Goal: Task Accomplishment & Management: Use online tool/utility

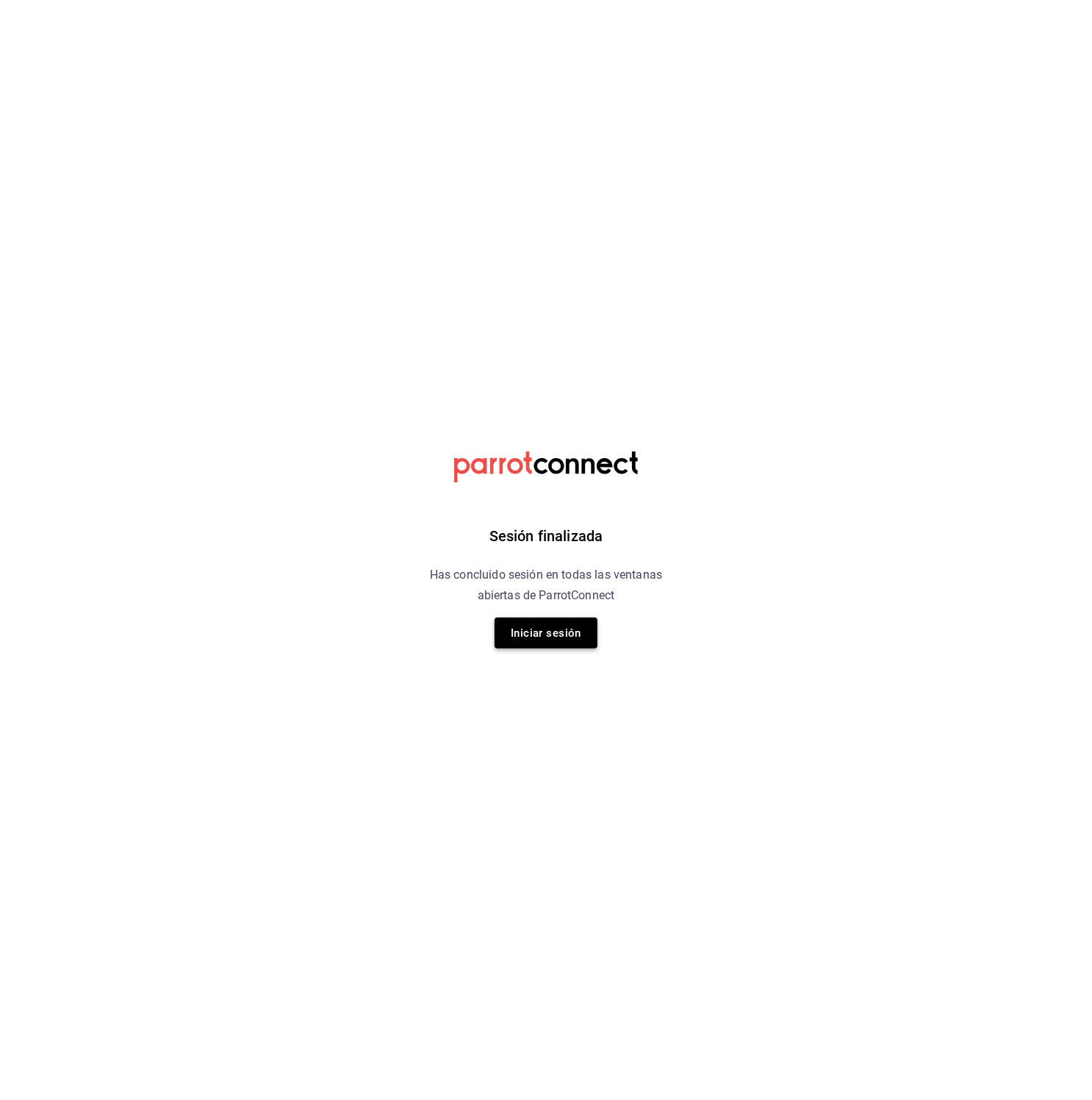
click at [550, 632] on button "Iniciar sesión" at bounding box center [546, 633] width 103 height 31
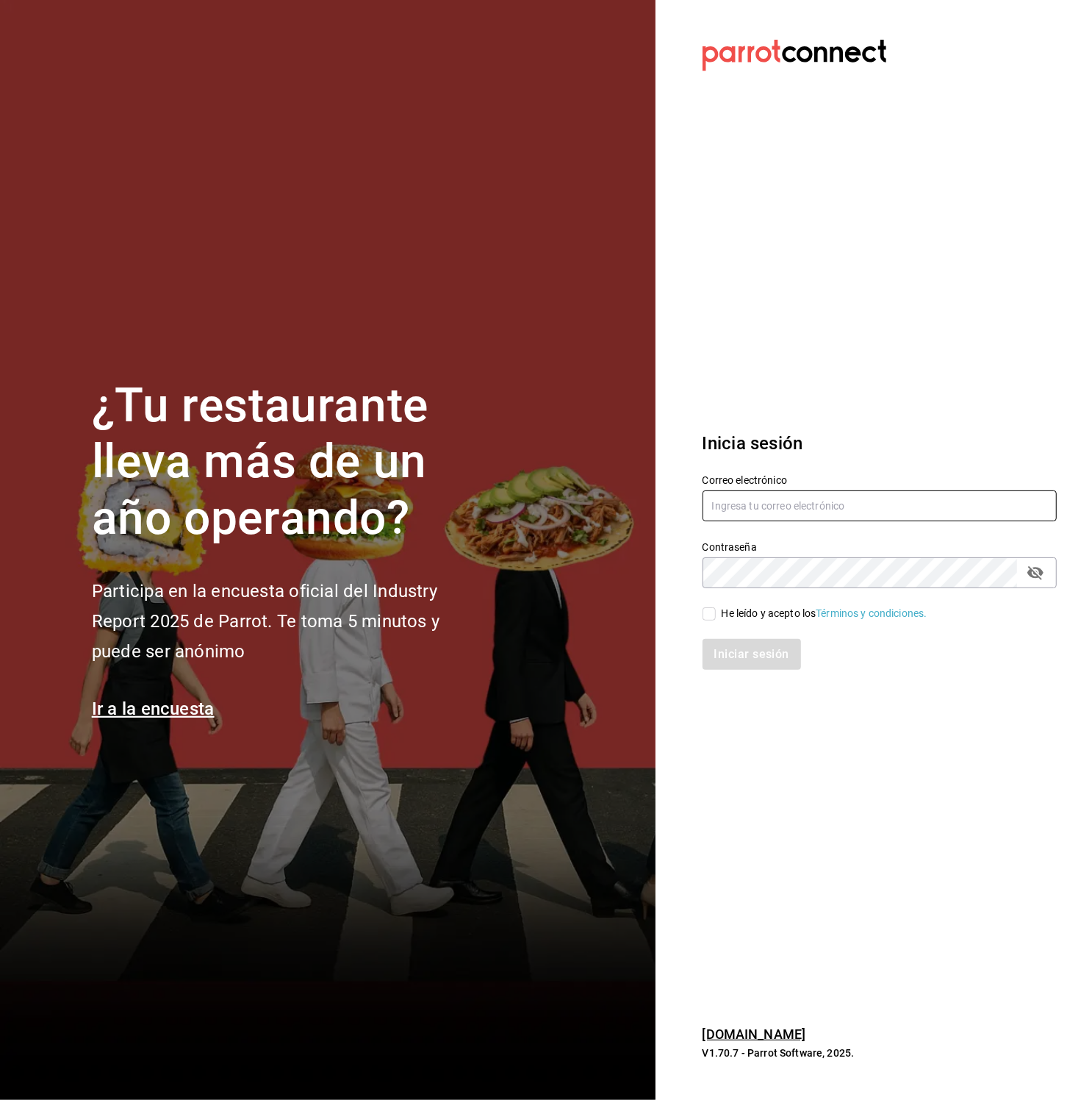
type input "karitzel.pilas@gmail.com"
drag, startPoint x: 717, startPoint y: 617, endPoint x: 736, endPoint y: 649, distance: 37.2
click at [717, 616] on span "He leído y acepto los Términos y condiciones." at bounding box center [822, 613] width 212 height 15
click at [716, 616] on input "He leído y acepto los Términos y condiciones." at bounding box center [710, 614] width 13 height 13
checkbox input "true"
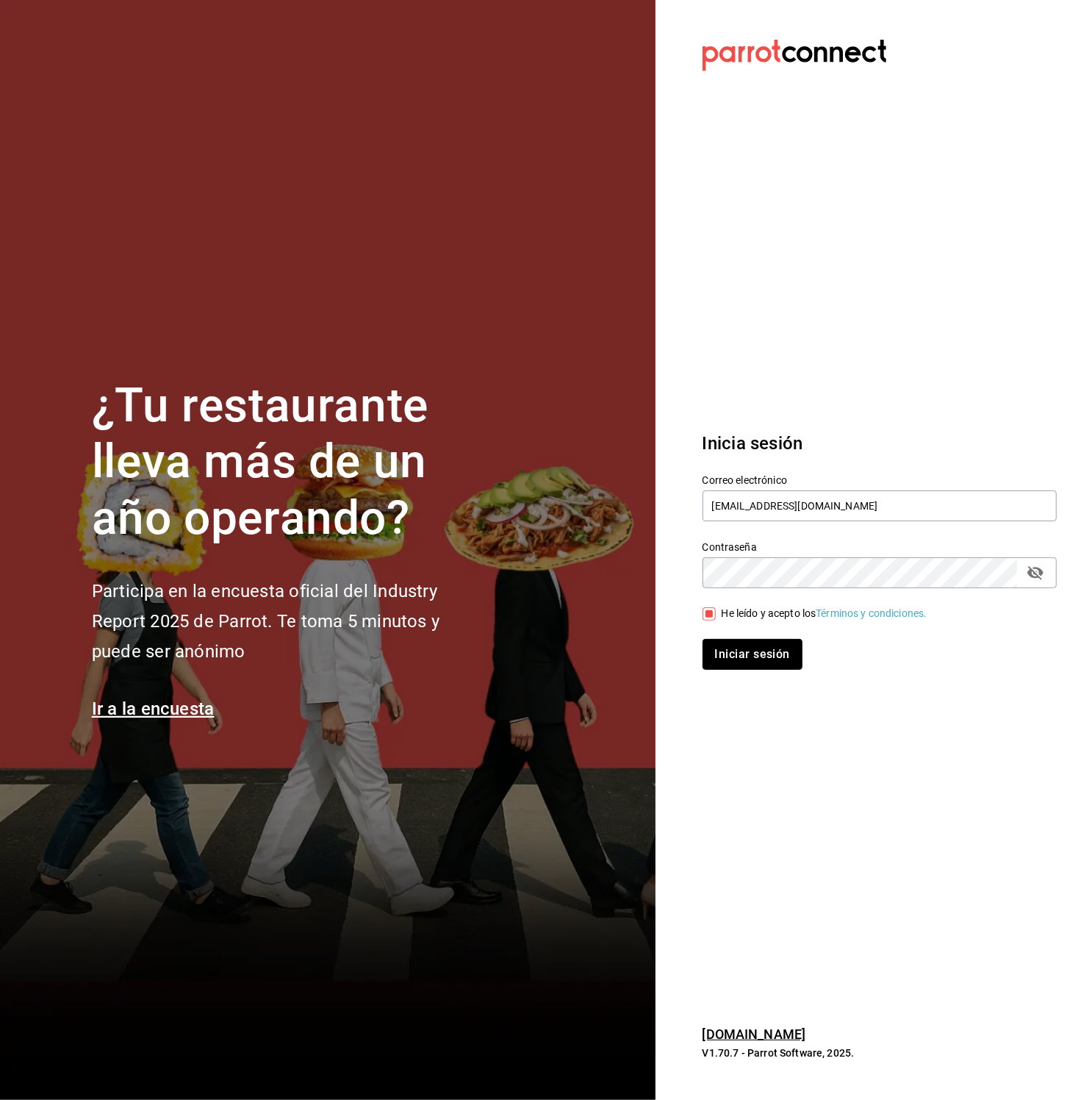
click at [745, 654] on button "Iniciar sesión" at bounding box center [753, 654] width 100 height 31
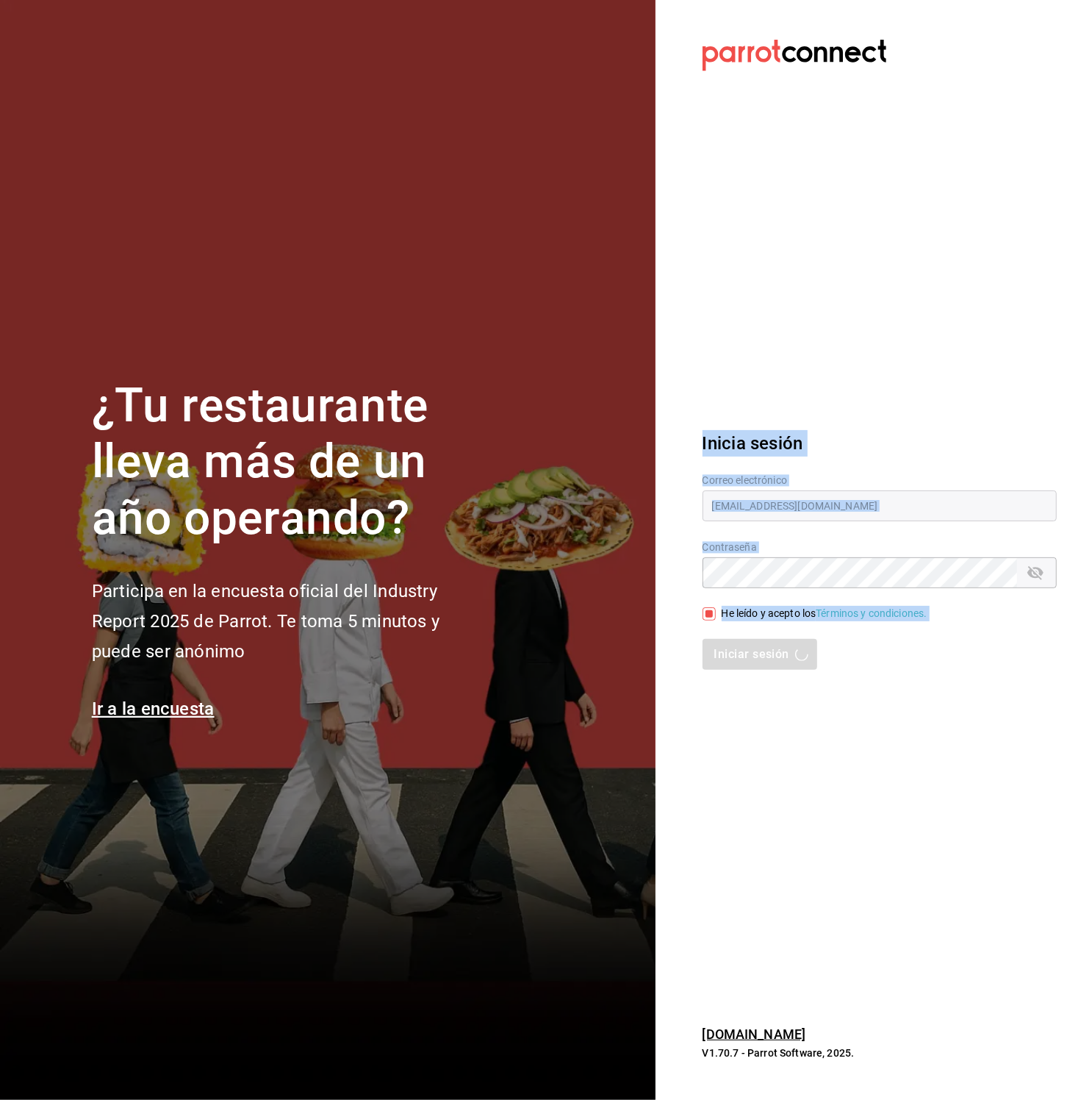
drag, startPoint x: 671, startPoint y: 395, endPoint x: 874, endPoint y: 774, distance: 429.9
click at [874, 774] on section "Datos incorrectos. Verifica que tu Correo o Contraseña estén bien escritos. Ini…" at bounding box center [874, 550] width 437 height 1100
click at [863, 805] on section "Datos incorrectos. Verifica que tu Correo o Contraseña estén bien escritos. Ini…" at bounding box center [874, 550] width 437 height 1100
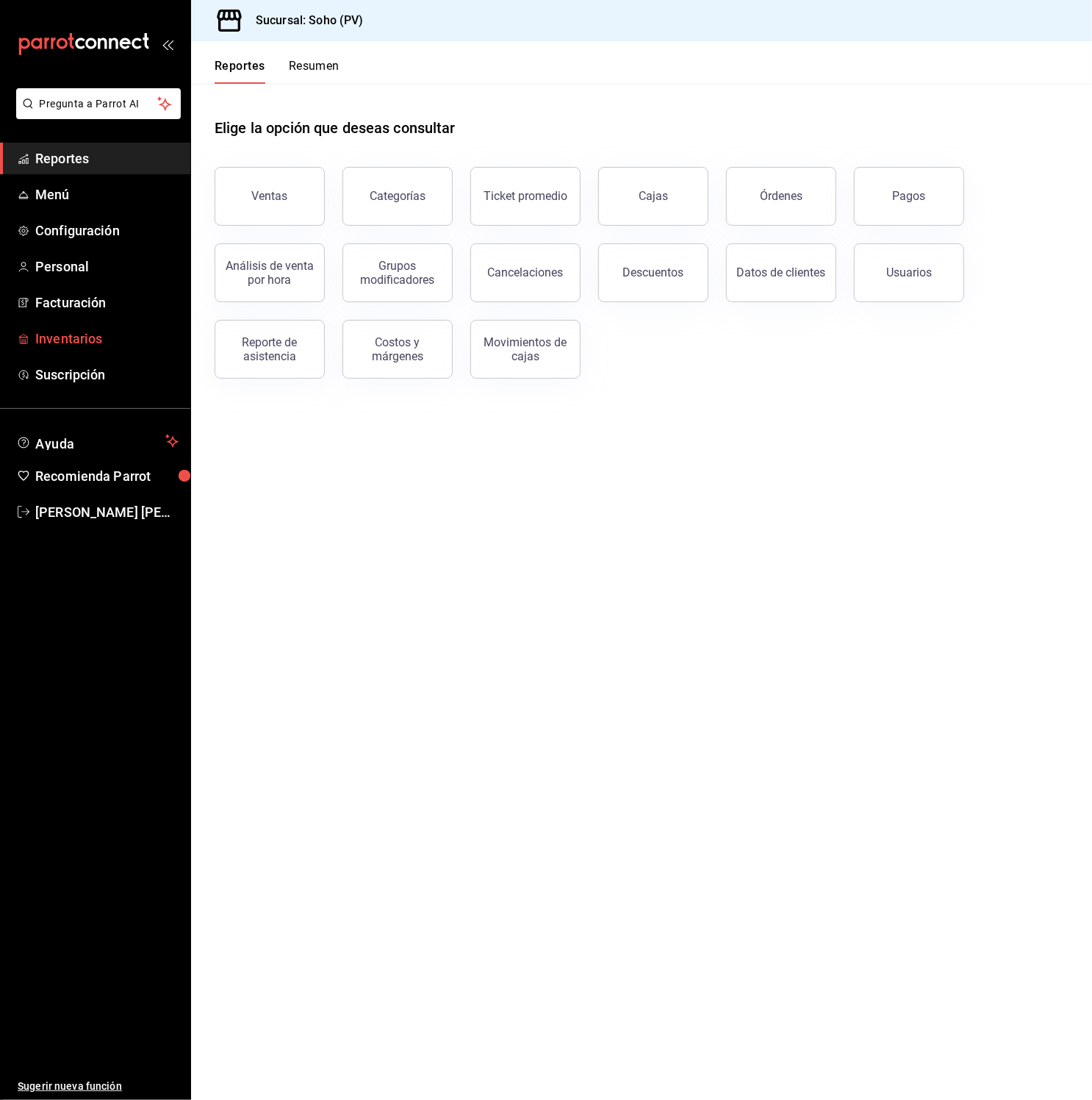
click at [24, 340] on icon "mailbox folders" at bounding box center [24, 339] width 11 height 11
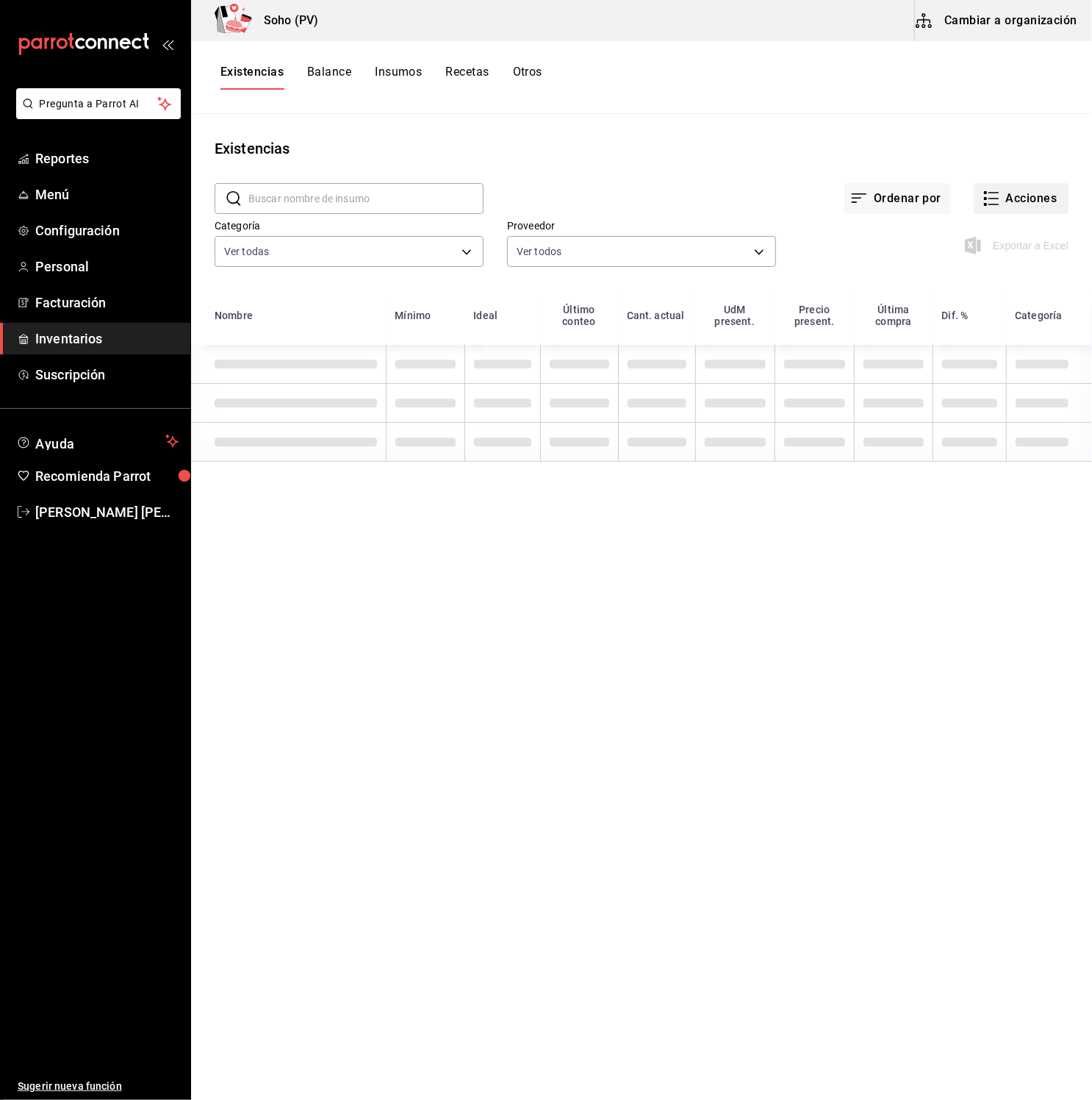
click at [1034, 187] on button "Acciones" at bounding box center [1021, 198] width 95 height 31
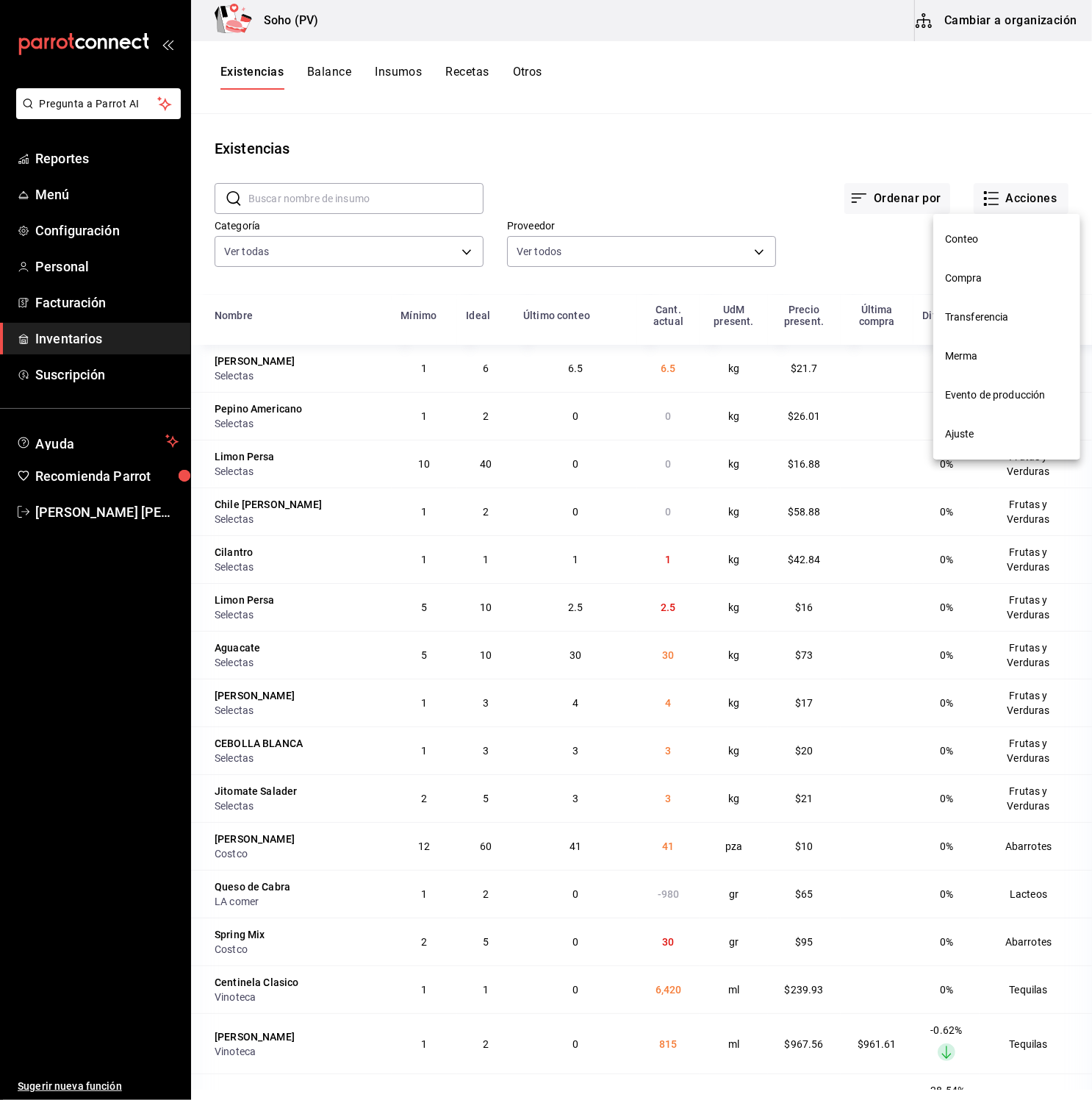
click at [991, 229] on li "Conteo" at bounding box center [1007, 239] width 147 height 39
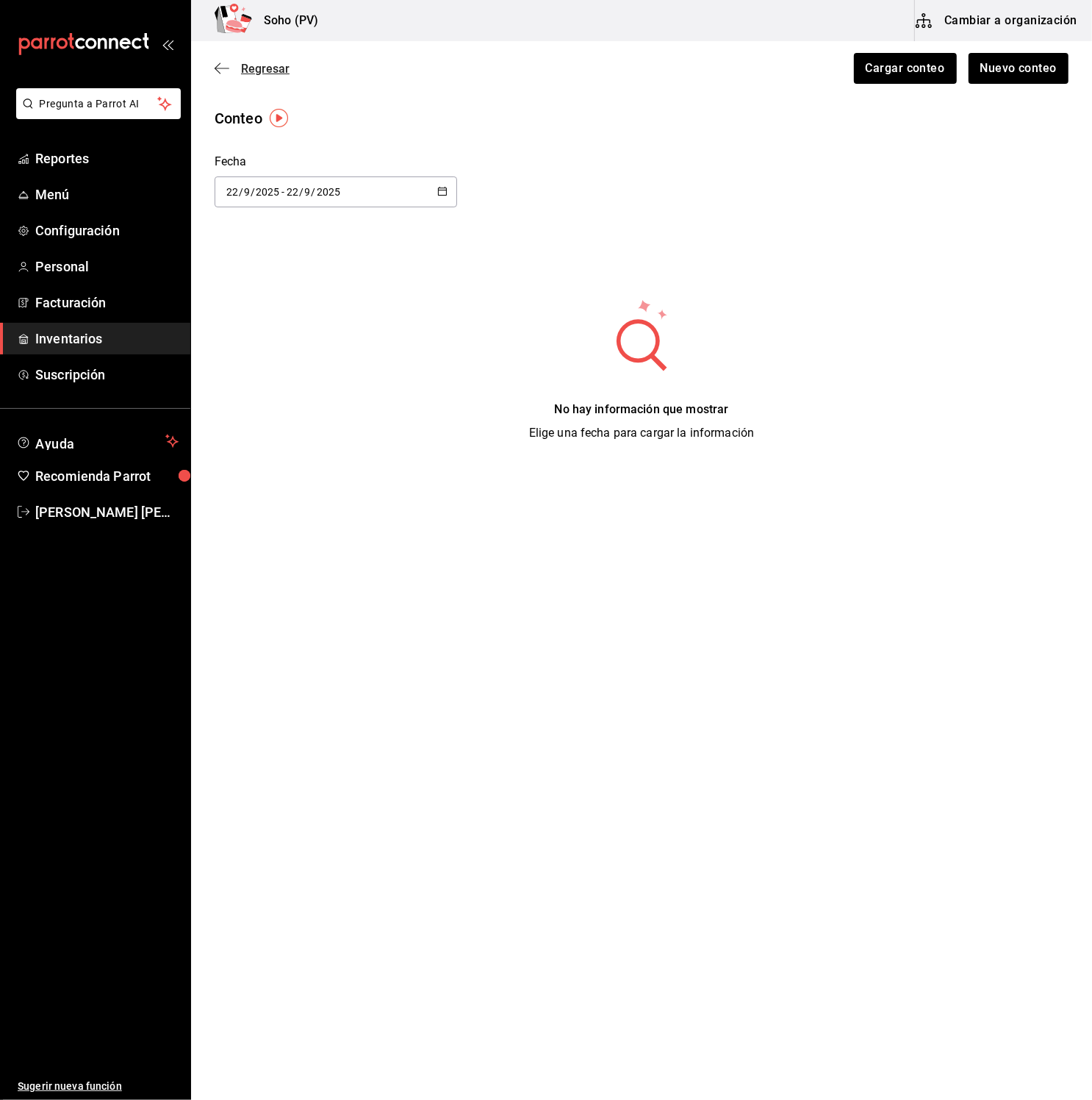
click at [221, 74] on icon "button" at bounding box center [222, 68] width 15 height 13
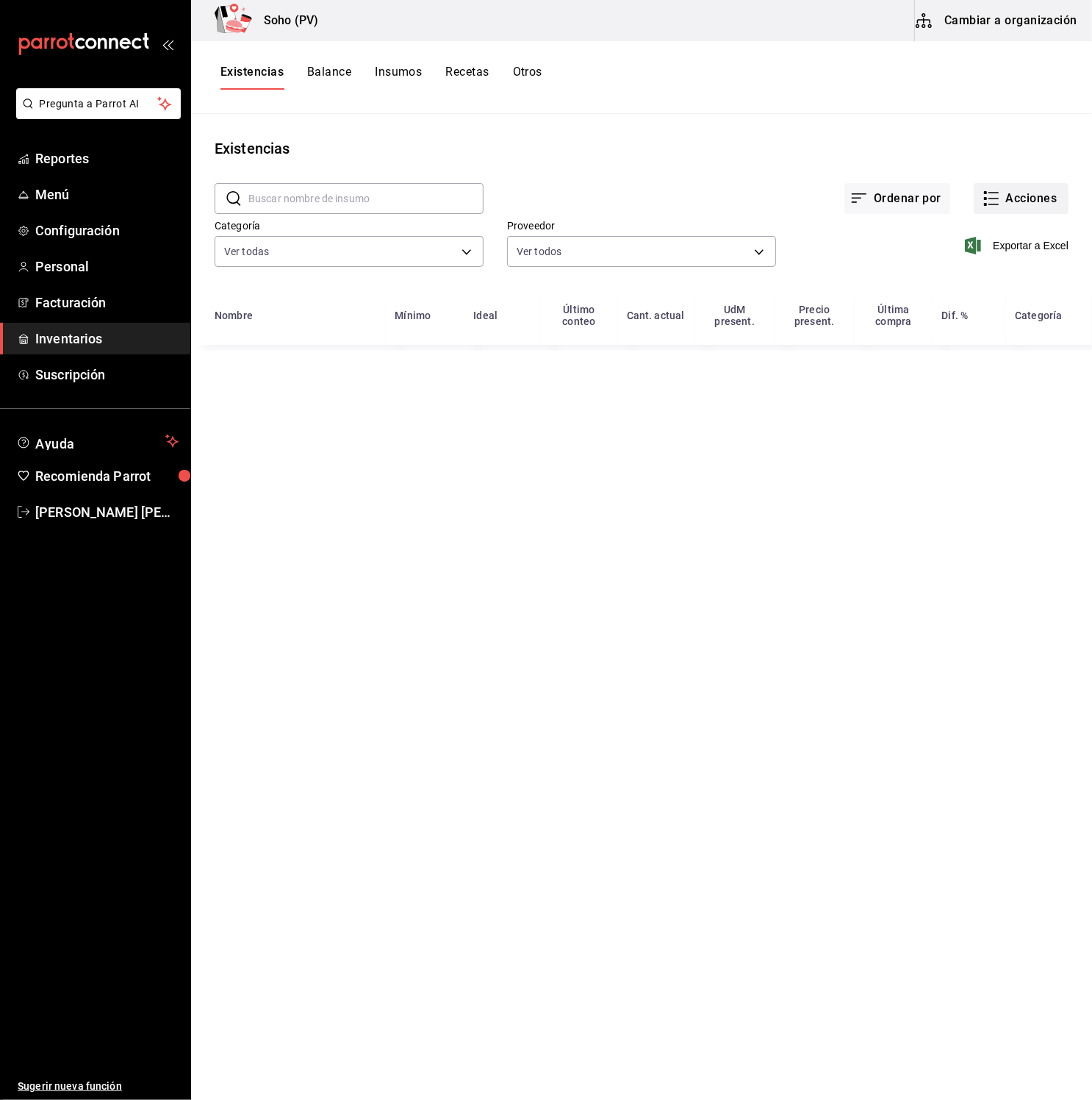
click at [1019, 204] on button "Acciones" at bounding box center [1021, 198] width 95 height 31
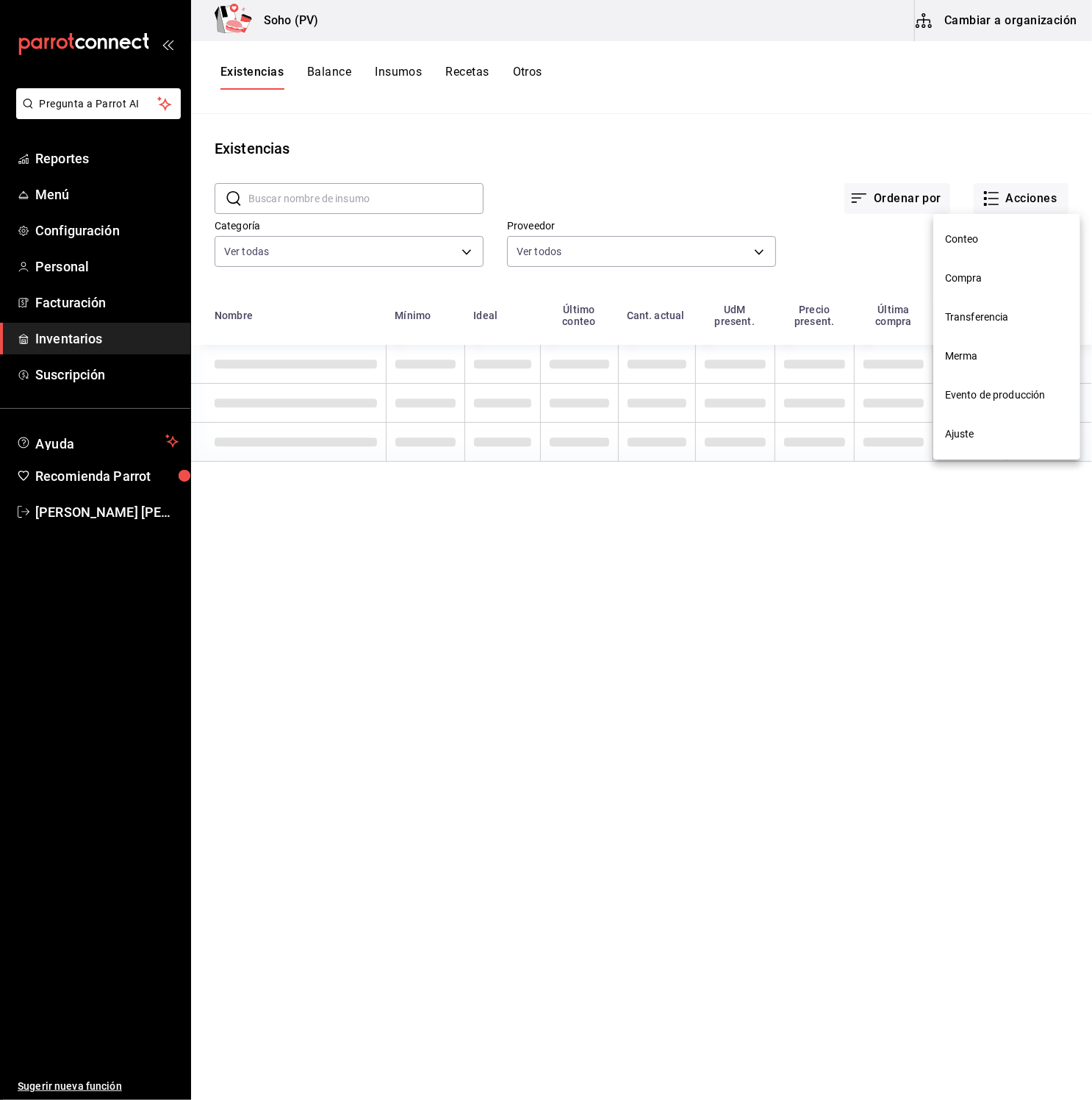
click at [993, 278] on span "Compra" at bounding box center [1007, 278] width 123 height 15
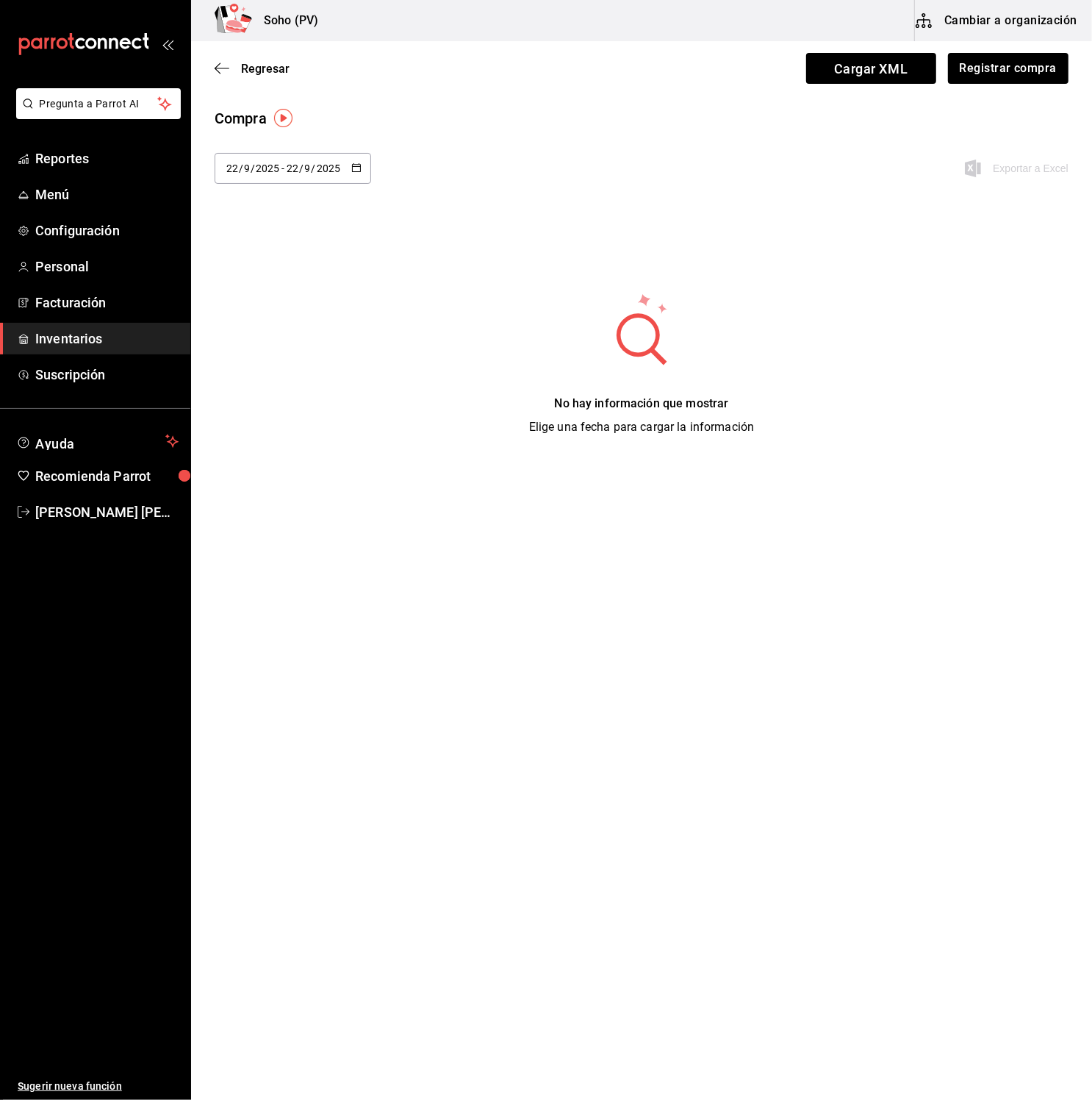
click at [329, 163] on input "2025" at bounding box center [328, 168] width 25 height 11
click at [320, 289] on li "Última semana" at bounding box center [283, 281] width 139 height 33
type input "2025-09-21"
type input "21"
click at [342, 159] on div "2025-09-21 21 / 9 / 2025 - 2025-09-22 22 / 9 / 2025" at bounding box center [292, 168] width 157 height 31
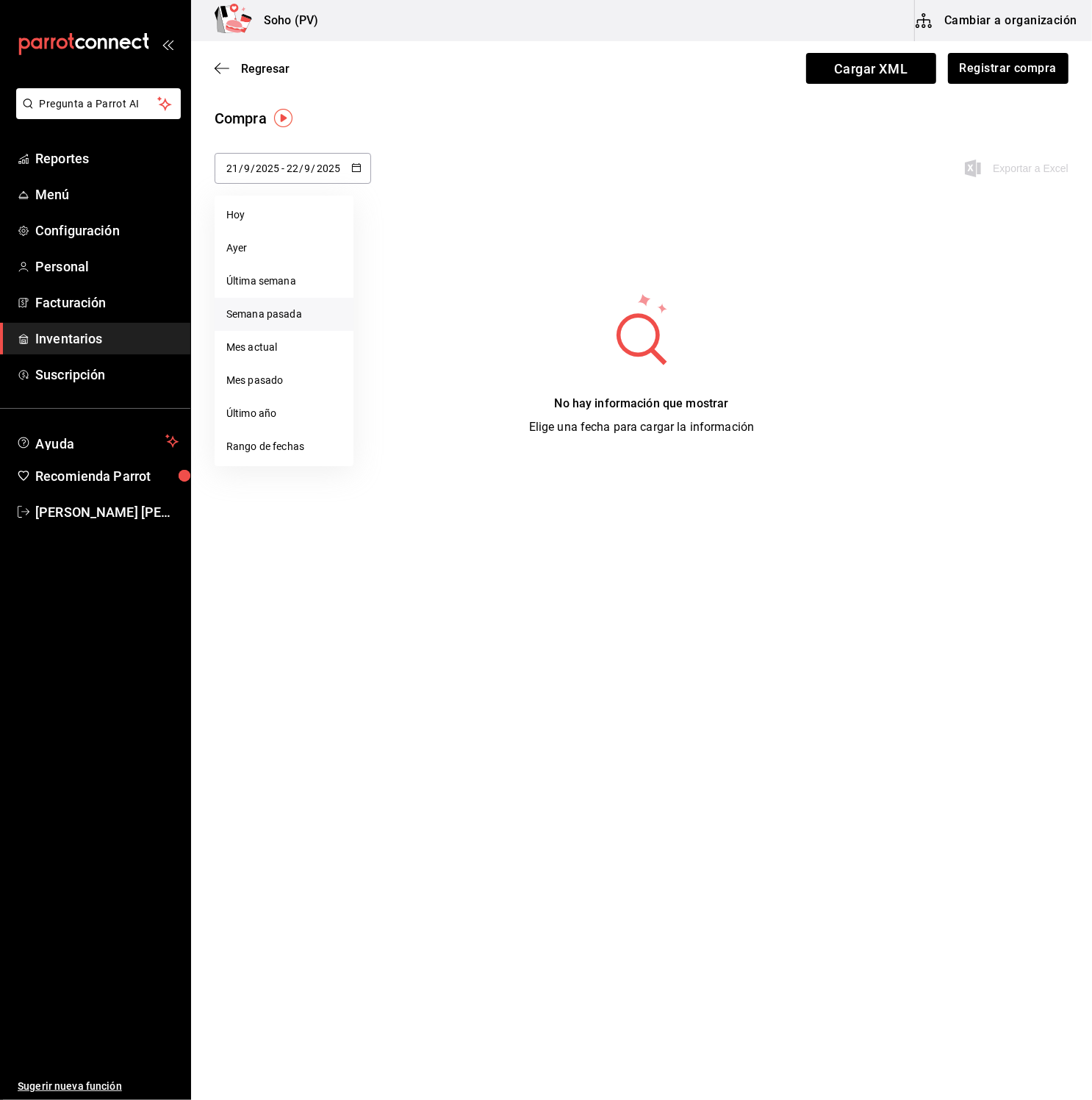
click at [300, 312] on li "Semana pasada" at bounding box center [283, 314] width 139 height 33
type input "2025-09-14"
type input "14"
type input "2025-09-20"
type input "20"
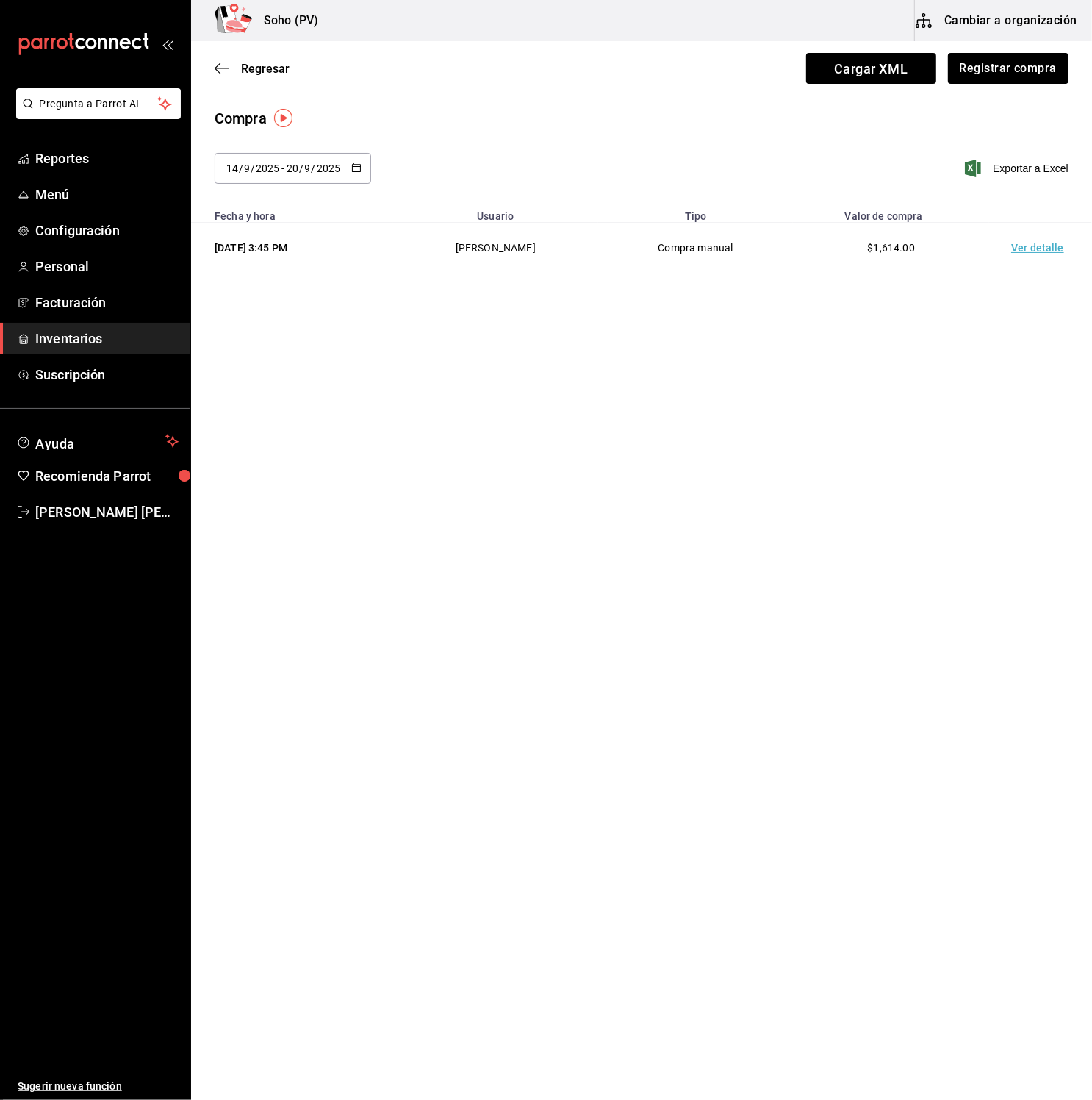
click at [355, 169] on icon "button" at bounding box center [356, 167] width 11 height 11
click at [288, 334] on li "Mes actual" at bounding box center [283, 347] width 139 height 33
type input "2025-09-01"
type input "1"
type input "2025-09-22"
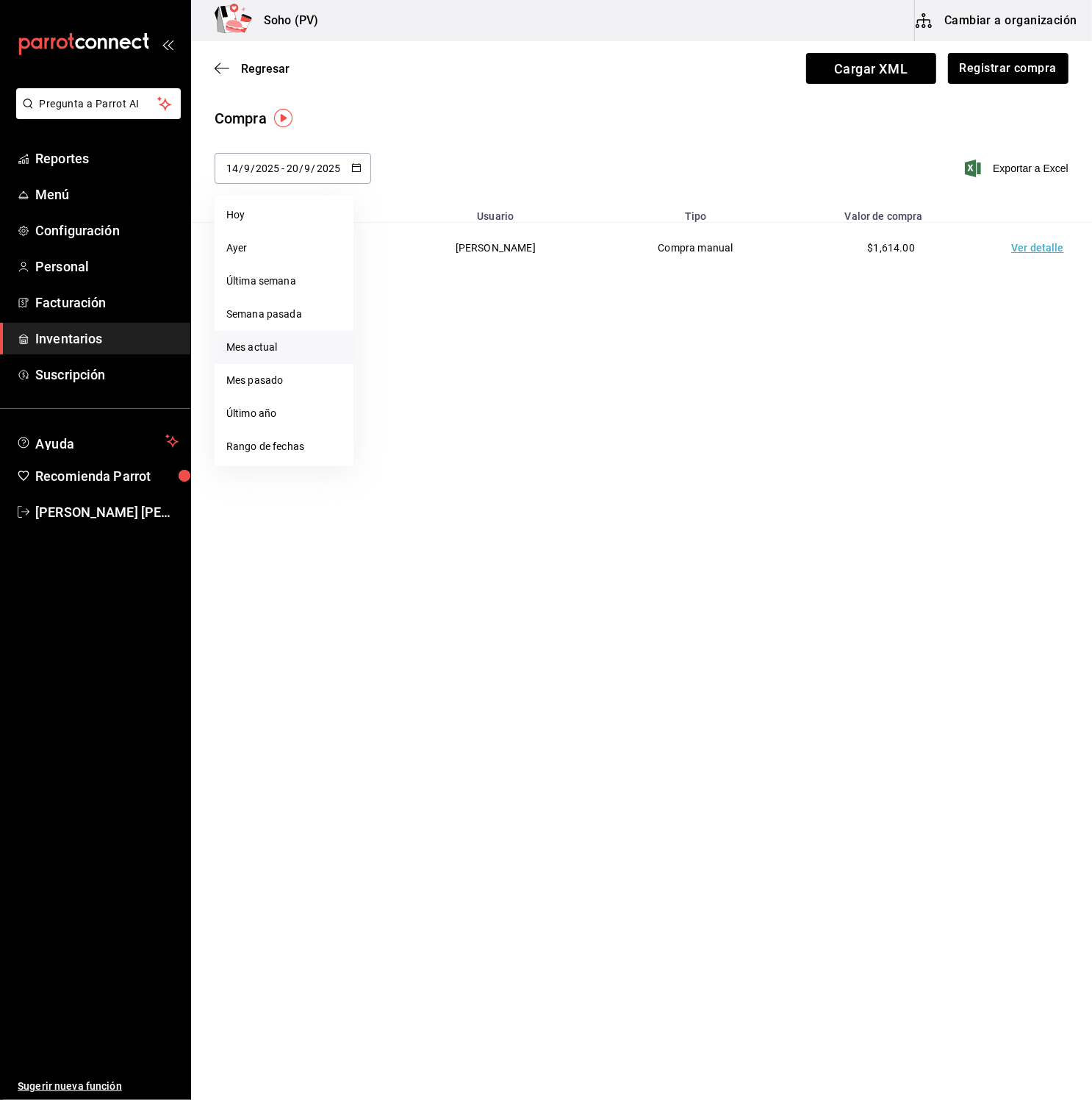
type input "22"
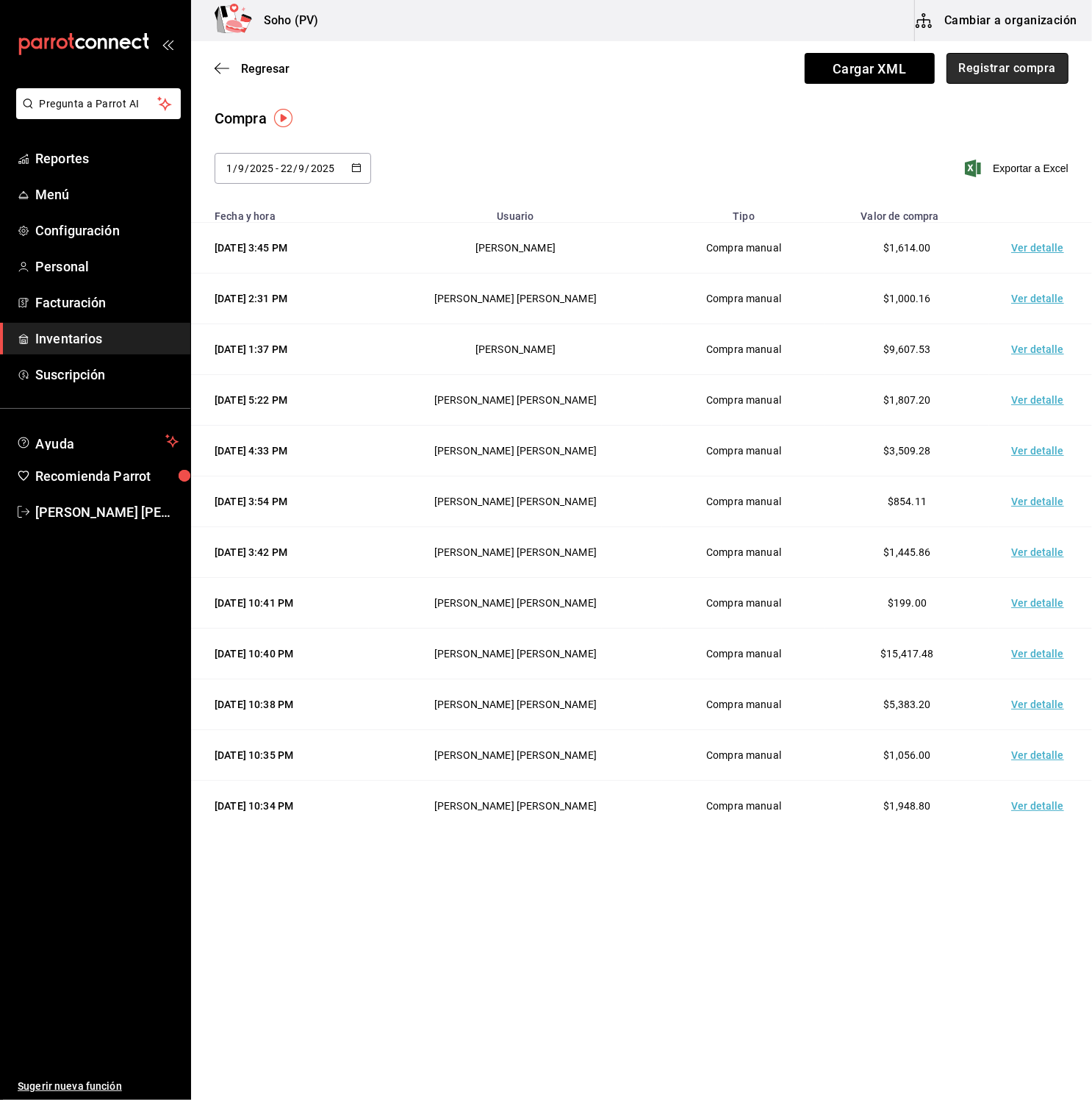
click at [1023, 69] on button "Registrar compra" at bounding box center [1008, 68] width 122 height 31
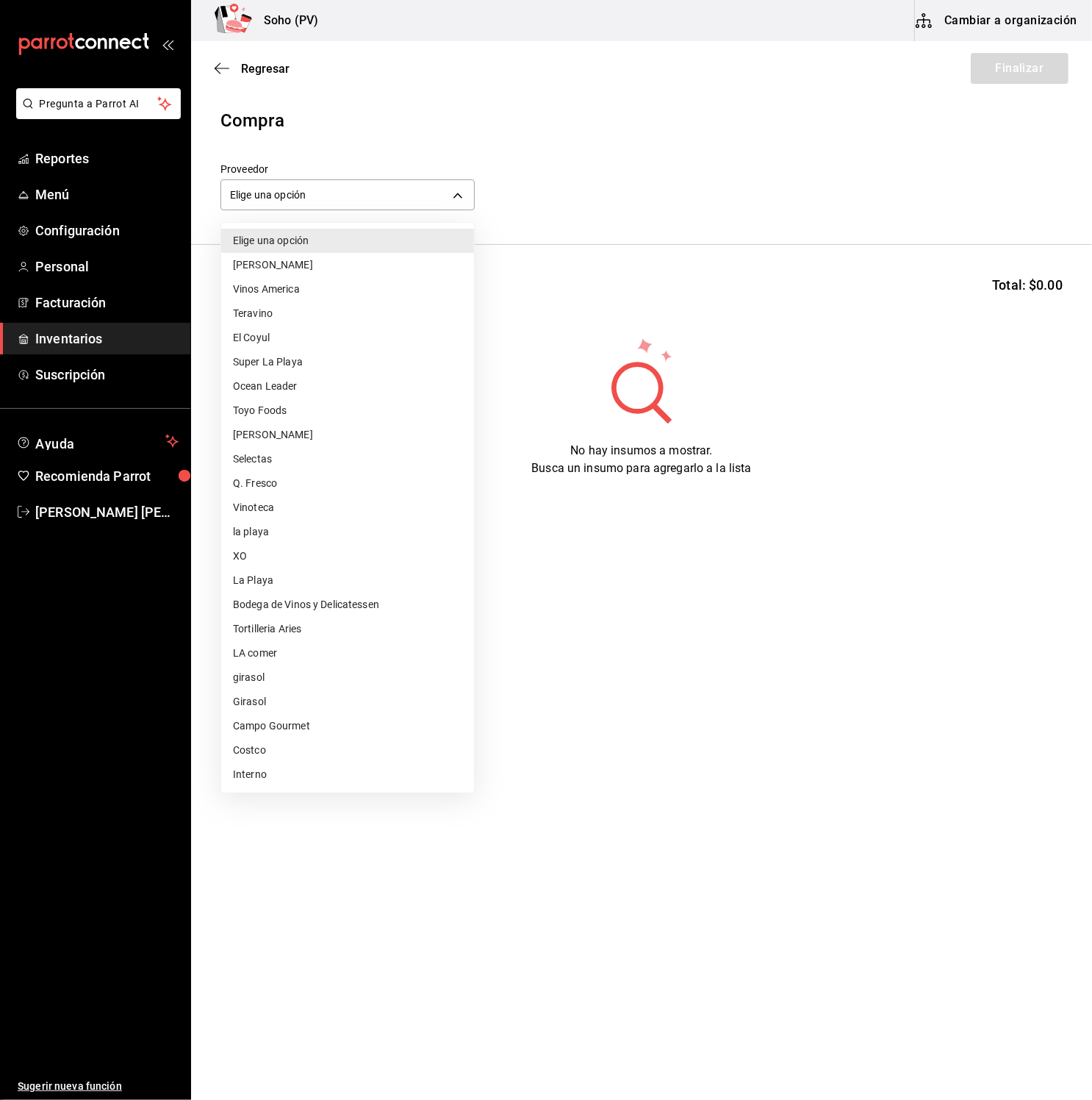
click at [457, 198] on body "Pregunta a Parrot AI Reportes Menú Configuración Personal Facturación Inventari…" at bounding box center [546, 508] width 1092 height 1016
click at [299, 361] on li "Super La Playa" at bounding box center [347, 362] width 252 height 24
type input "493b32a9-11dc-4e1a-a6c1-9034100ae70f"
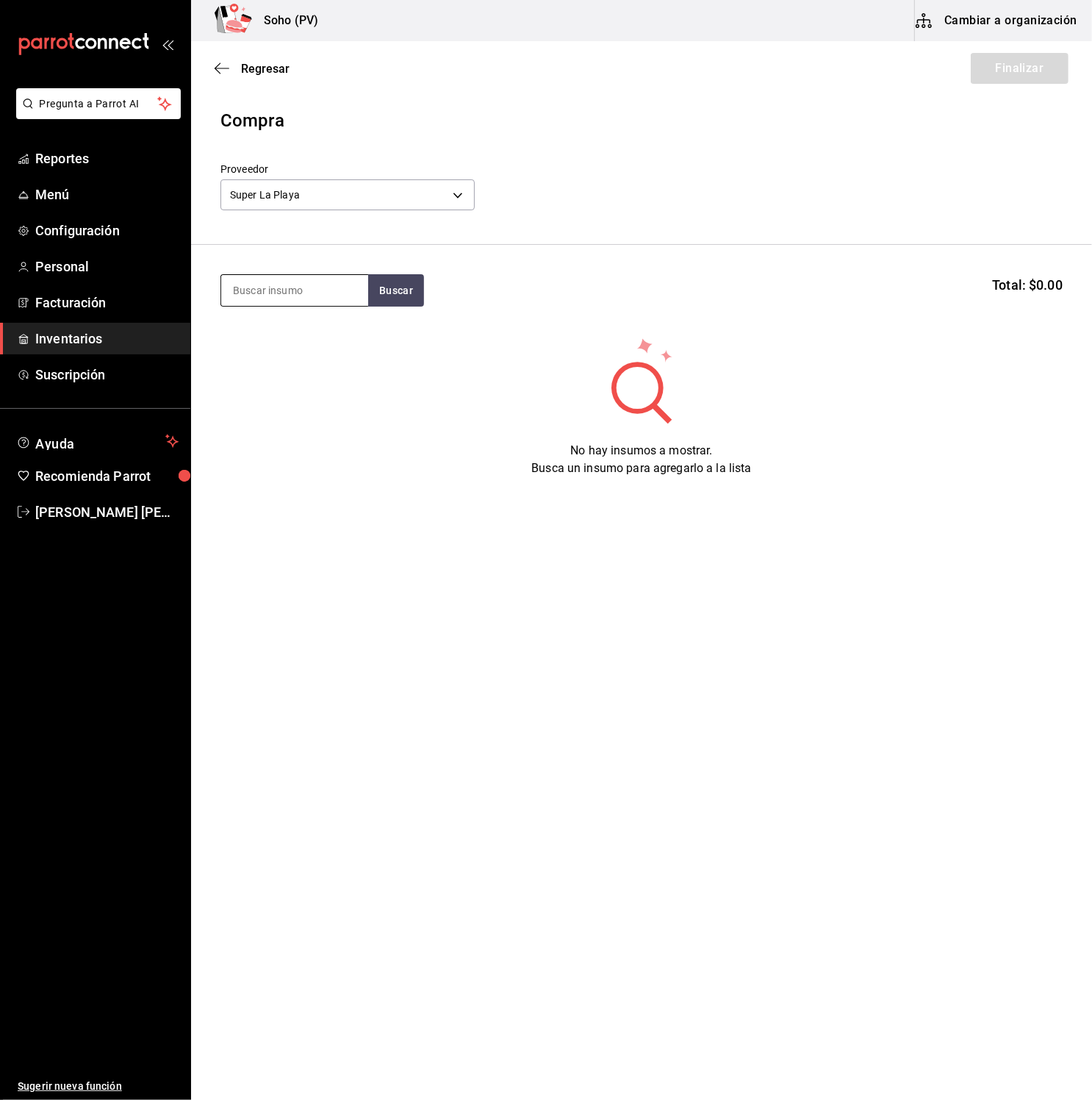
click at [306, 292] on input at bounding box center [295, 291] width 147 height 31
type input "R"
type input "squi"
click at [420, 293] on button "Buscar" at bounding box center [396, 291] width 56 height 32
click at [328, 339] on div "Squirt" at bounding box center [283, 333] width 99 height 18
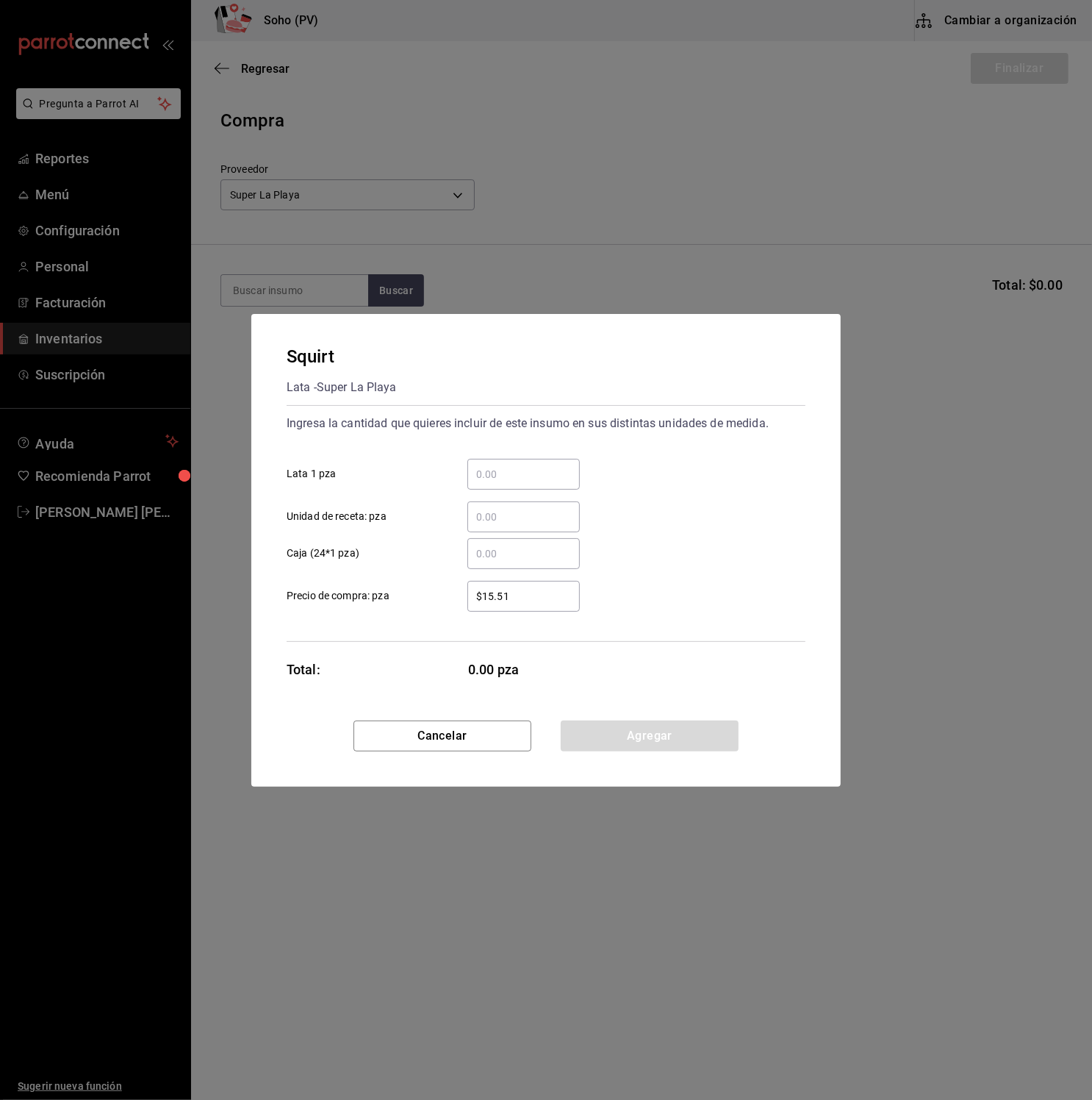
click at [508, 476] on input "​ Lata 1 pza" at bounding box center [524, 474] width 113 height 18
type input "24"
click at [661, 577] on div "$15.51 ​ Precio de compra: pza" at bounding box center [541, 590] width 531 height 43
click at [528, 603] on input "$15.51" at bounding box center [524, 596] width 113 height 18
drag, startPoint x: 654, startPoint y: 540, endPoint x: 634, endPoint y: 539, distance: 20.0
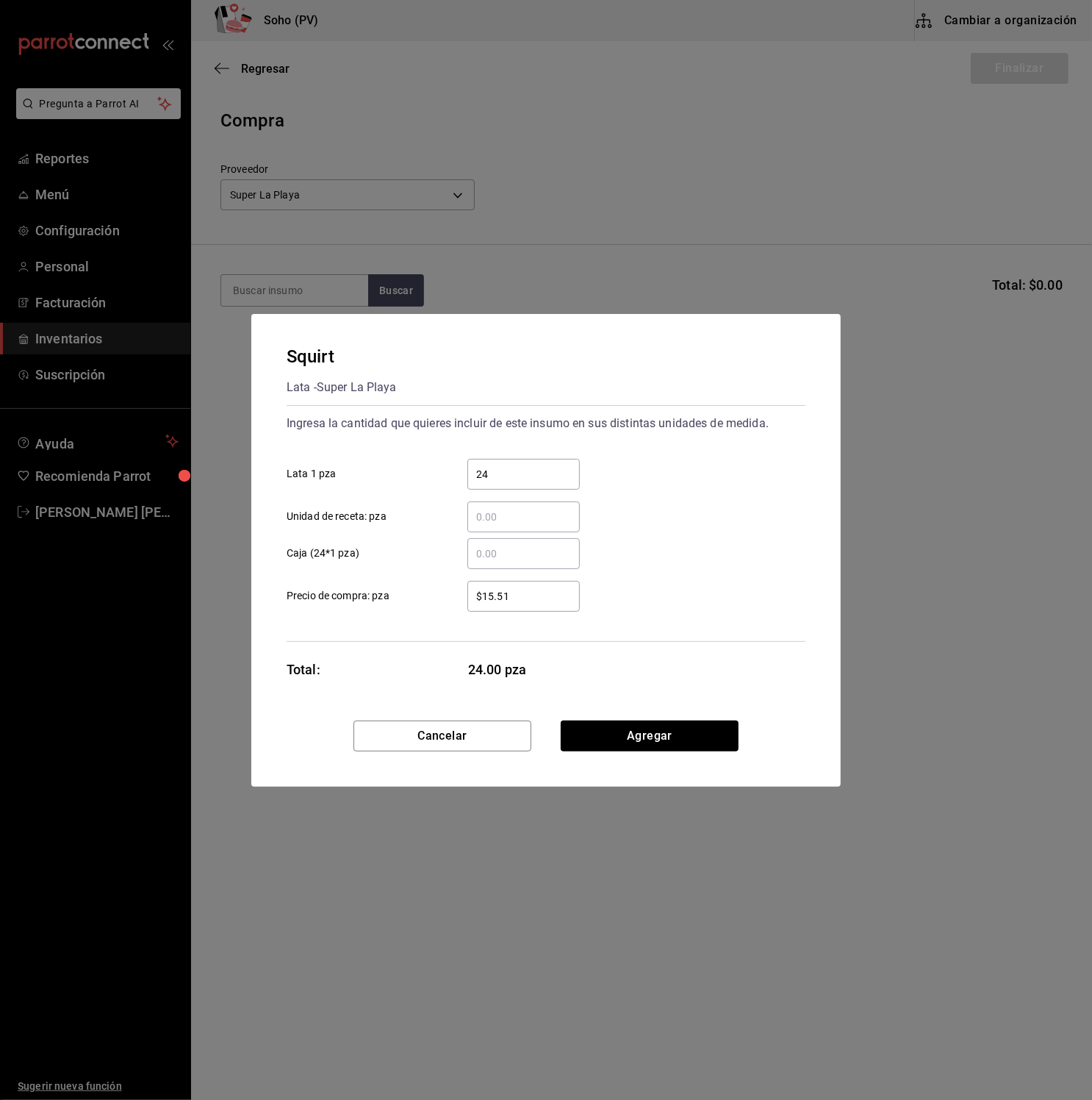
click at [654, 541] on div "​ Caja (24*1 pza)" at bounding box center [541, 547] width 531 height 43
click at [516, 516] on input "​ Unidad de receta: pza" at bounding box center [524, 517] width 113 height 18
click at [525, 488] on div "24 ​" at bounding box center [524, 474] width 113 height 31
click at [525, 483] on input "24" at bounding box center [524, 474] width 113 height 18
drag, startPoint x: 524, startPoint y: 598, endPoint x: 384, endPoint y: 593, distance: 140.1
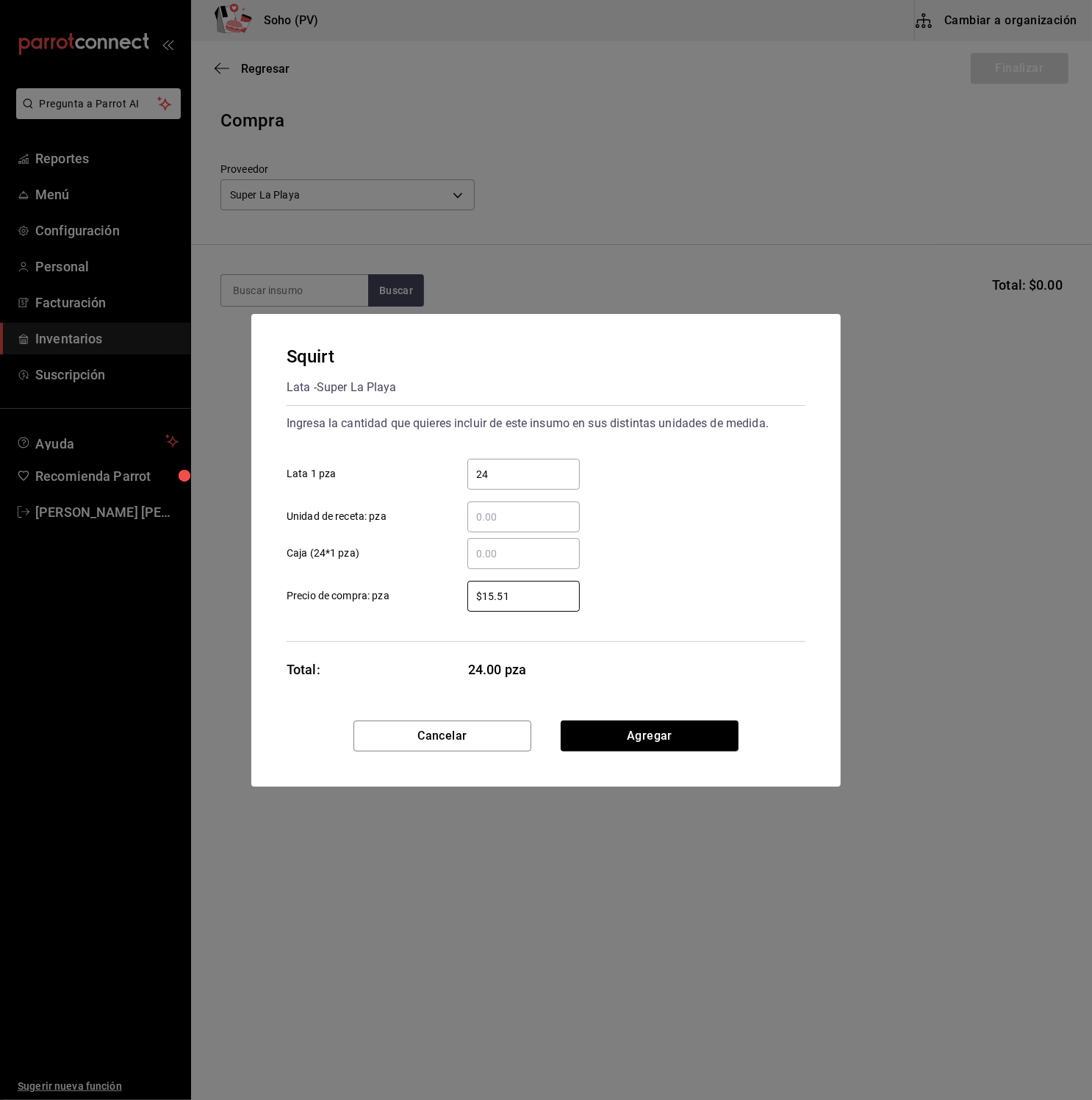
click at [384, 593] on label "$15.51 ​ Precio de compra: pza" at bounding box center [433, 596] width 293 height 31
type input "$14.66"
click at [629, 738] on button "Agregar" at bounding box center [650, 735] width 178 height 31
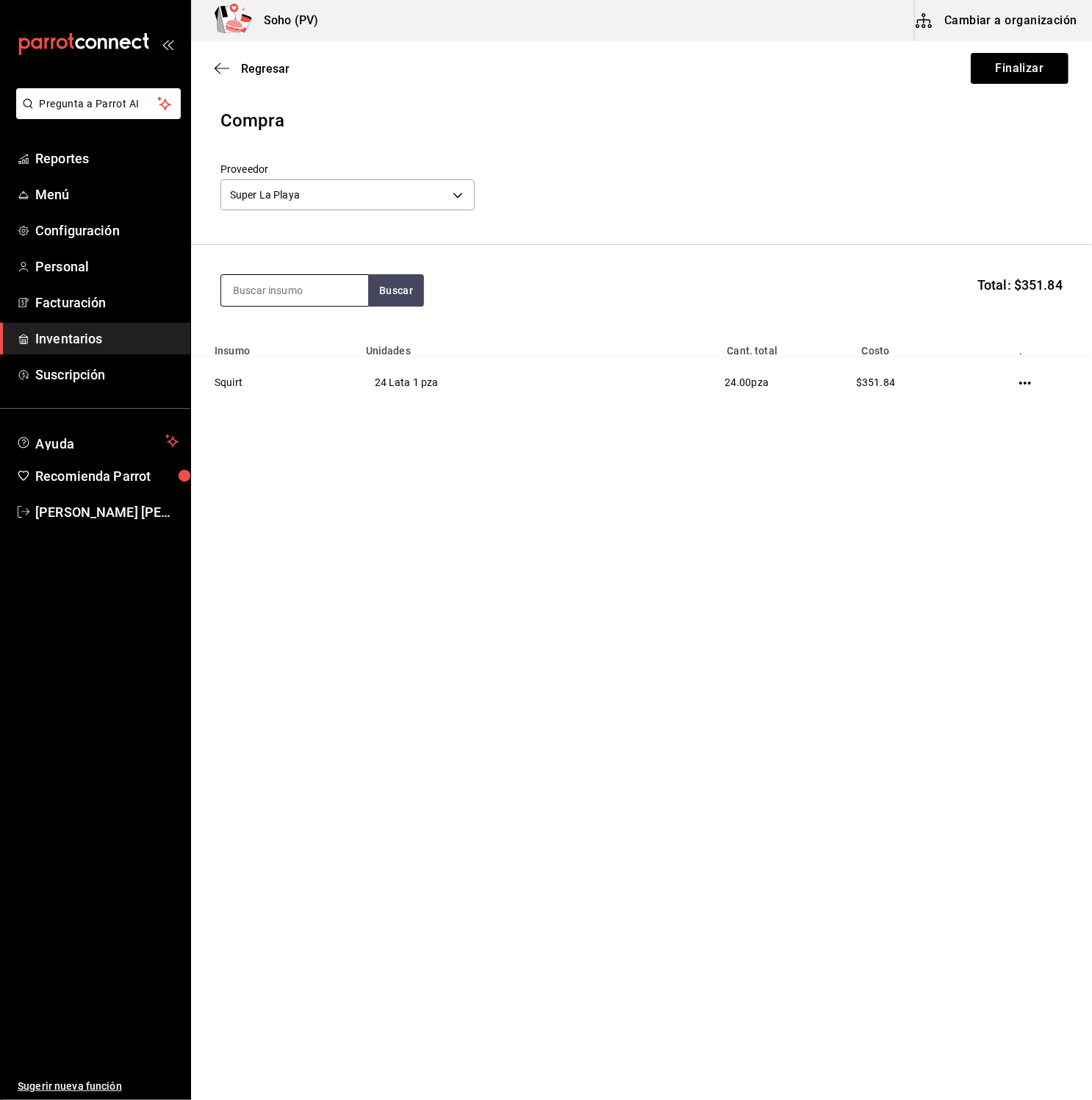
click at [344, 299] on input at bounding box center [295, 291] width 147 height 31
click at [343, 299] on input at bounding box center [295, 291] width 147 height 31
type input "agua tonica"
click at [404, 291] on button "Buscar" at bounding box center [396, 291] width 56 height 32
click at [309, 343] on div "Agua tonica schweppes" at bounding box center [295, 341] width 123 height 35
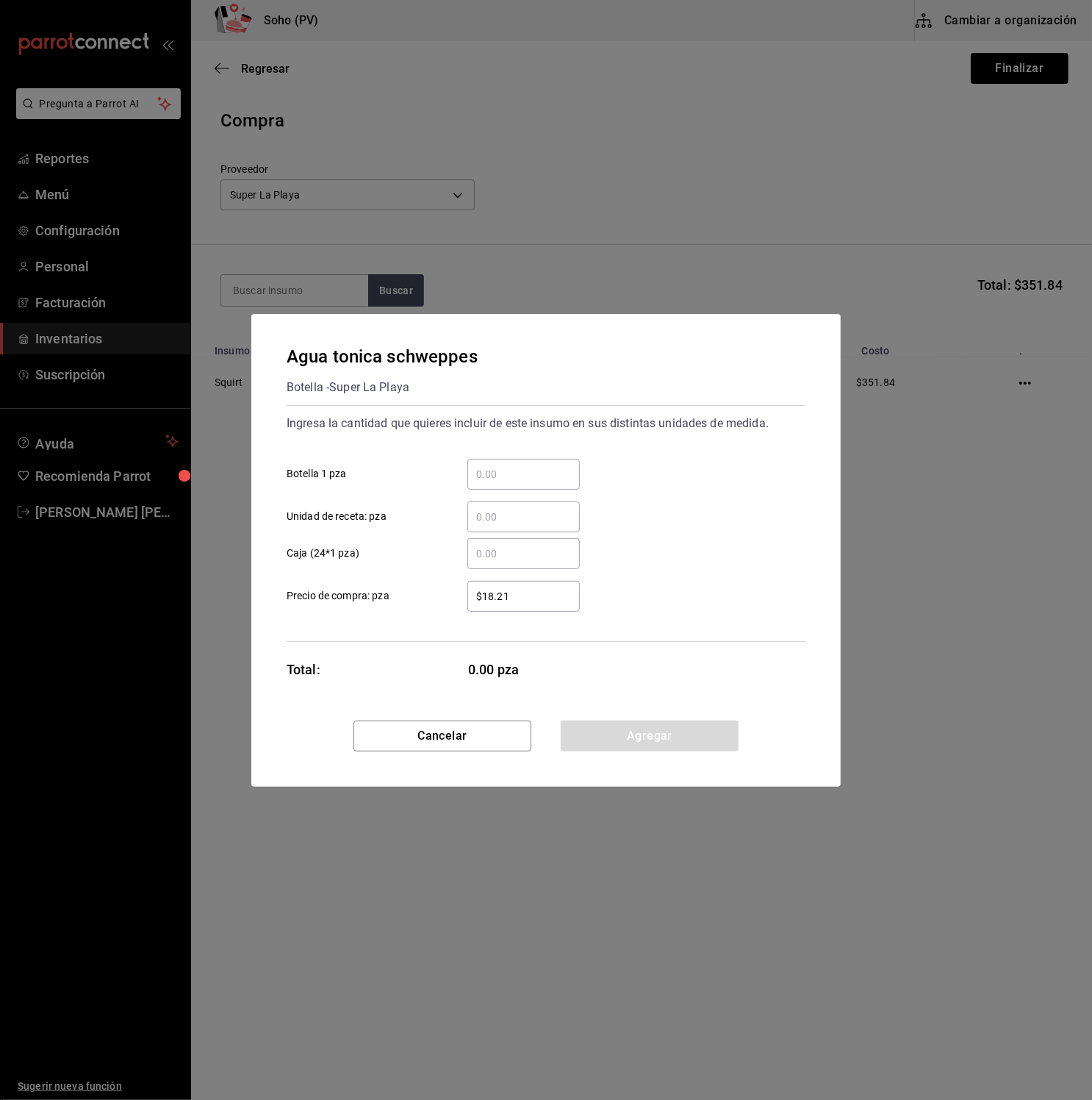
click at [488, 464] on div "​" at bounding box center [524, 474] width 113 height 31
click at [488, 465] on input "​ Botella 1 pza" at bounding box center [524, 474] width 113 height 18
type input "24"
drag, startPoint x: 516, startPoint y: 599, endPoint x: 451, endPoint y: 597, distance: 65.0
click at [451, 597] on div "$18.21 ​" at bounding box center [512, 596] width 136 height 31
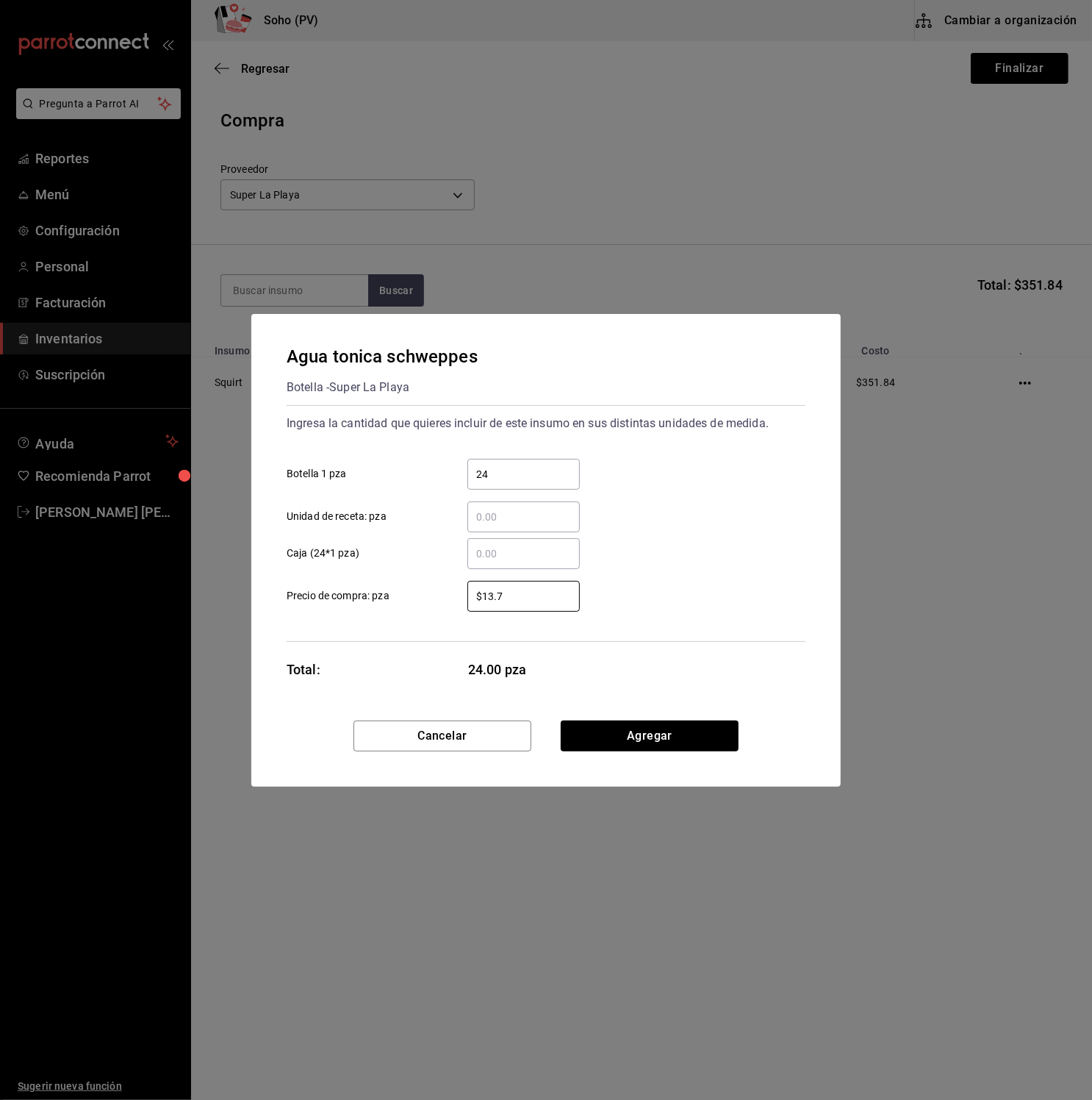
type input "$13.79"
click at [671, 724] on button "Agregar" at bounding box center [650, 735] width 178 height 31
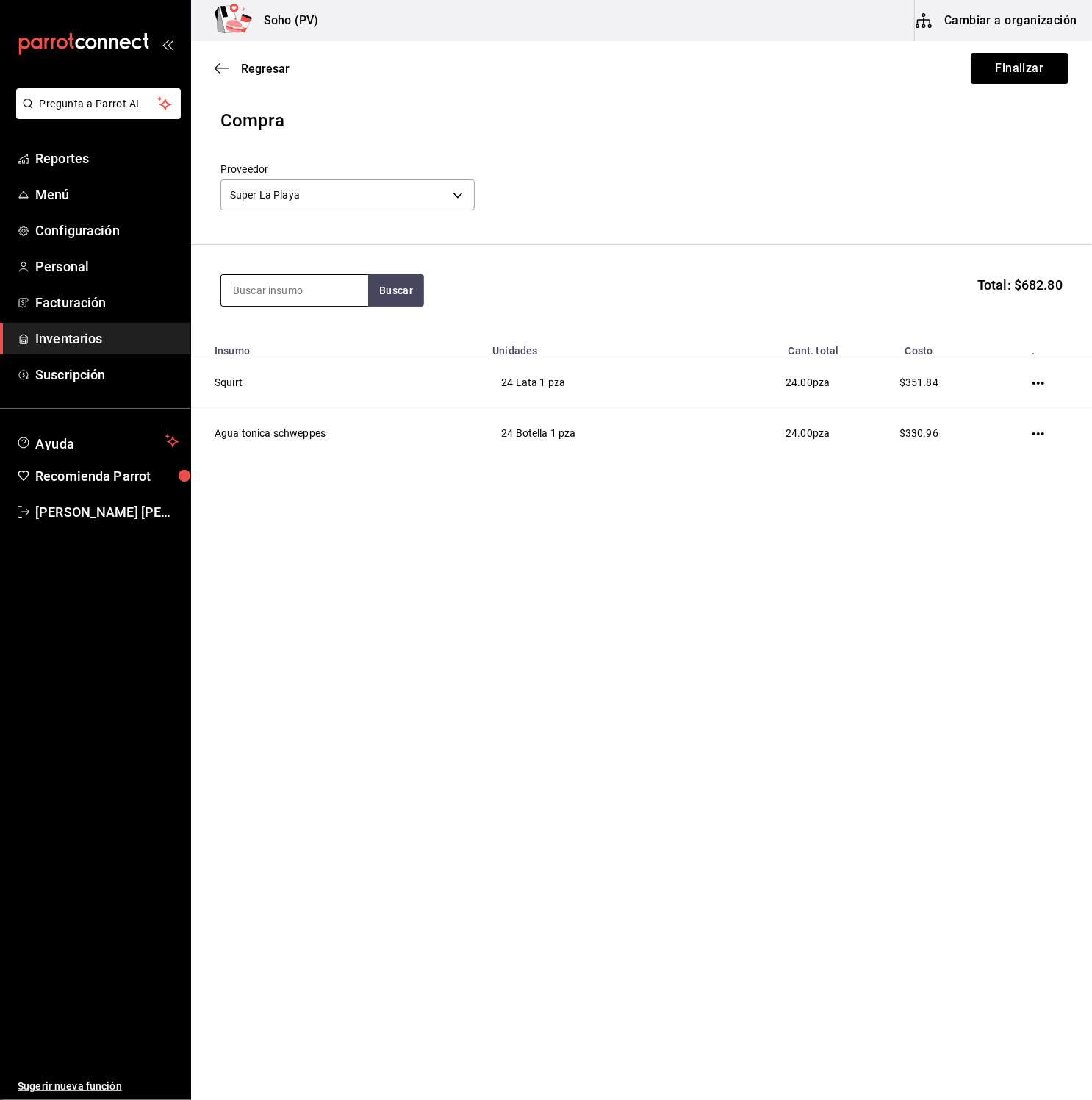
click at [276, 288] on input at bounding box center [295, 291] width 147 height 31
type input "agua mine"
click at [300, 322] on div "Agua Mineral Peñafiel Lata - Super La Playa" at bounding box center [295, 349] width 147 height 74
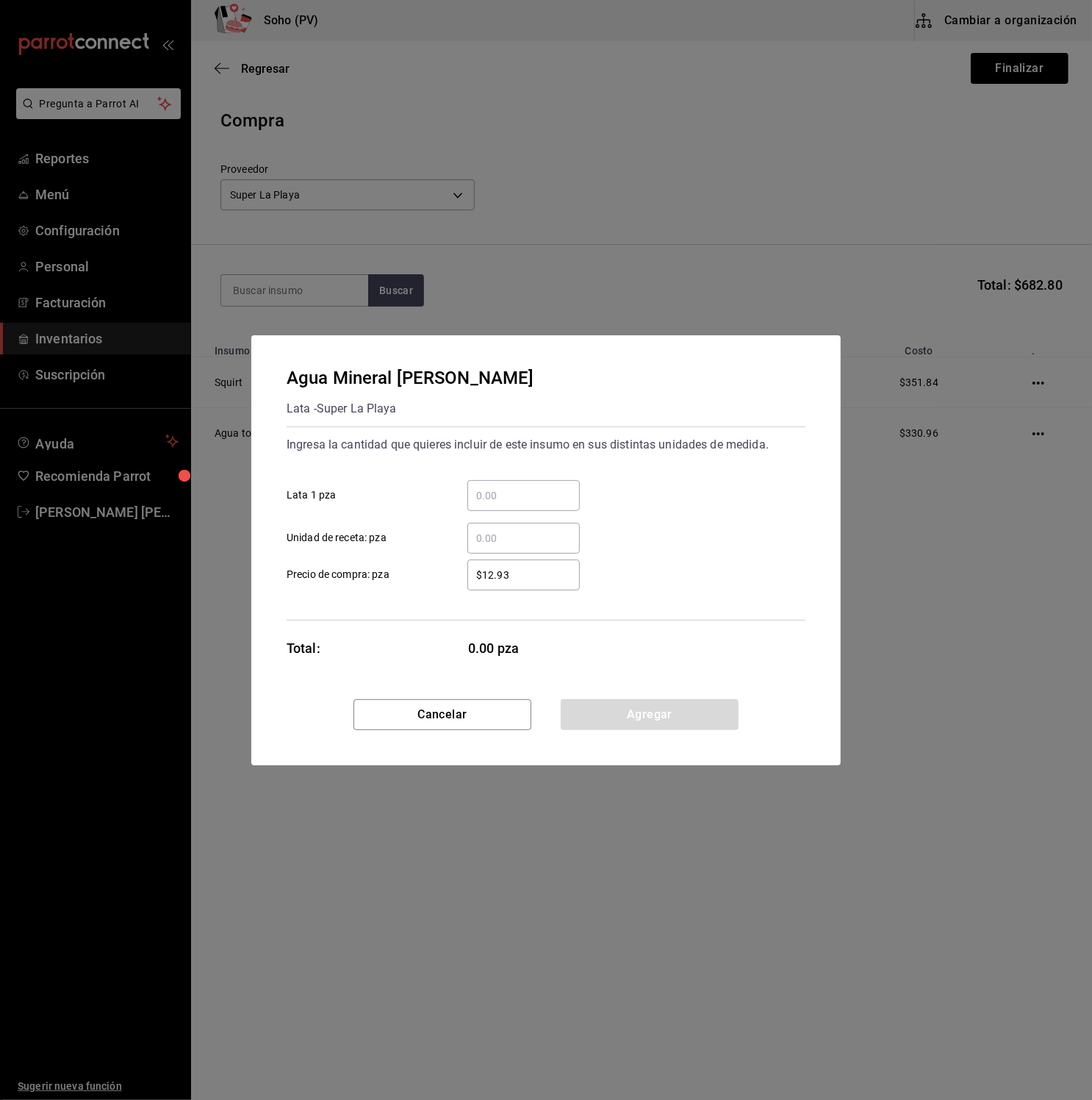
click at [503, 503] on input "​ Lata 1 pza" at bounding box center [524, 495] width 113 height 18
type input "60"
click at [515, 573] on input "$12.93" at bounding box center [524, 575] width 113 height 18
type input "$1"
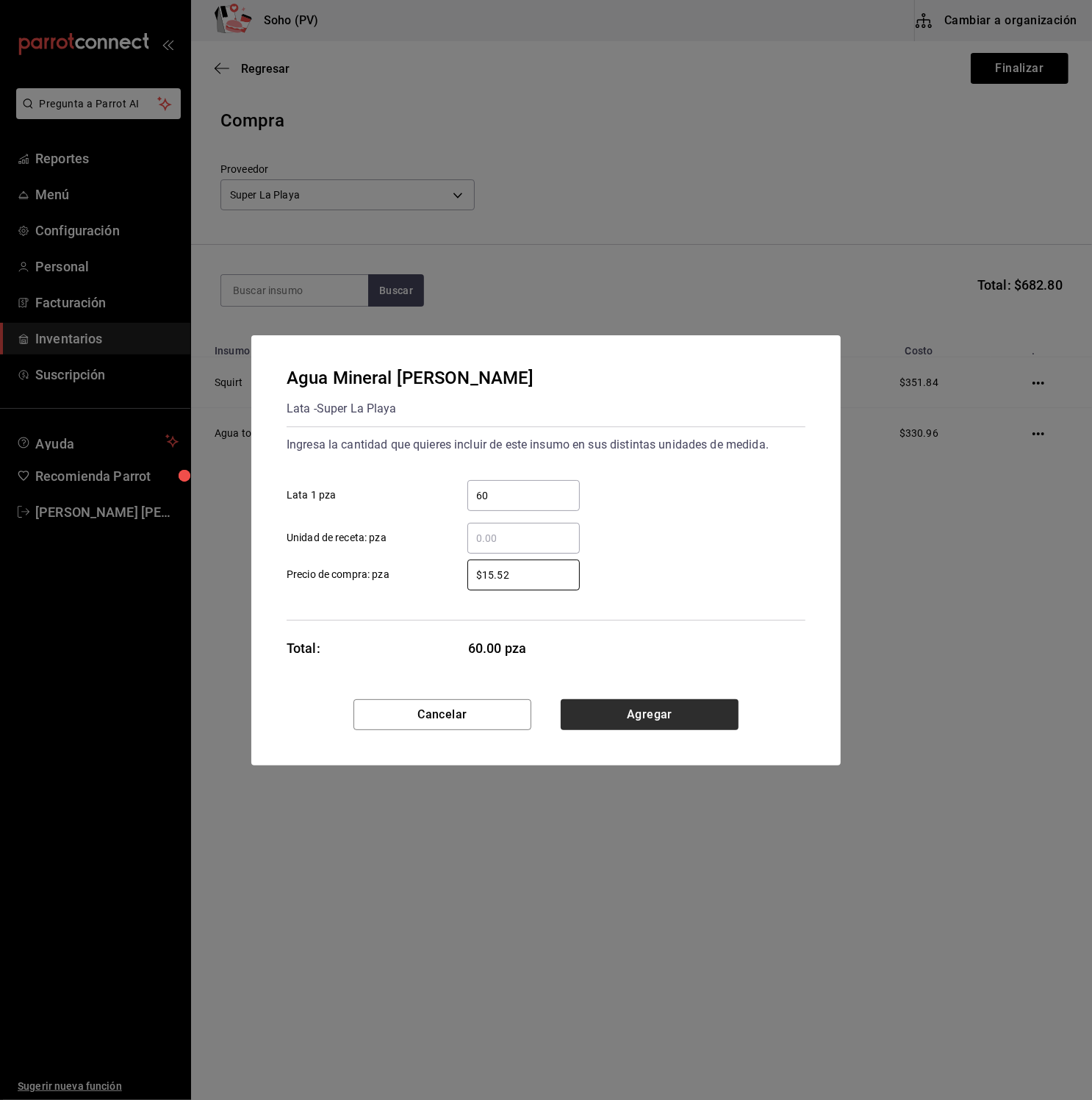
type input "$15.52"
click at [635, 707] on button "Agregar" at bounding box center [650, 714] width 178 height 31
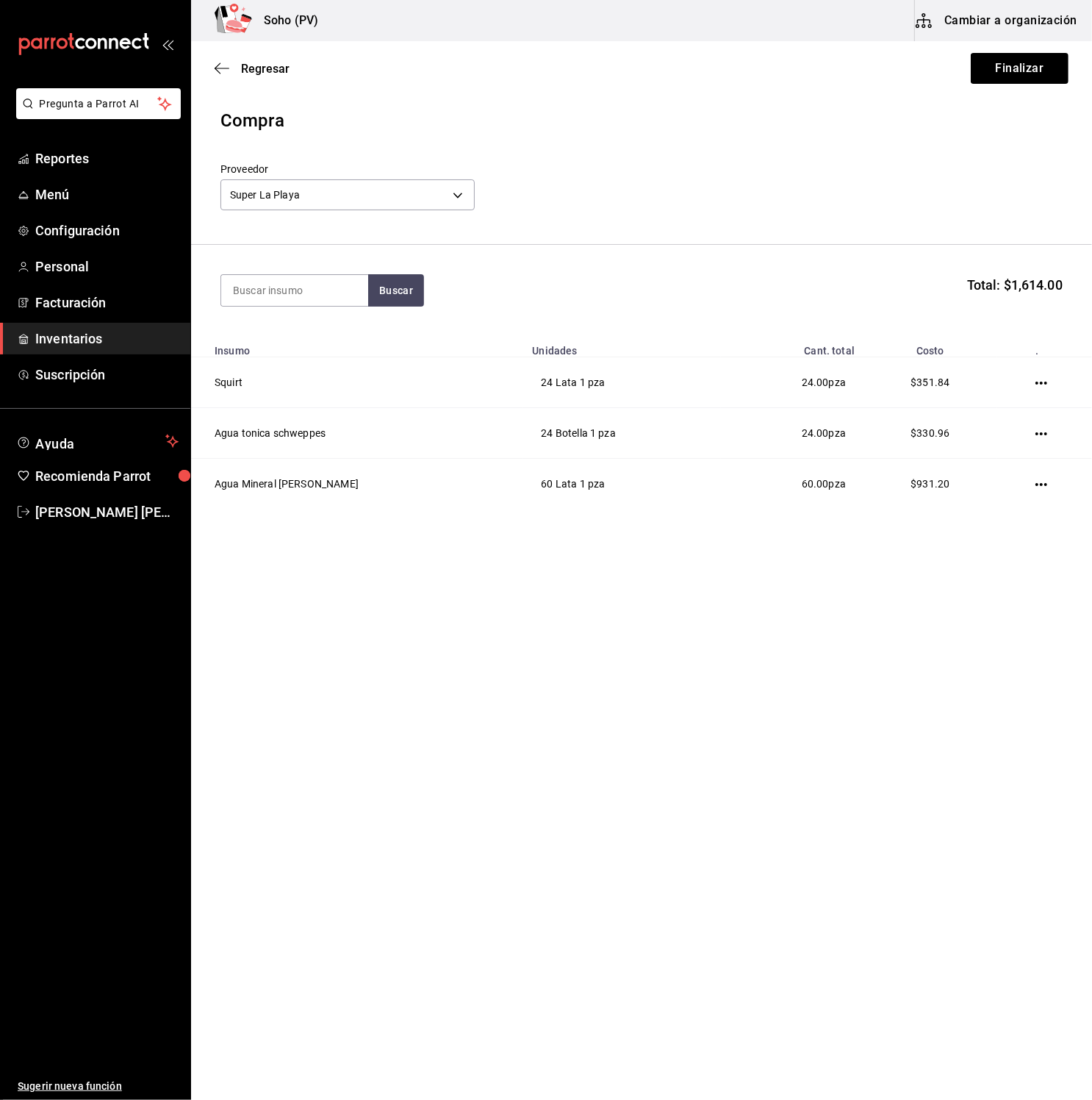
click at [1031, 288] on span "Total: $1,614.00" at bounding box center [1016, 285] width 96 height 19
click at [1043, 385] on icon "button" at bounding box center [1042, 382] width 11 height 11
click at [676, 688] on div at bounding box center [546, 550] width 1092 height 1100
click at [1018, 71] on button "Finalizar" at bounding box center [1020, 68] width 97 height 31
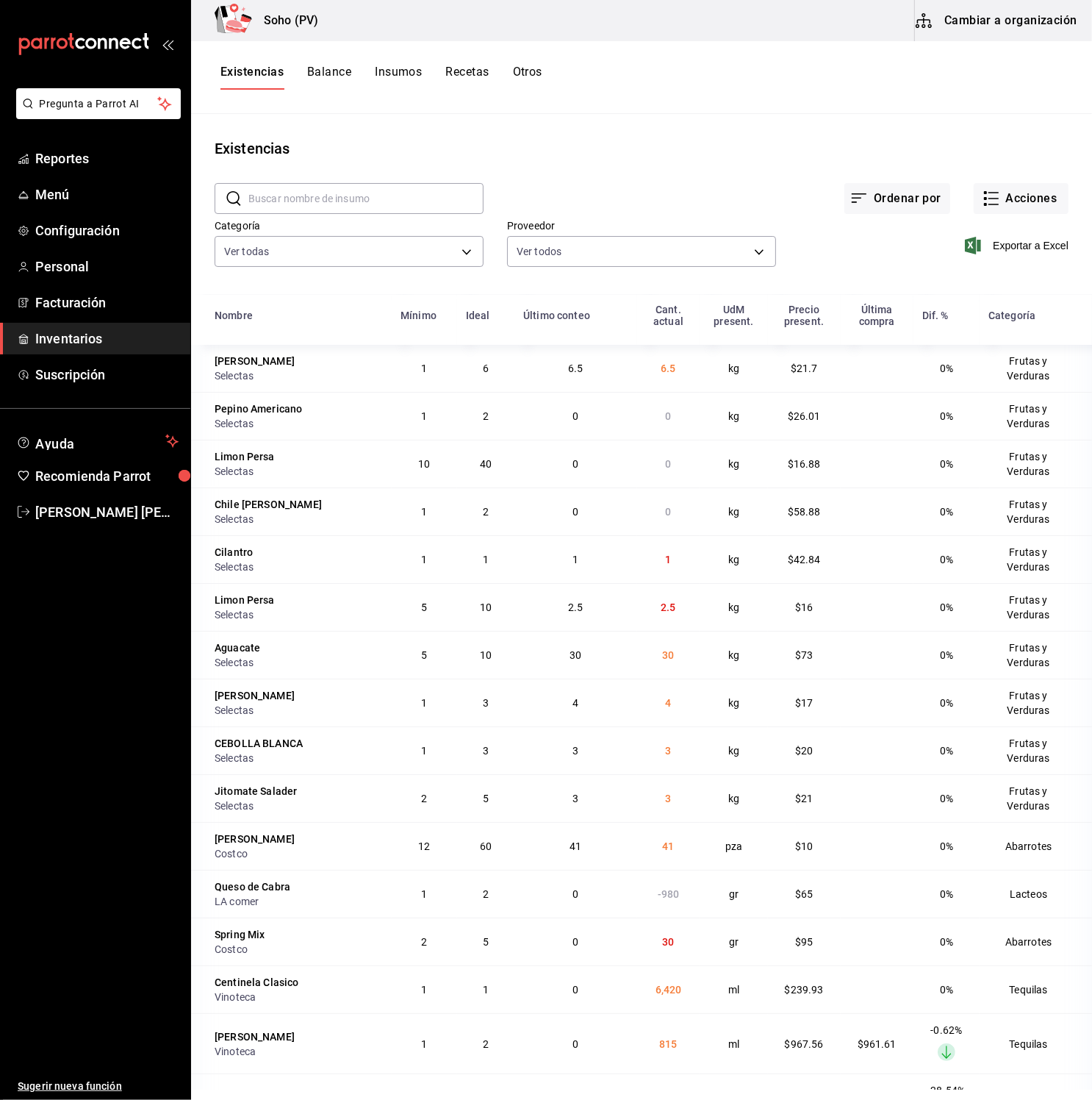
click at [370, 201] on input "text" at bounding box center [366, 198] width 235 height 29
type input "s"
click at [692, 111] on div "Existencias Balance Insumos Recetas Otros" at bounding box center [641, 78] width 901 height 73
click at [1055, 201] on button "Acciones" at bounding box center [1021, 198] width 95 height 31
click at [990, 284] on span "Compra" at bounding box center [1007, 278] width 123 height 15
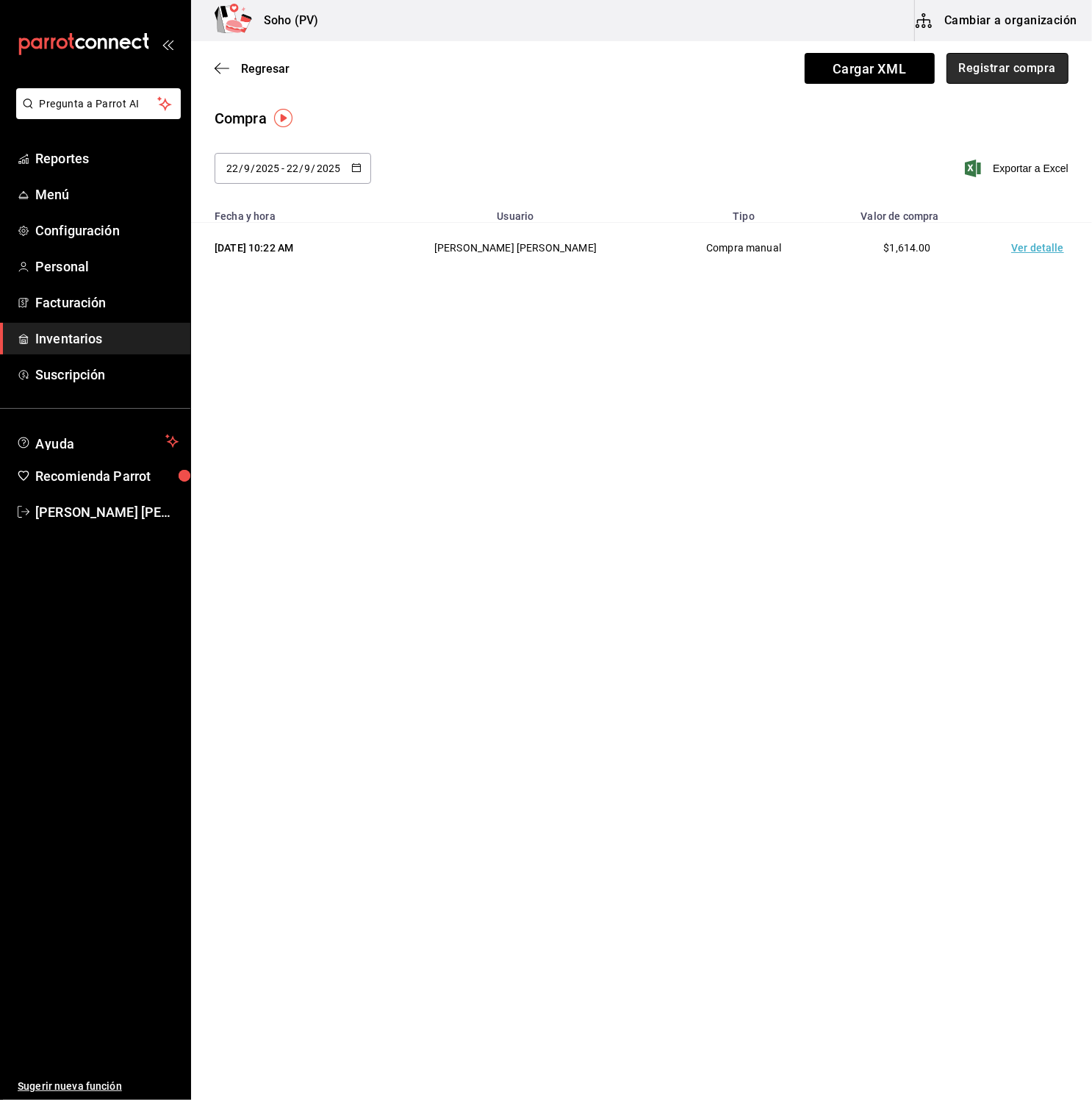
click at [1007, 67] on button "Registrar compra" at bounding box center [1008, 68] width 122 height 31
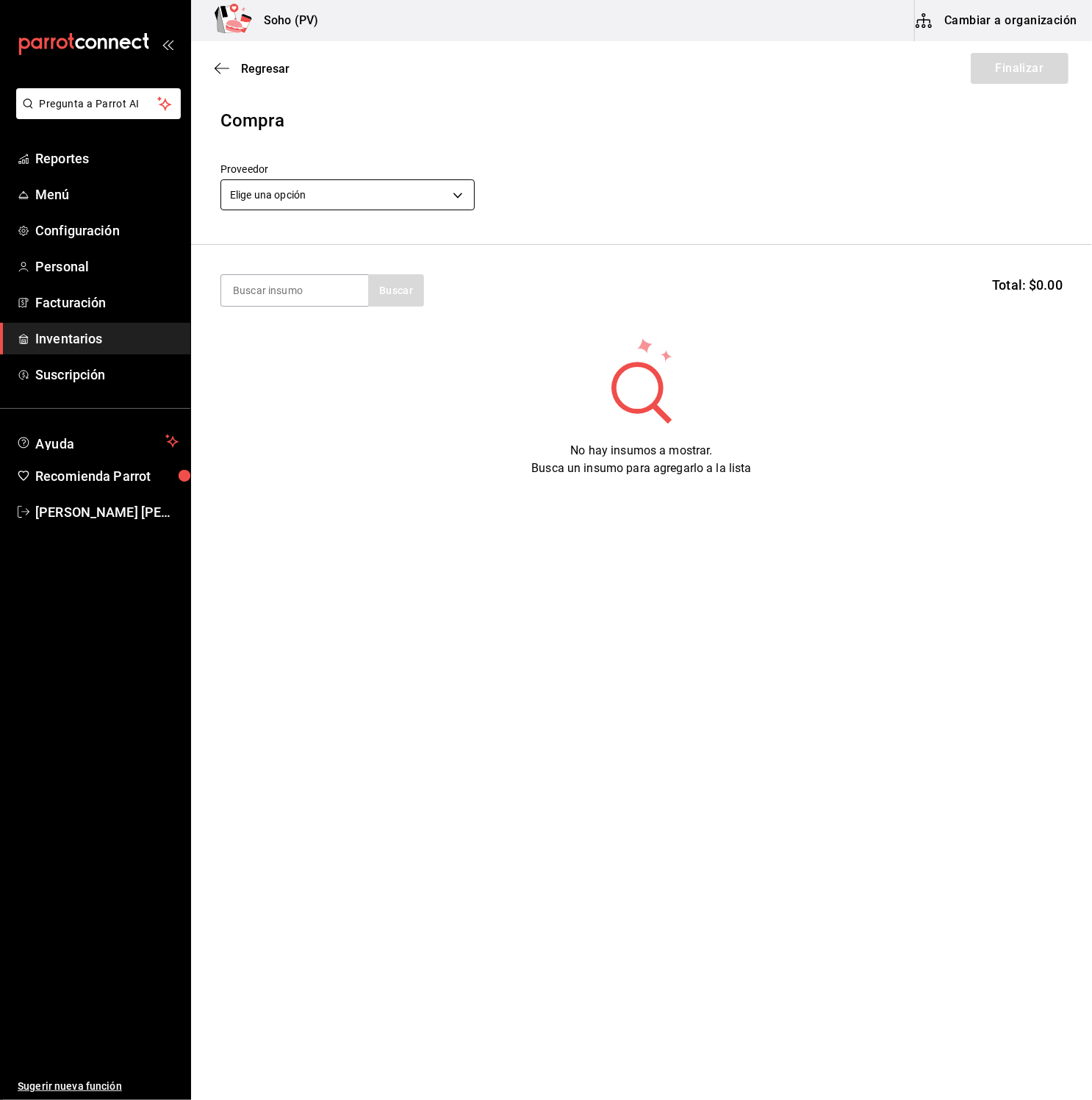
click at [308, 198] on body "Pregunta a Parrot AI Reportes Menú Configuración Personal Facturación Inventari…" at bounding box center [546, 508] width 1092 height 1016
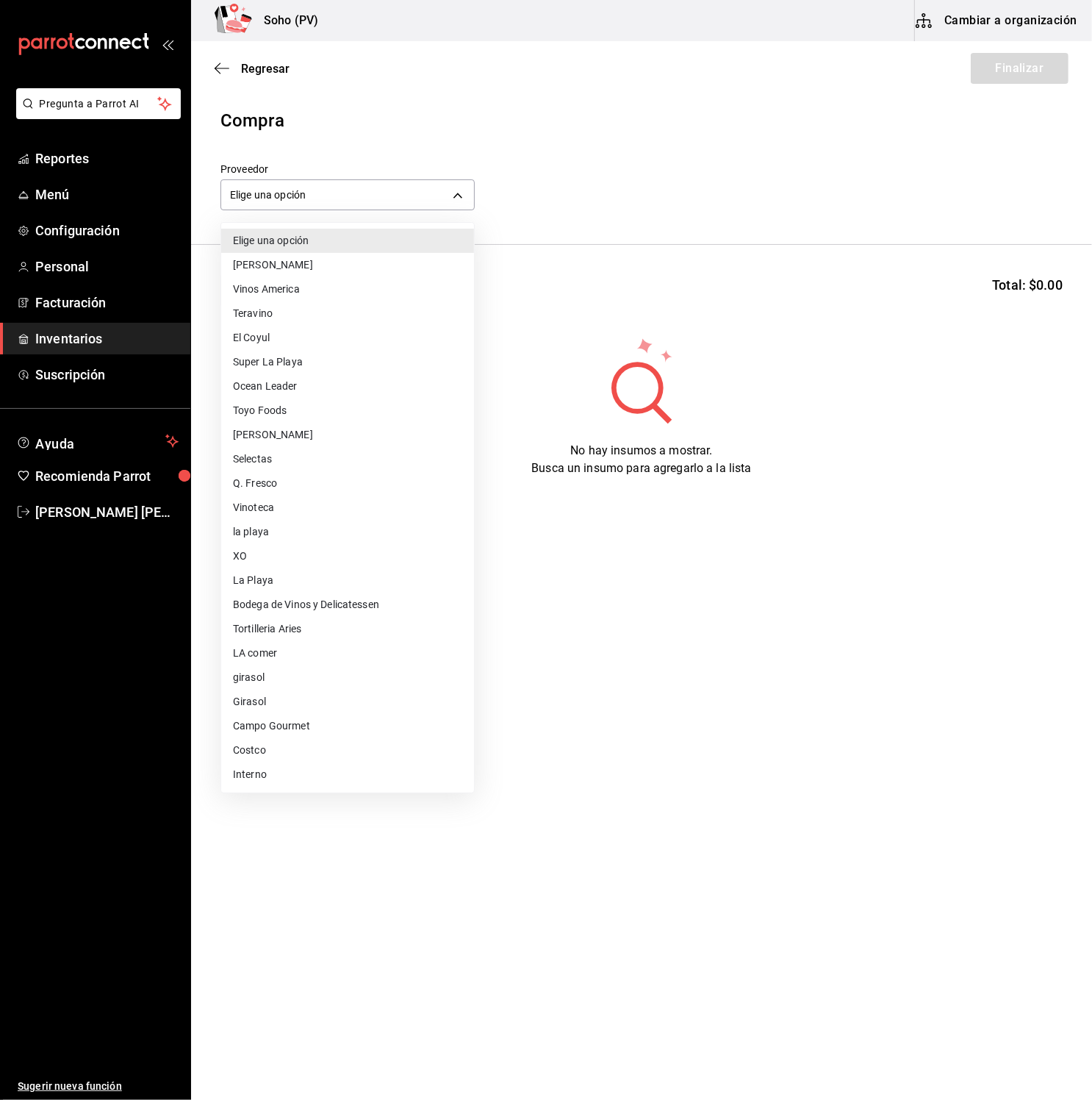
click at [286, 757] on li "Costco" at bounding box center [347, 750] width 252 height 24
type input "78a54ea5-845e-469c-8243-9d8739e244c0"
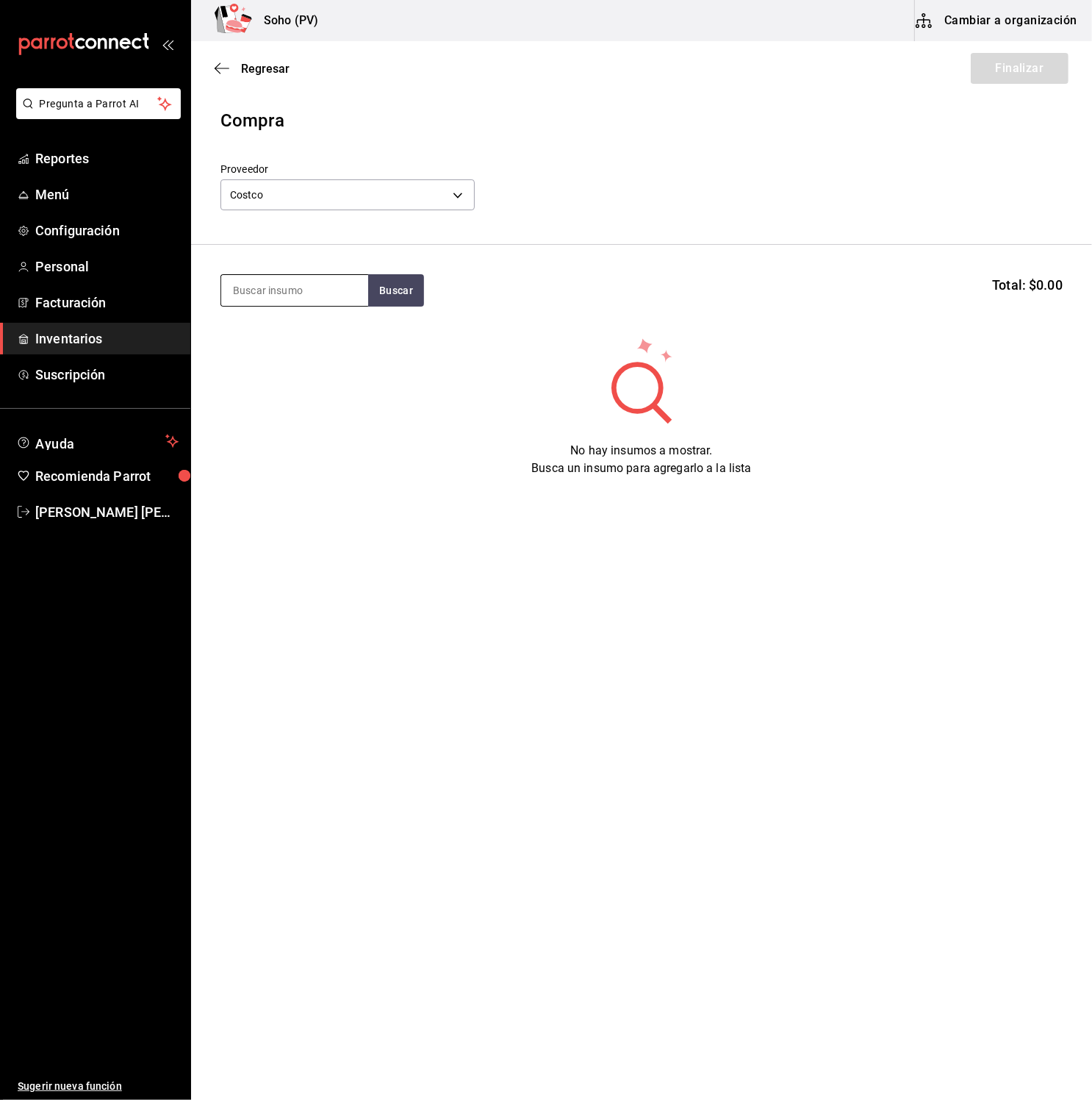
click at [317, 276] on input at bounding box center [295, 291] width 147 height 31
type input "spring"
click at [412, 294] on button "Buscar" at bounding box center [396, 291] width 56 height 32
click at [286, 346] on div "Presentación - Costco" at bounding box center [284, 349] width 102 height 15
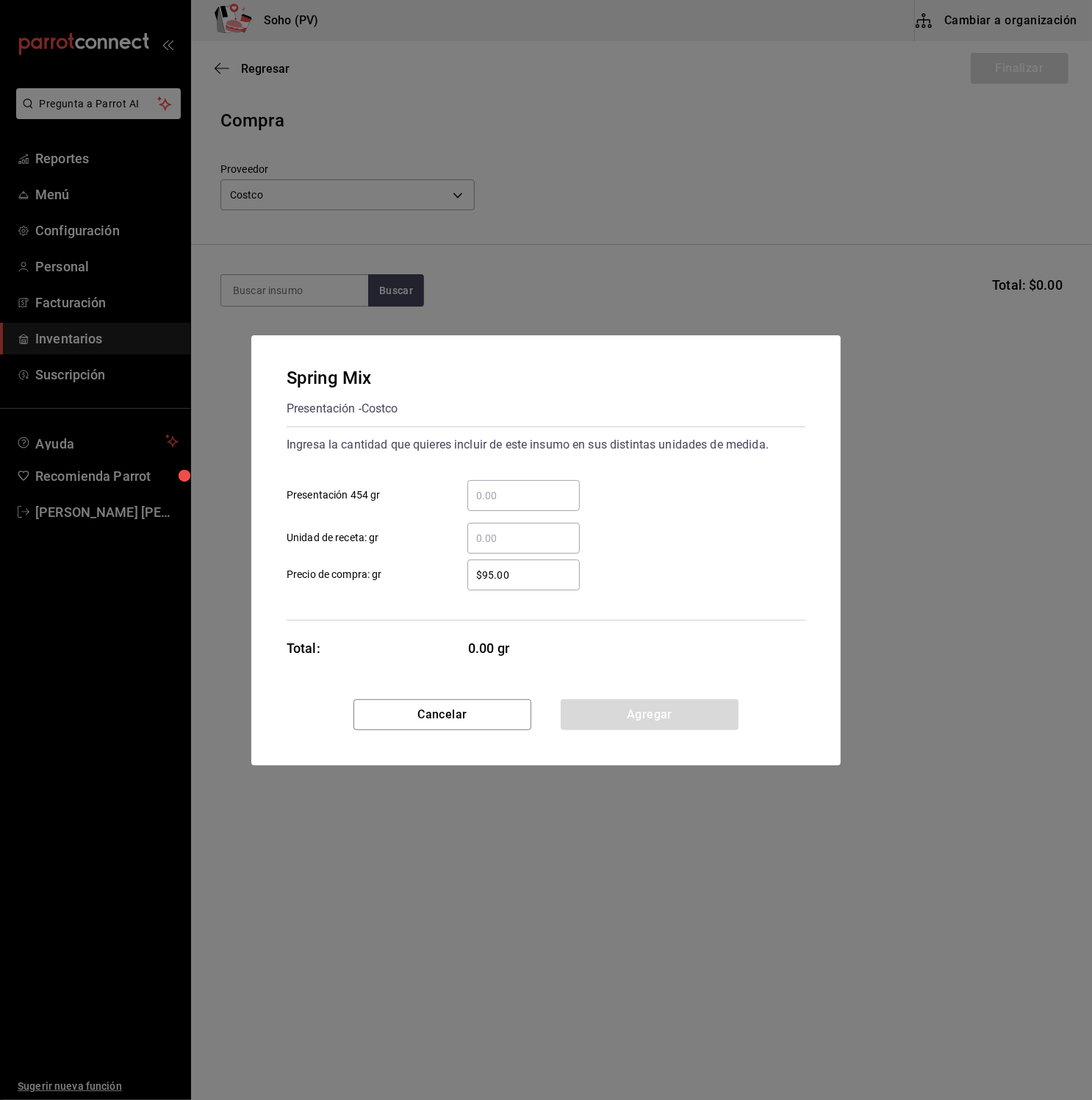
click at [494, 489] on div "​" at bounding box center [524, 495] width 113 height 31
click at [494, 489] on input "​ Presentación 454 gr" at bounding box center [524, 495] width 113 height 18
type input "1"
click at [668, 707] on button "Agregar" at bounding box center [650, 714] width 178 height 31
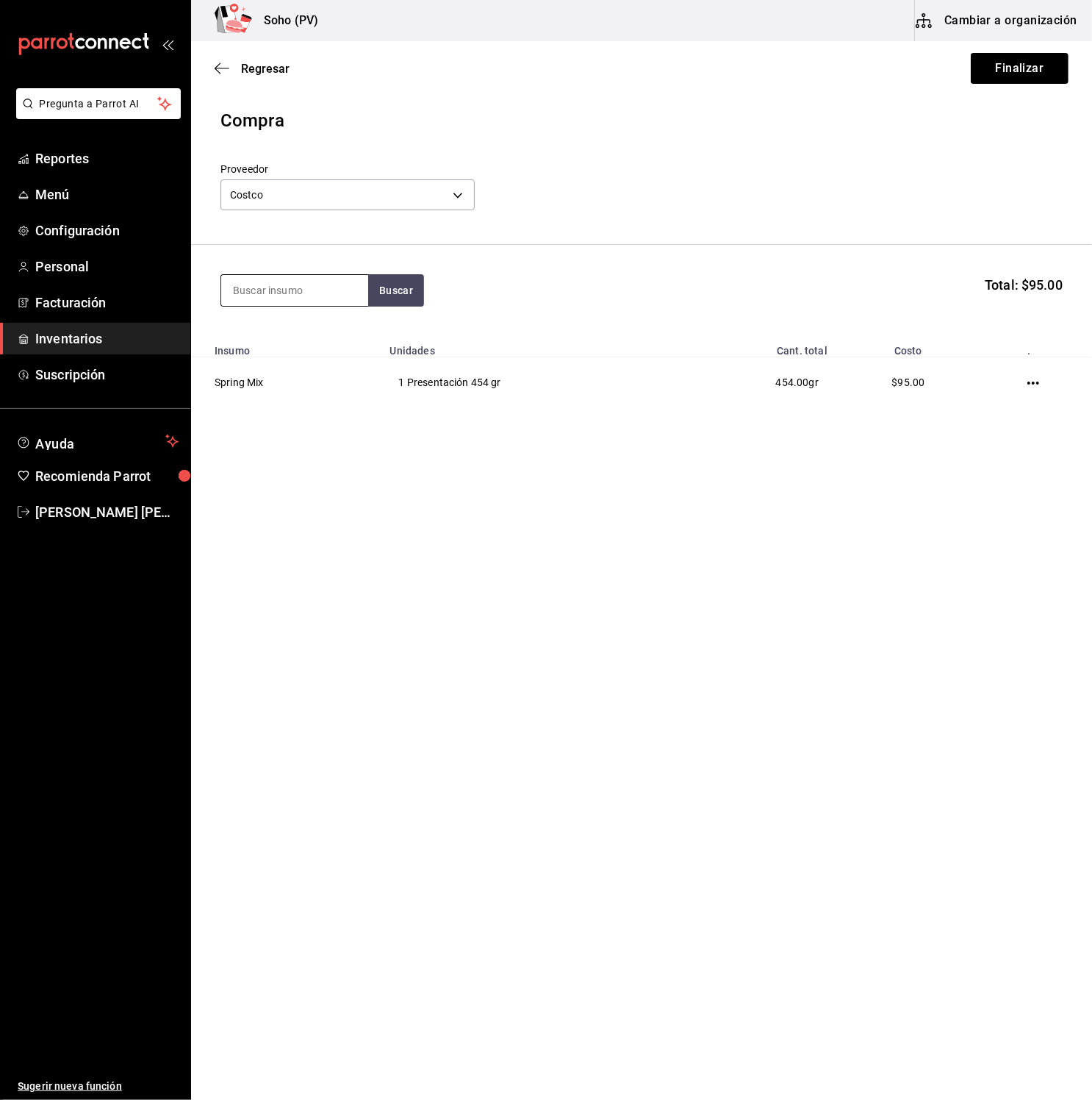
click at [262, 291] on input at bounding box center [295, 291] width 147 height 31
type input "brio"
click at [402, 298] on button "Buscar" at bounding box center [396, 291] width 56 height 32
click at [274, 336] on div "BOLLO BRIOCHE" at bounding box center [284, 333] width 102 height 18
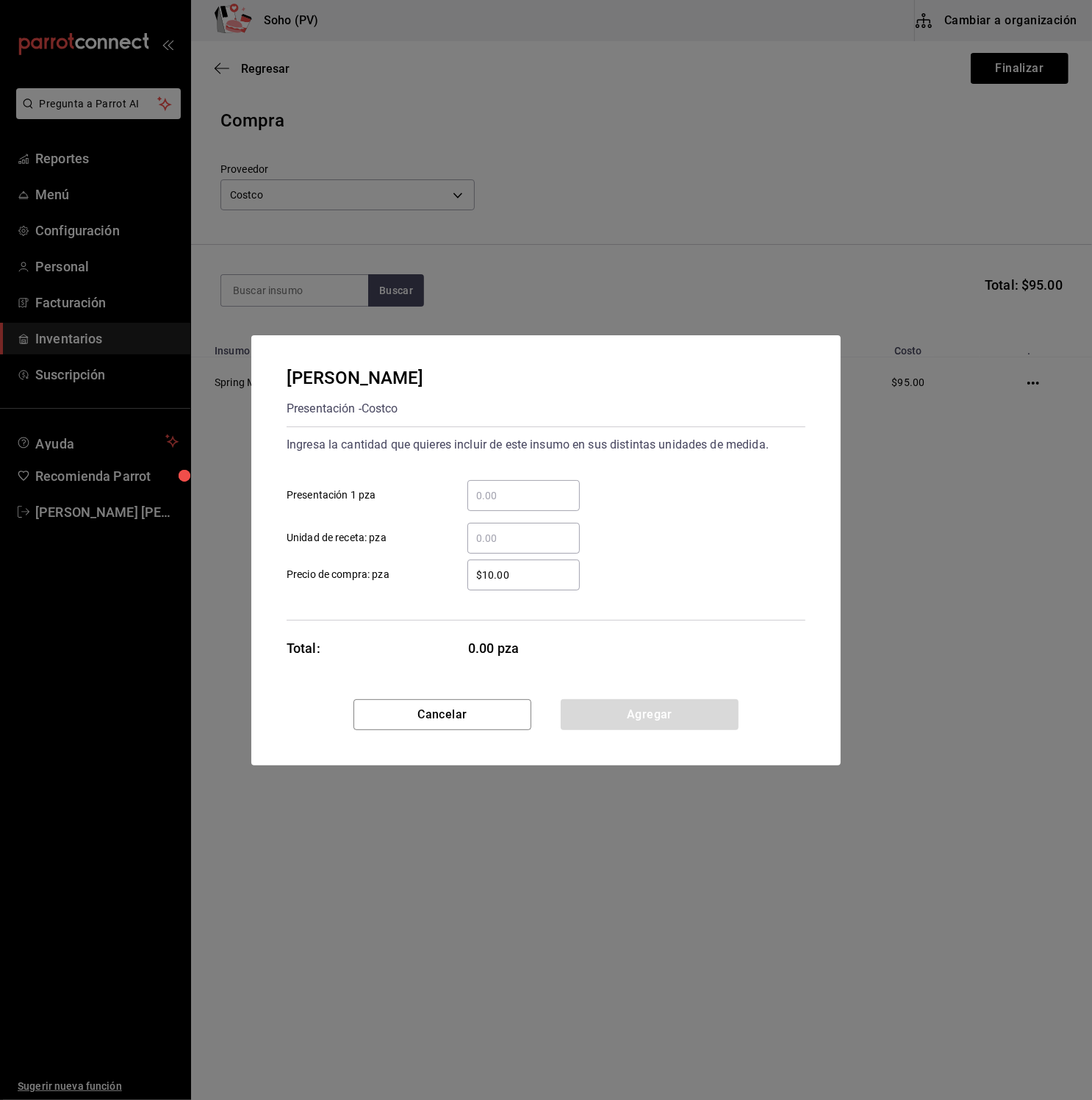
click at [495, 494] on input "​ Presentación 1 pza" at bounding box center [524, 495] width 113 height 18
type input "24"
drag, startPoint x: 731, startPoint y: 575, endPoint x: 640, endPoint y: 672, distance: 133.0
click at [731, 575] on div "$10.00 ​ Precio de compra: pza" at bounding box center [541, 569] width 531 height 43
click at [628, 714] on button "Agregar" at bounding box center [650, 714] width 178 height 31
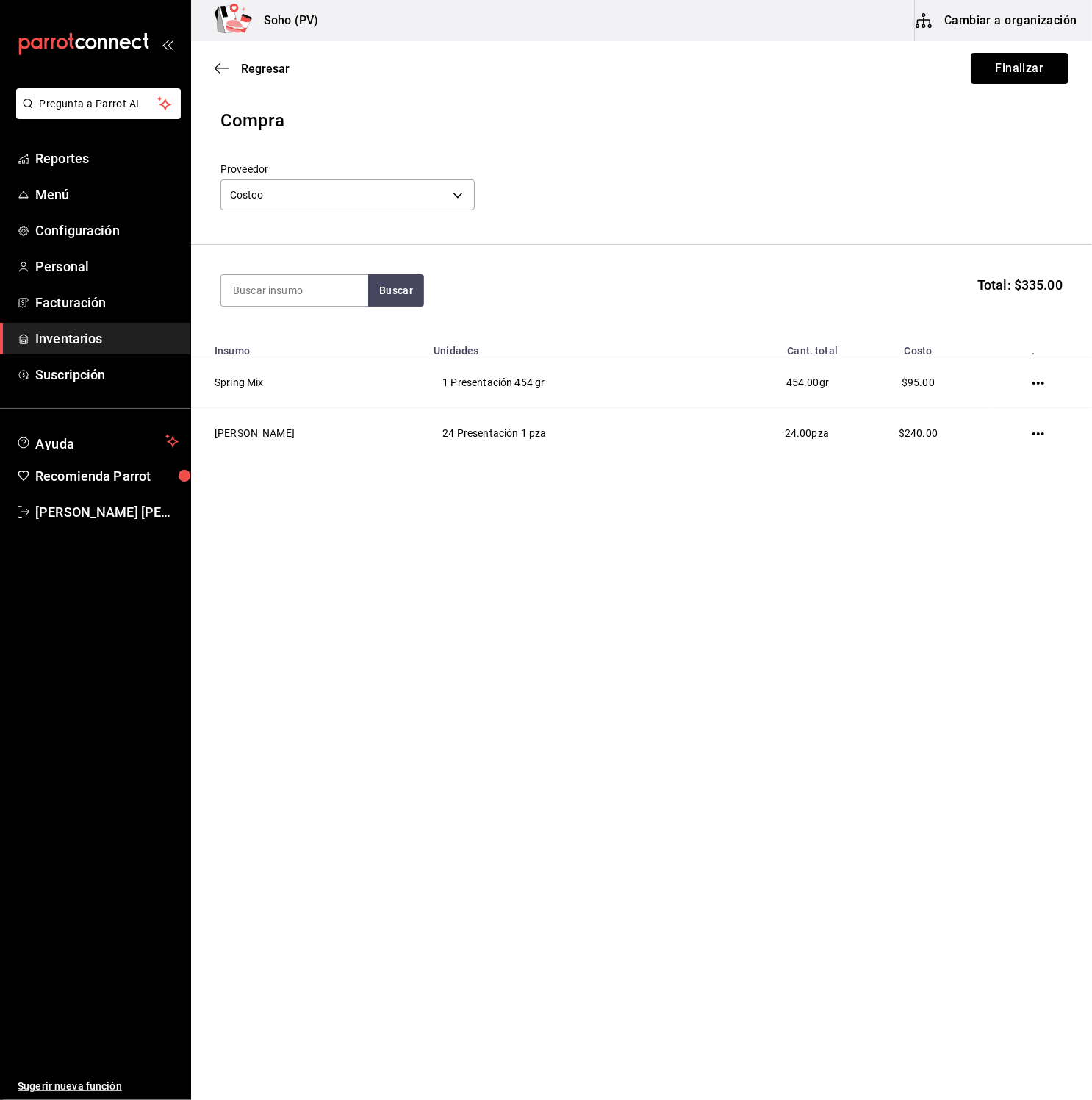
click at [1043, 72] on button "Finalizar" at bounding box center [1020, 68] width 97 height 31
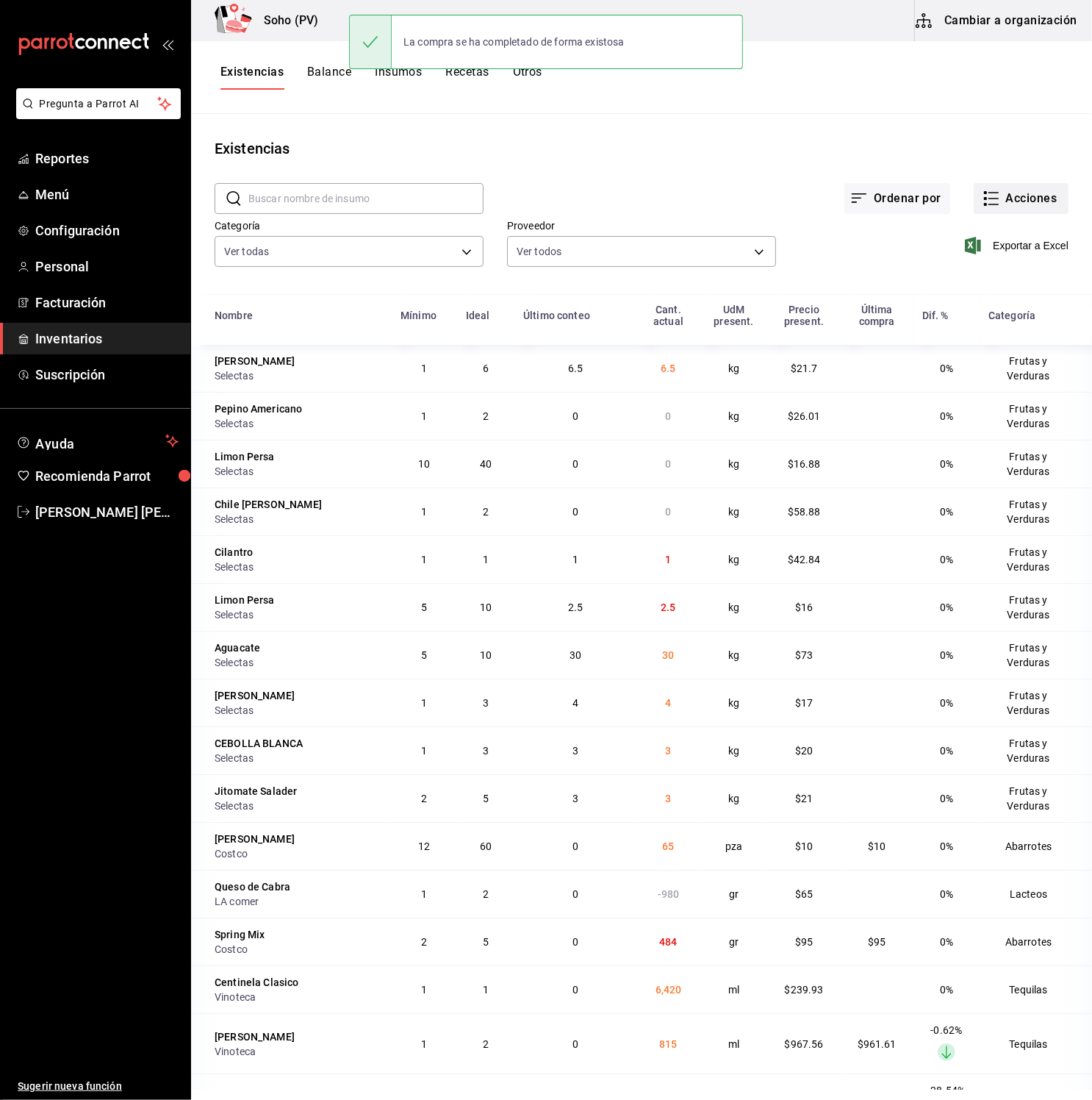
click at [1034, 198] on button "Acciones" at bounding box center [1021, 198] width 95 height 31
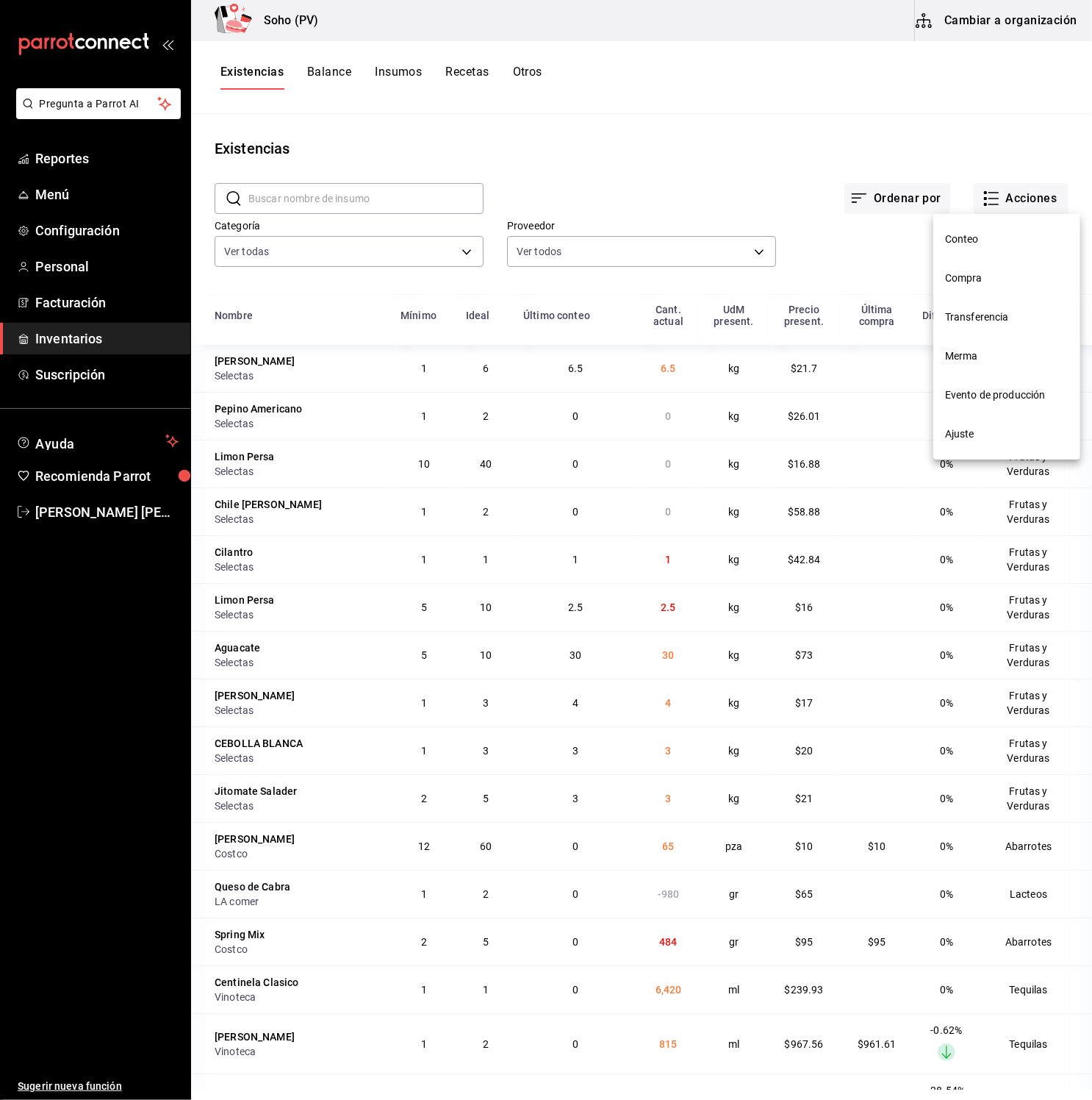
click at [1000, 275] on span "Compra" at bounding box center [1007, 278] width 123 height 15
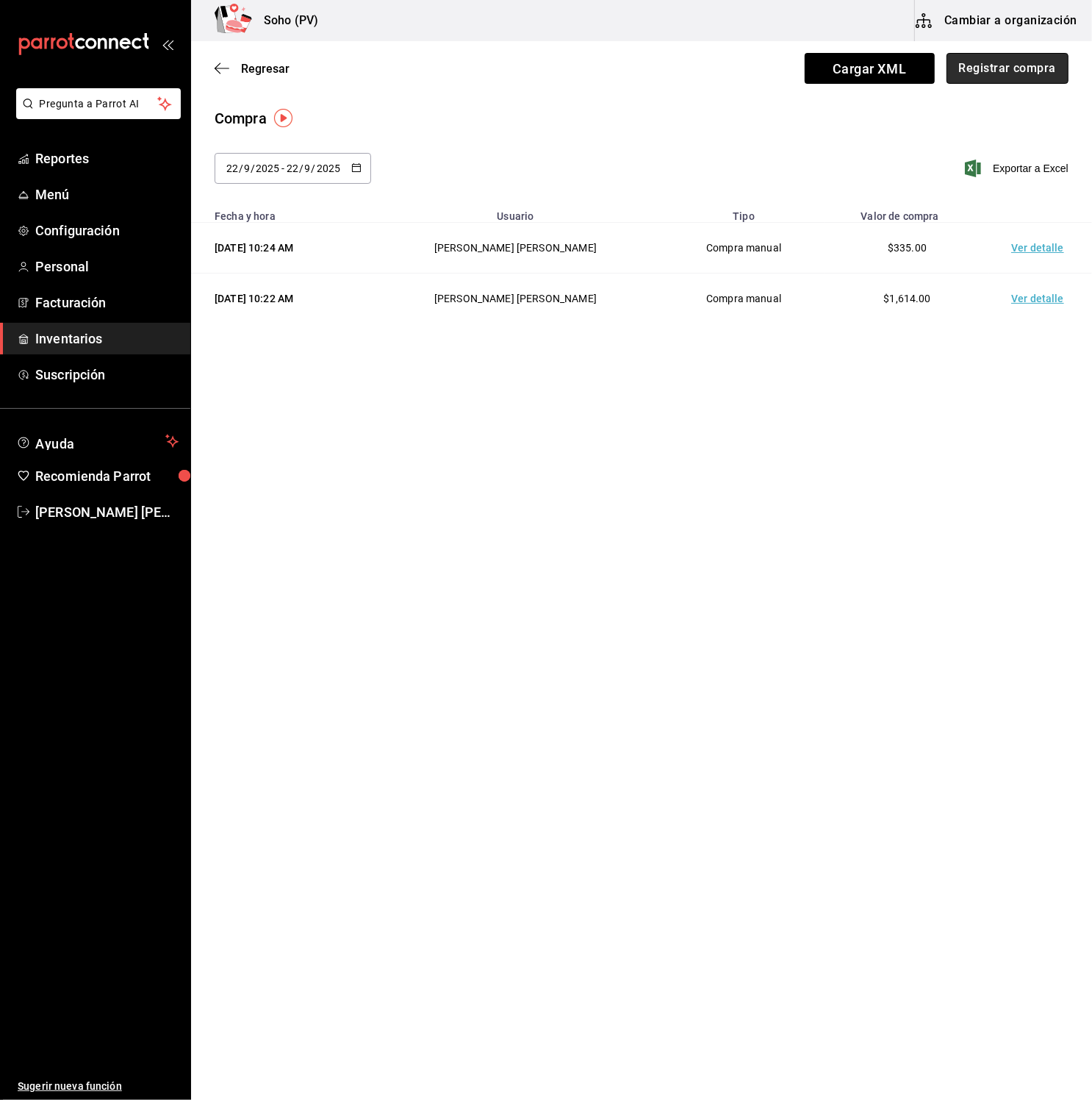
click at [1035, 75] on button "Registrar compra" at bounding box center [1008, 68] width 122 height 31
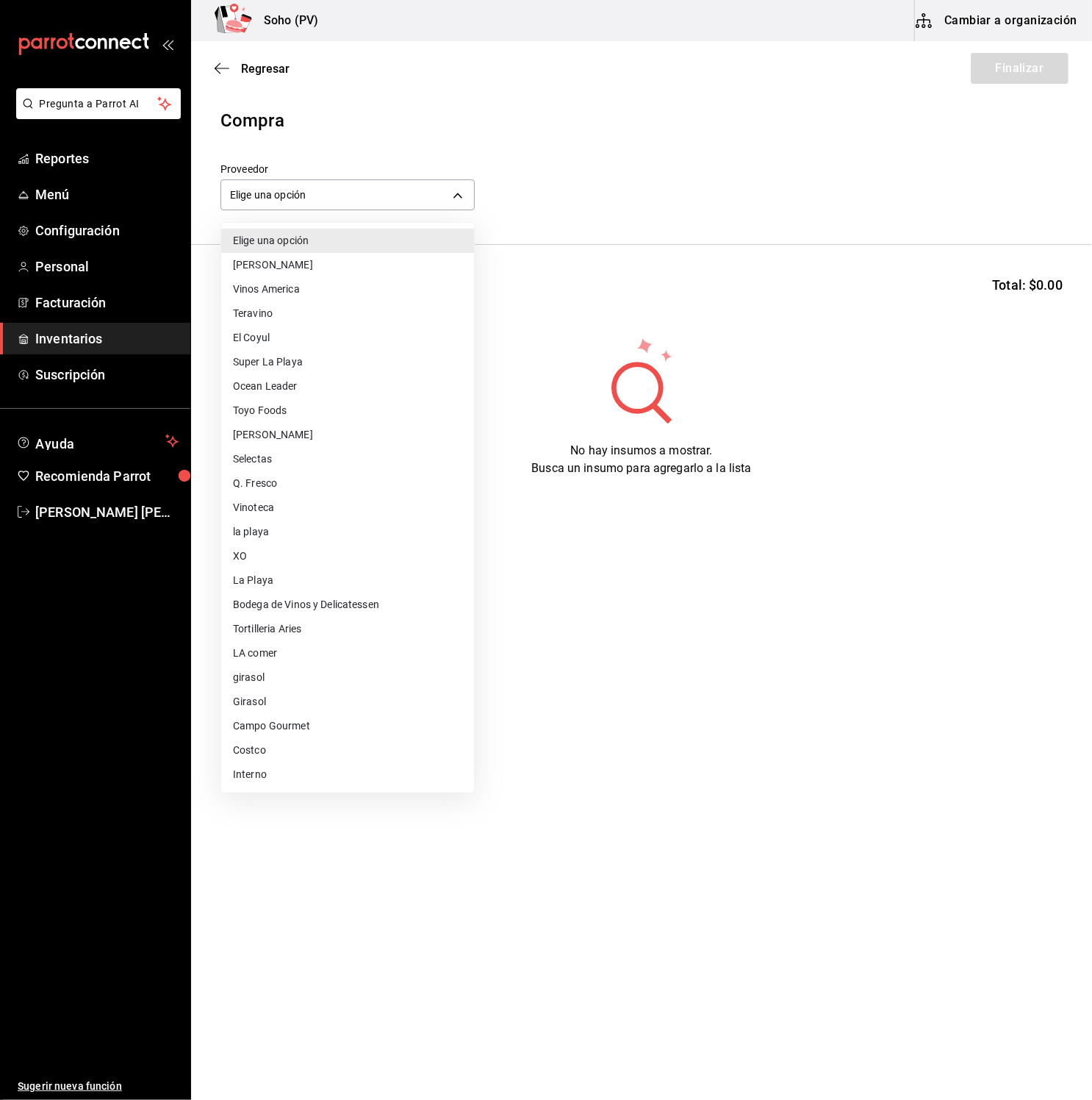
click at [335, 191] on body "Pregunta a Parrot AI Reportes Menú Configuración Personal Facturación Inventari…" at bounding box center [546, 508] width 1092 height 1016
click at [334, 291] on li "Vinos America" at bounding box center [347, 289] width 252 height 24
type input "319042a7-1e81-442b-9dbe-3b60175dd6c1"
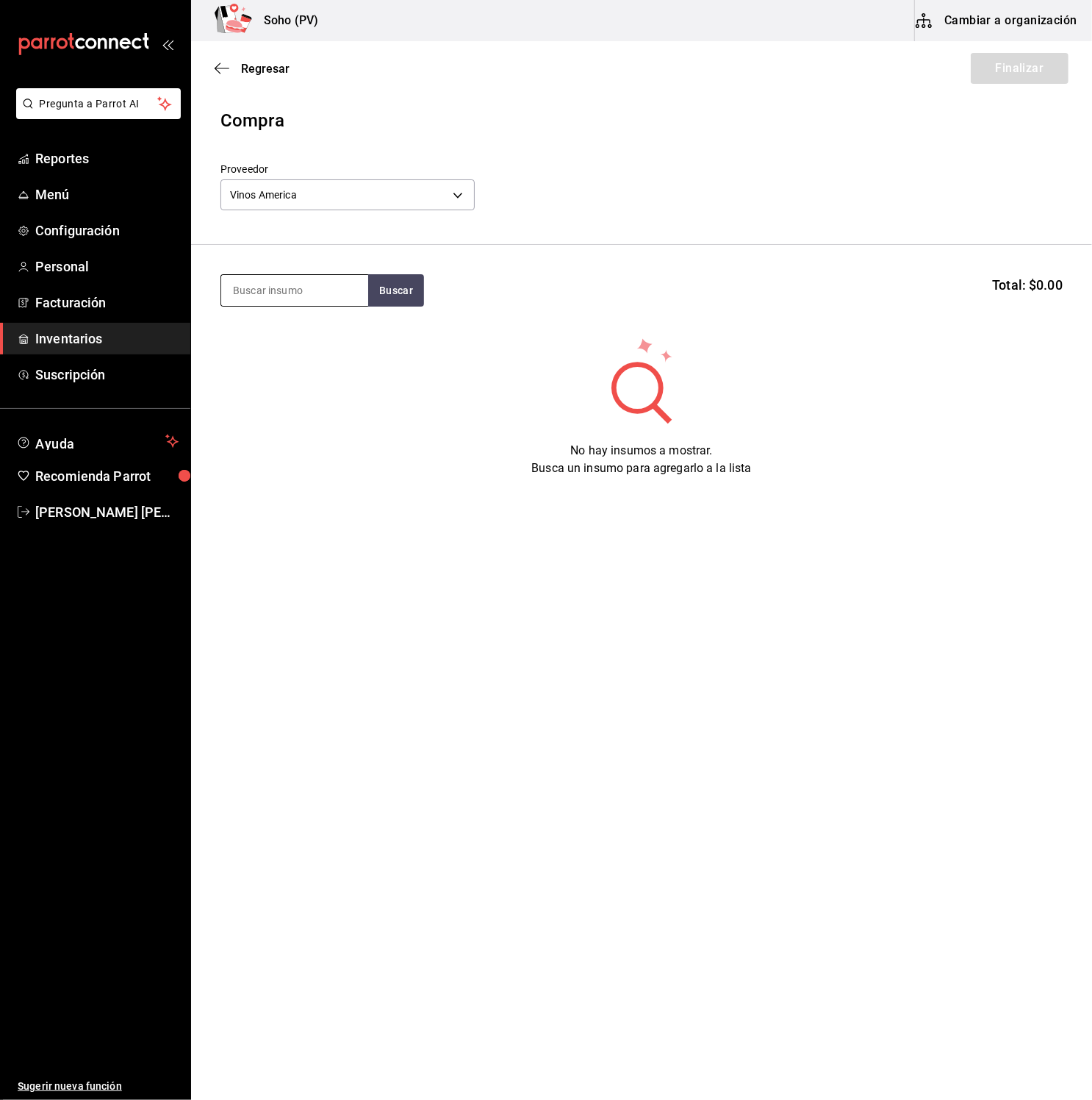
click at [324, 295] on input at bounding box center [295, 291] width 147 height 31
type input "ginebra"
drag, startPoint x: 293, startPoint y: 290, endPoint x: 0, endPoint y: 283, distance: 293.1
click at [0, 283] on div "Pregunta a Parrot AI Reportes Menú Configuración Personal Facturación Inventari…" at bounding box center [546, 508] width 1092 height 1016
click at [421, 291] on button "Buscar" at bounding box center [396, 291] width 56 height 32
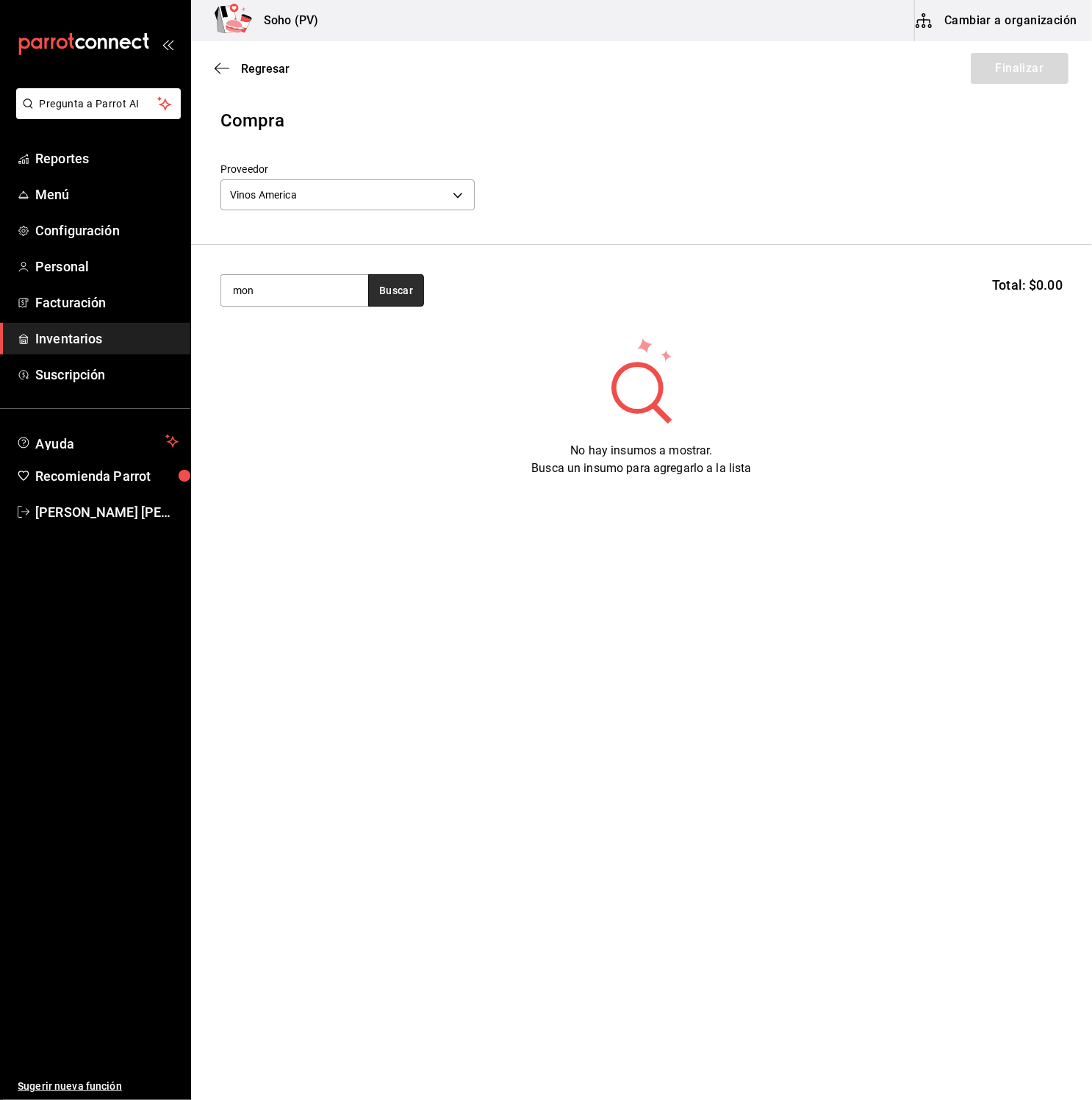
click at [416, 292] on button "Buscar" at bounding box center [396, 291] width 56 height 32
drag, startPoint x: 287, startPoint y: 291, endPoint x: 242, endPoint y: 292, distance: 45.0
click at [242, 292] on input "mon" at bounding box center [295, 291] width 147 height 31
type input "m"
type input "Monkey"
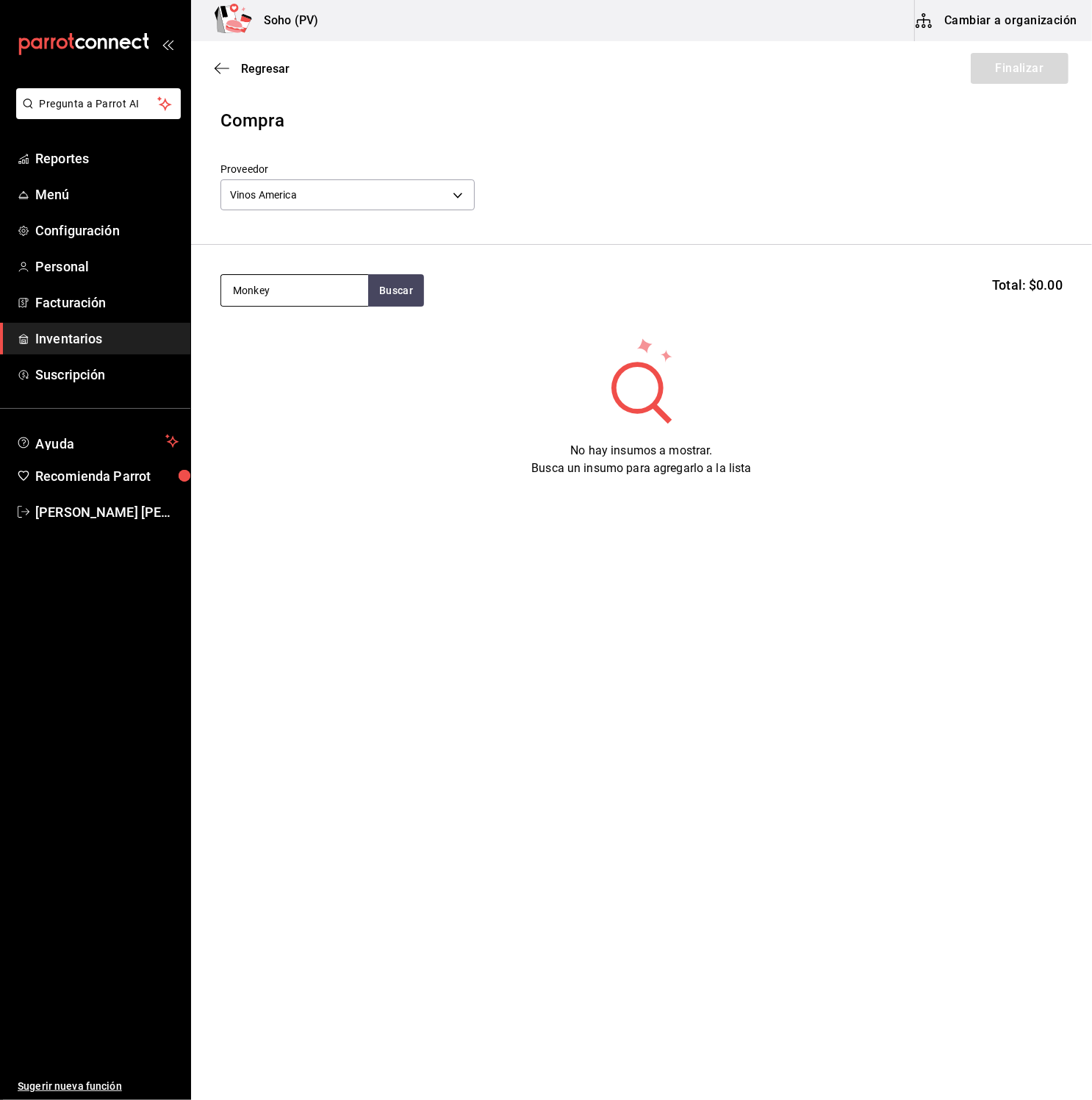
click at [315, 286] on input "Monkey" at bounding box center [295, 291] width 147 height 31
click at [166, 292] on div "Pregunta a Parrot AI Reportes Menú Configuración Personal Facturación Inventari…" at bounding box center [546, 508] width 1092 height 1016
click at [217, 67] on icon "button" at bounding box center [222, 68] width 15 height 13
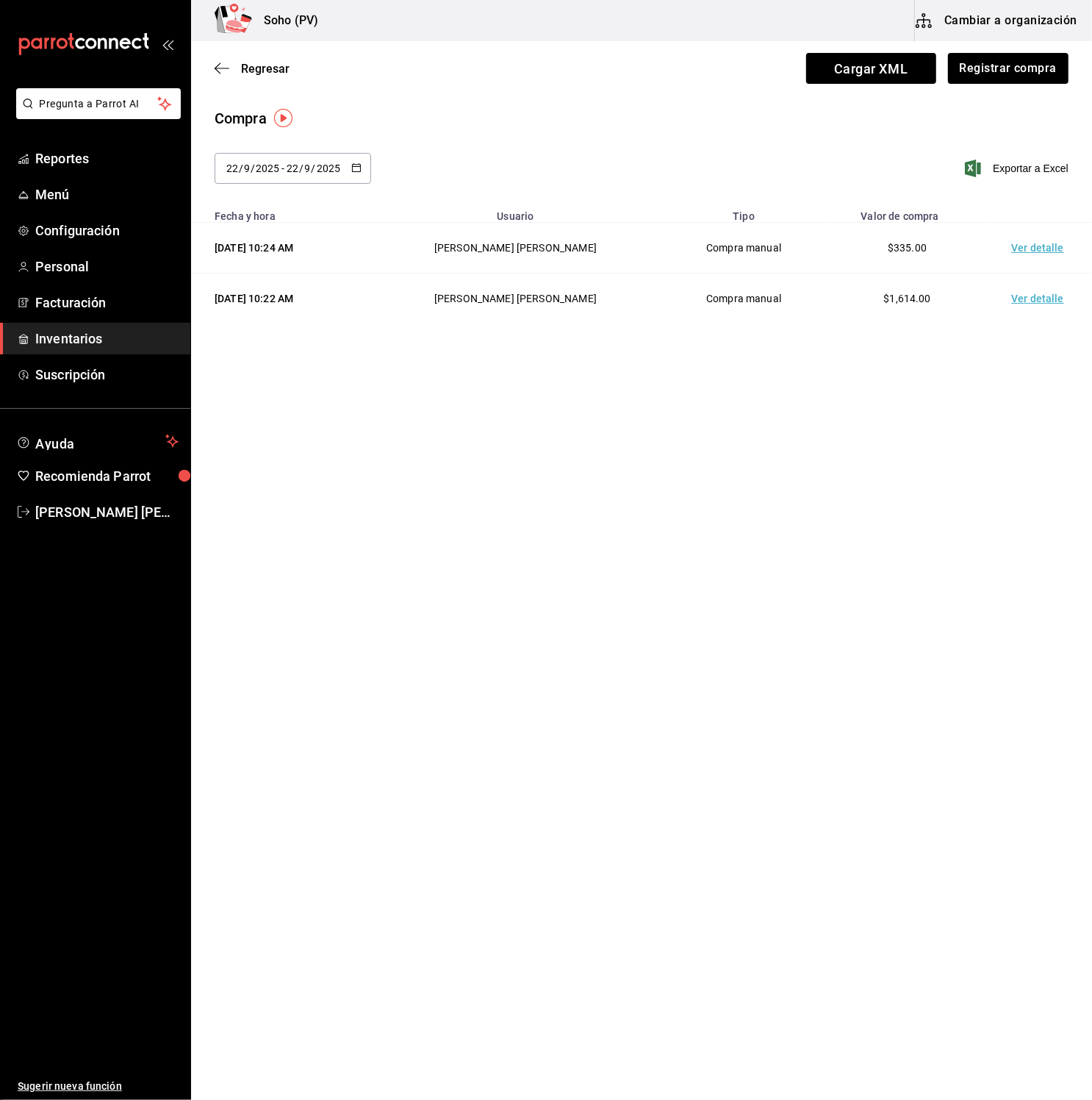
click at [214, 67] on div "Regresar Cargar XML Registrar compra" at bounding box center [641, 68] width 901 height 54
click at [103, 334] on span "Inventarios" at bounding box center [106, 339] width 144 height 19
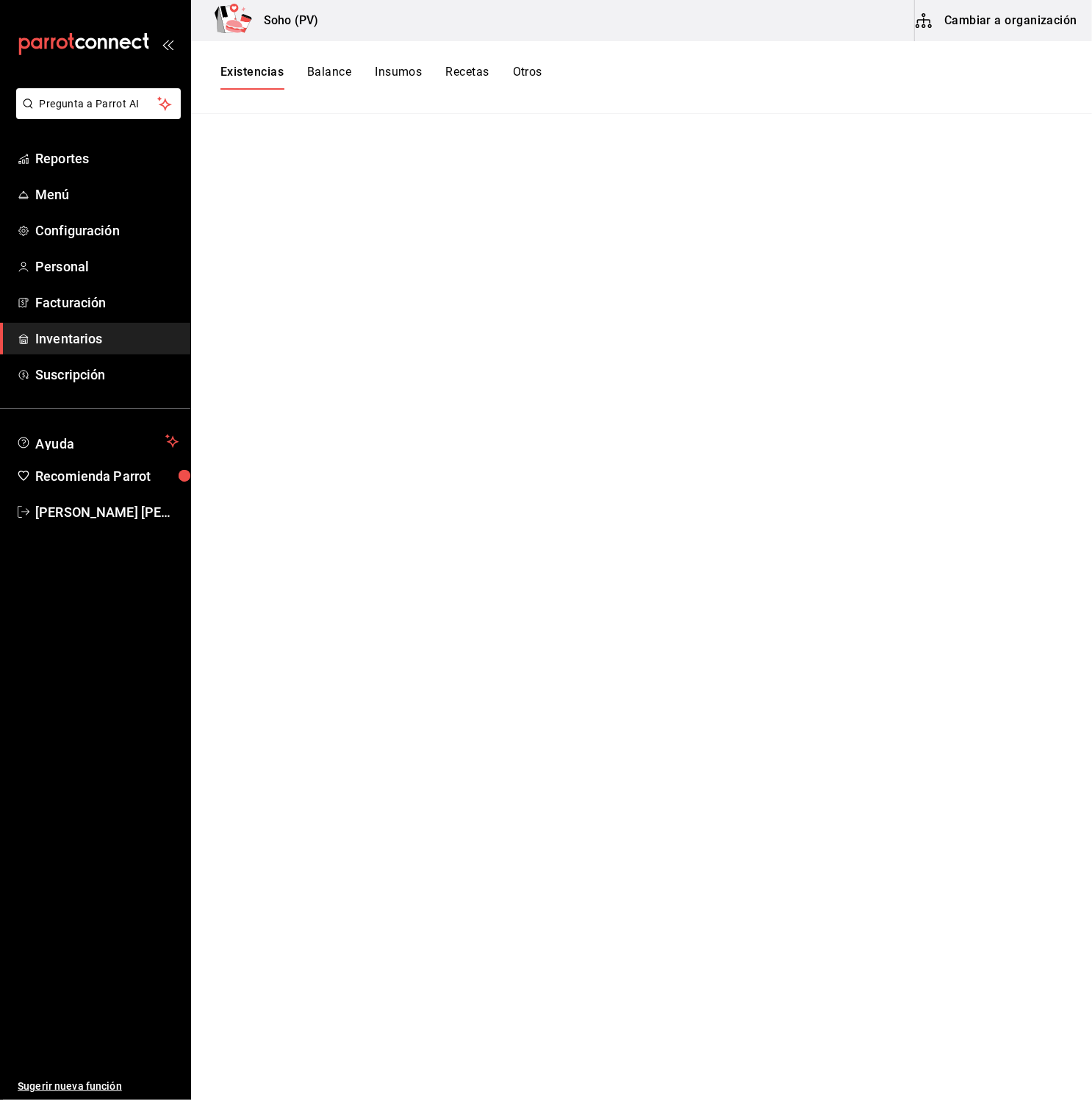
click at [407, 71] on button "Insumos" at bounding box center [399, 77] width 47 height 25
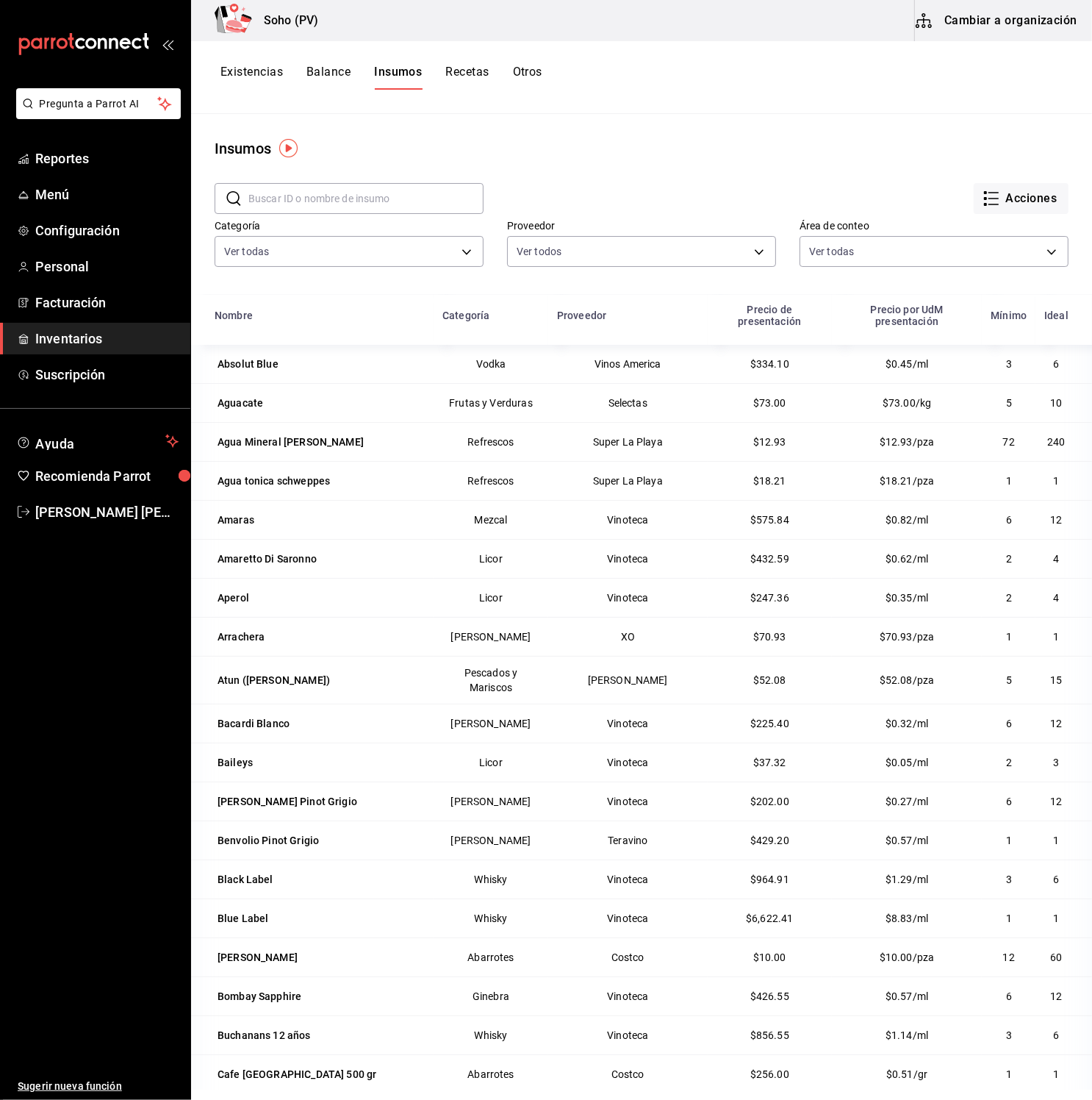
click at [391, 201] on input "text" at bounding box center [366, 198] width 235 height 29
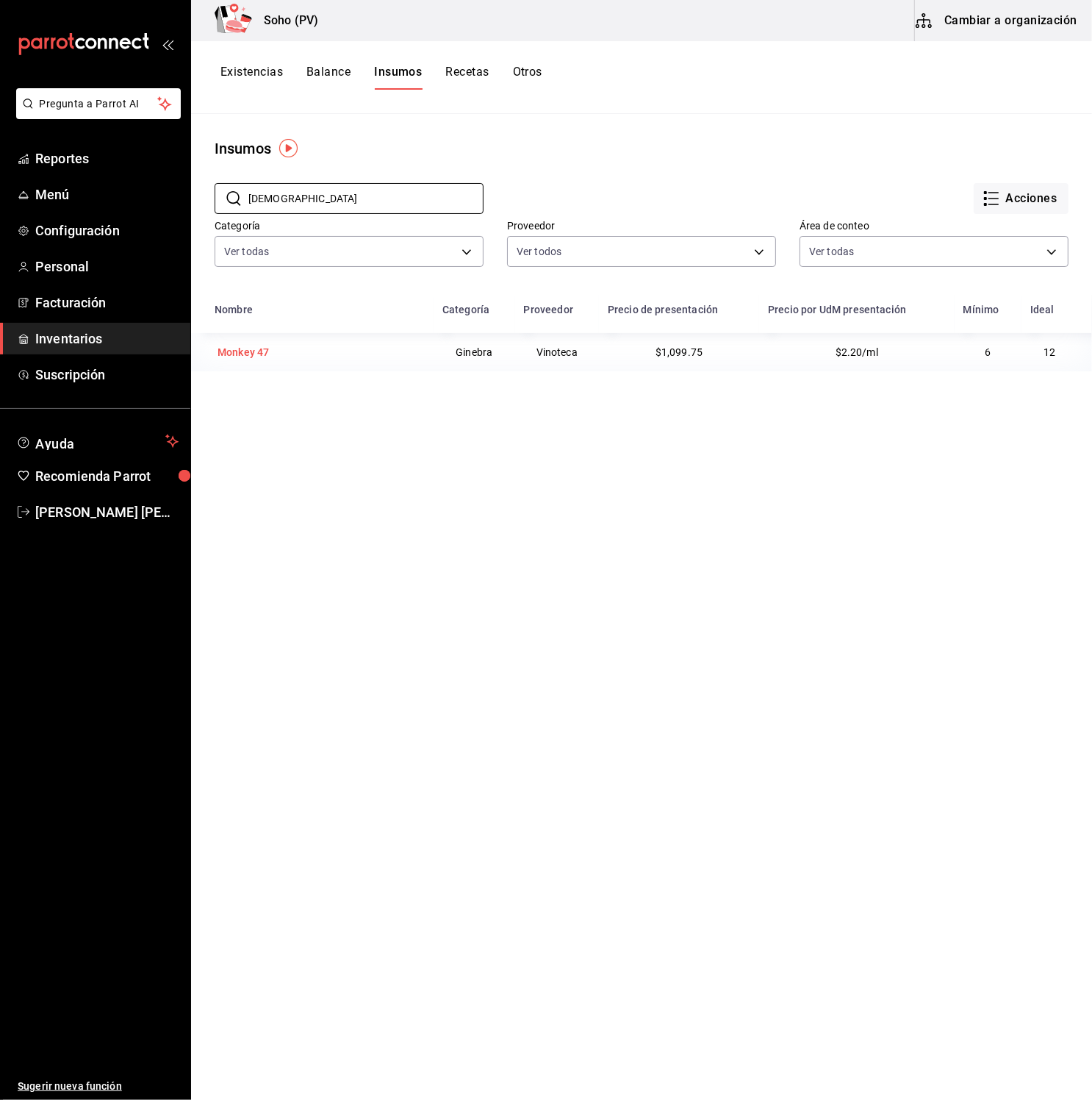
type input "monk"
drag, startPoint x: 400, startPoint y: 348, endPoint x: 385, endPoint y: 348, distance: 15.0
click at [399, 348] on div "Monkey 47" at bounding box center [319, 352] width 210 height 20
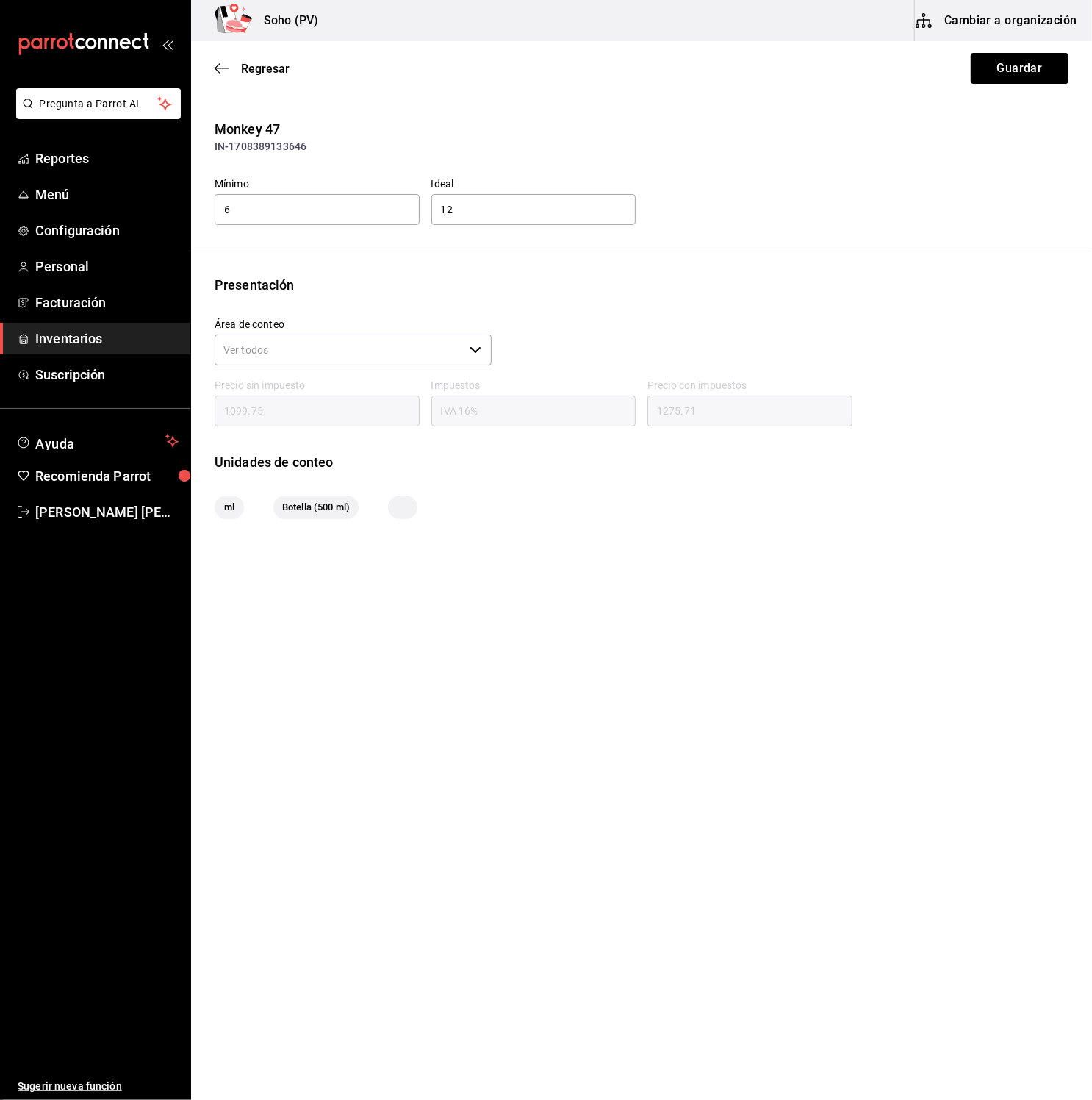
click at [1065, 22] on button "Cambiar a organización" at bounding box center [998, 20] width 166 height 41
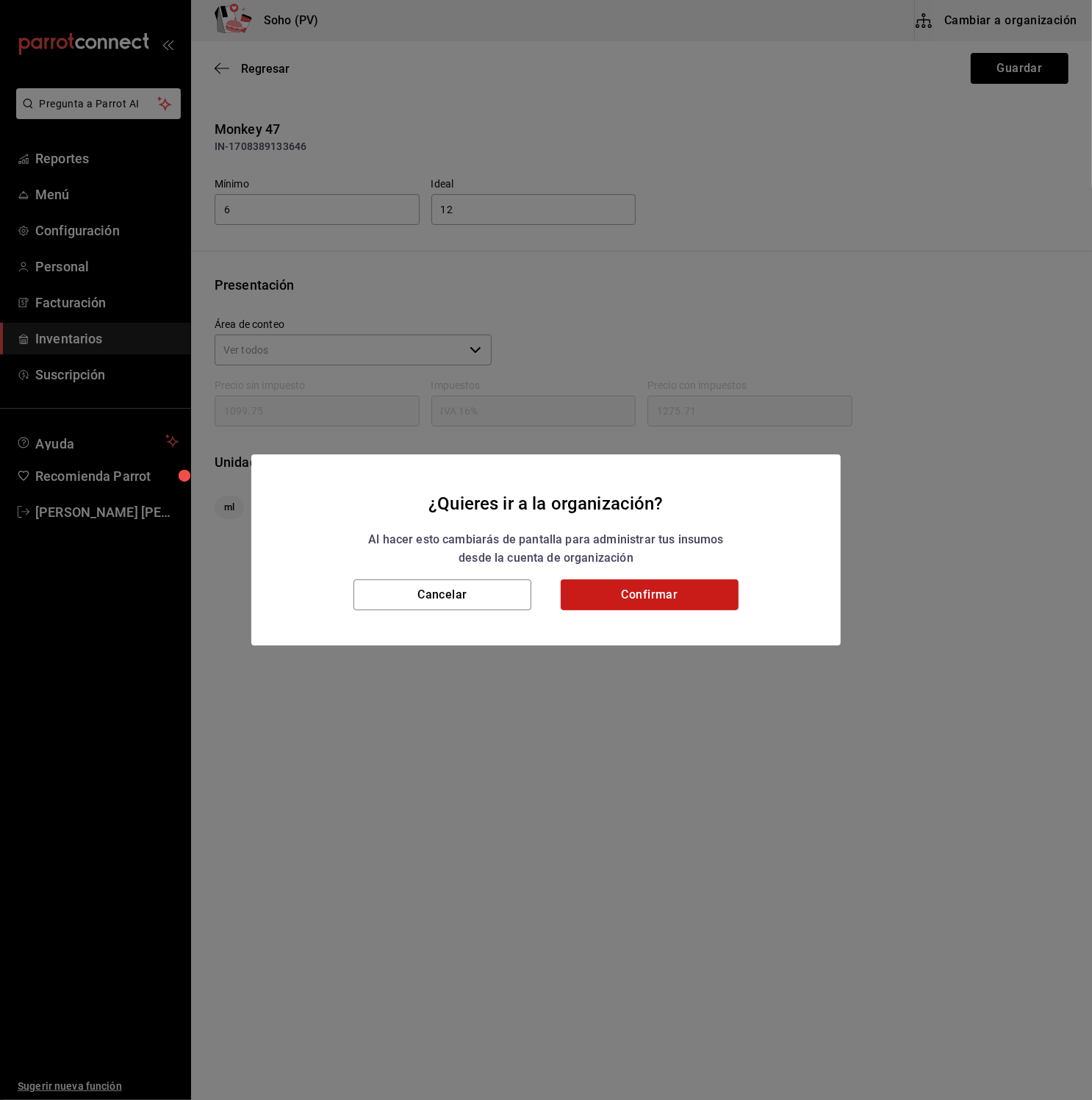
click at [652, 600] on button "Confirmar" at bounding box center [650, 594] width 178 height 31
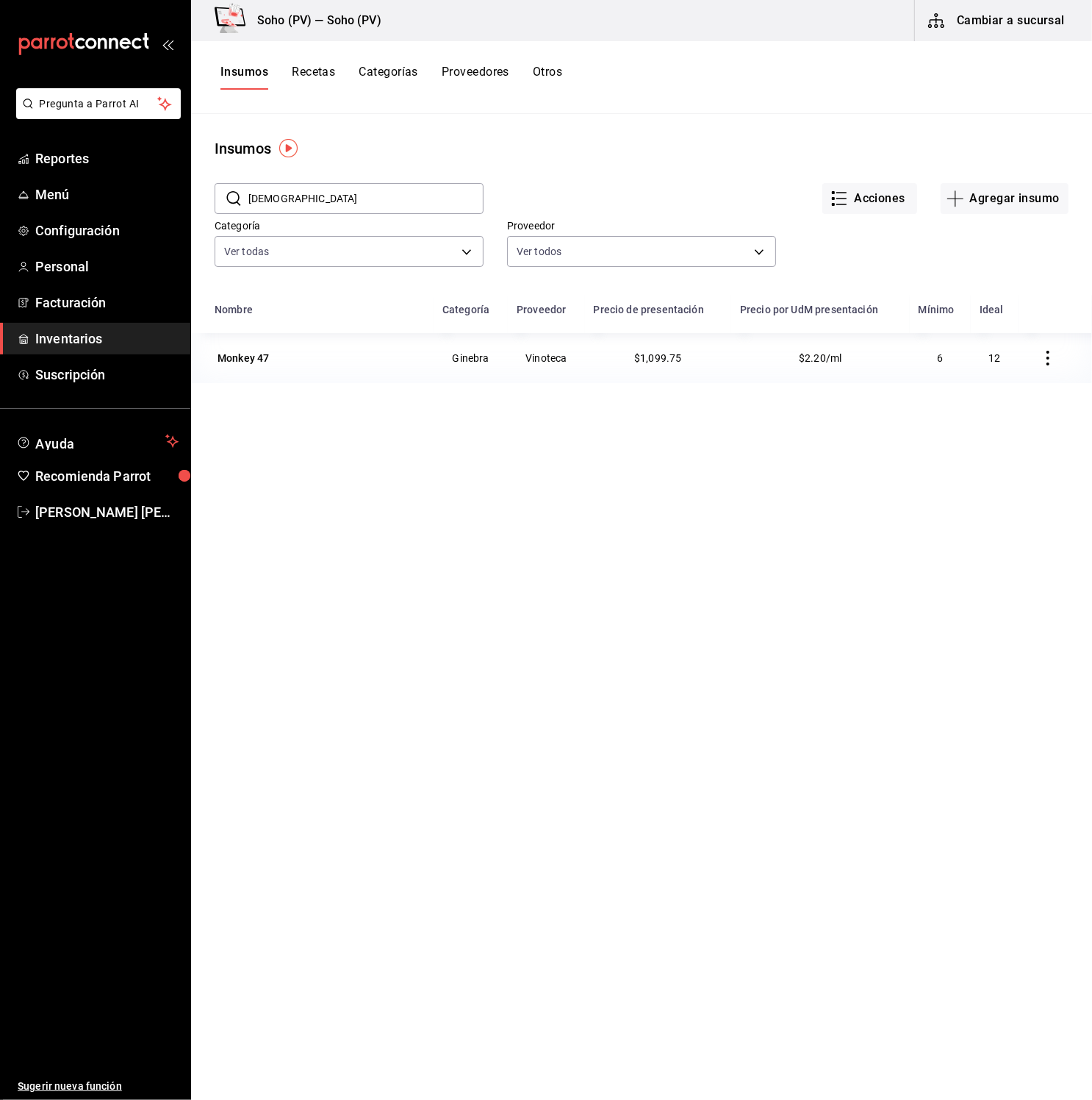
drag, startPoint x: 338, startPoint y: 372, endPoint x: 315, endPoint y: 365, distance: 24.0
click at [338, 372] on td "Monkey 47" at bounding box center [312, 358] width 243 height 50
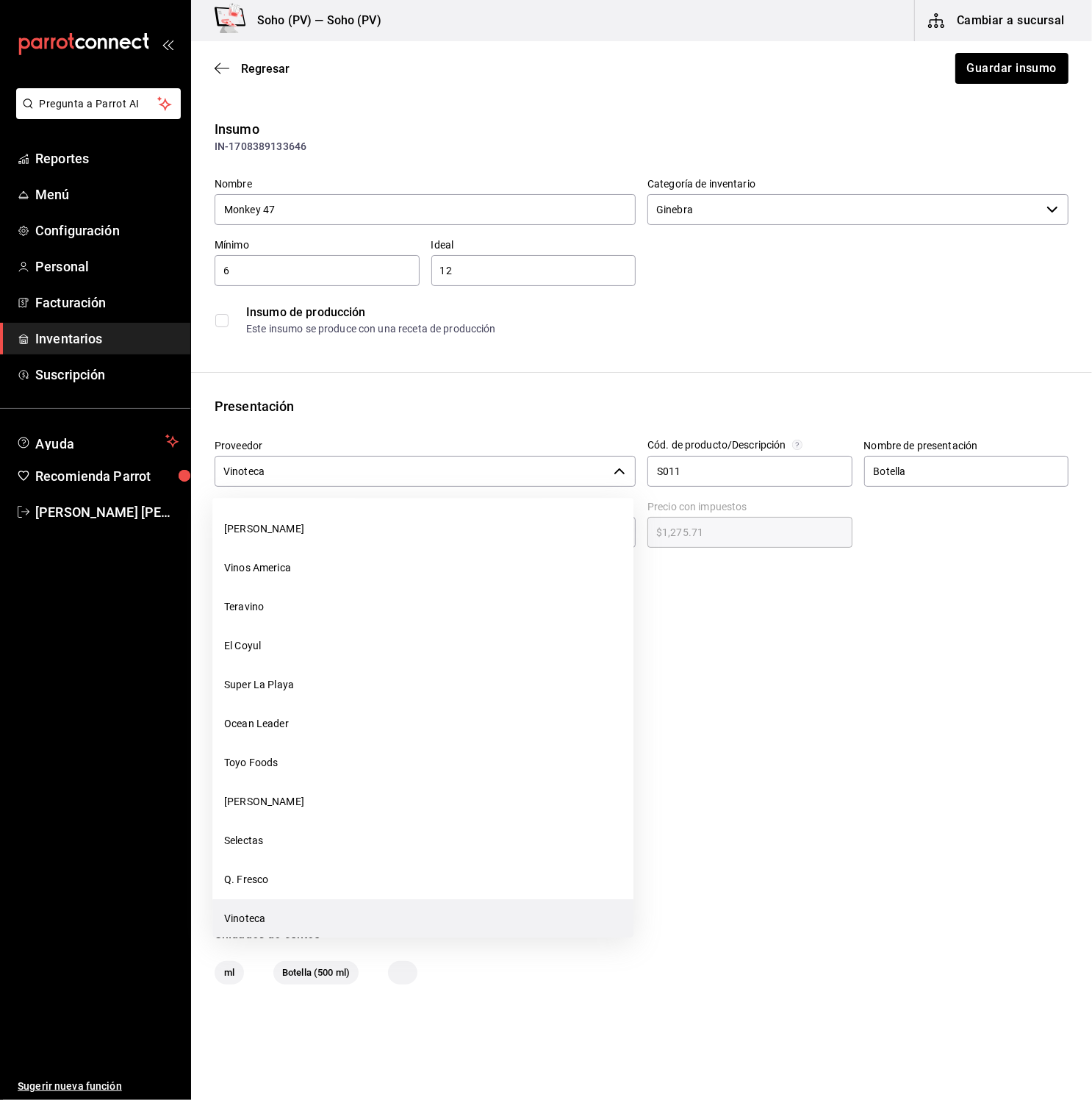
click at [414, 476] on input "Vinoteca" at bounding box center [411, 471] width 393 height 31
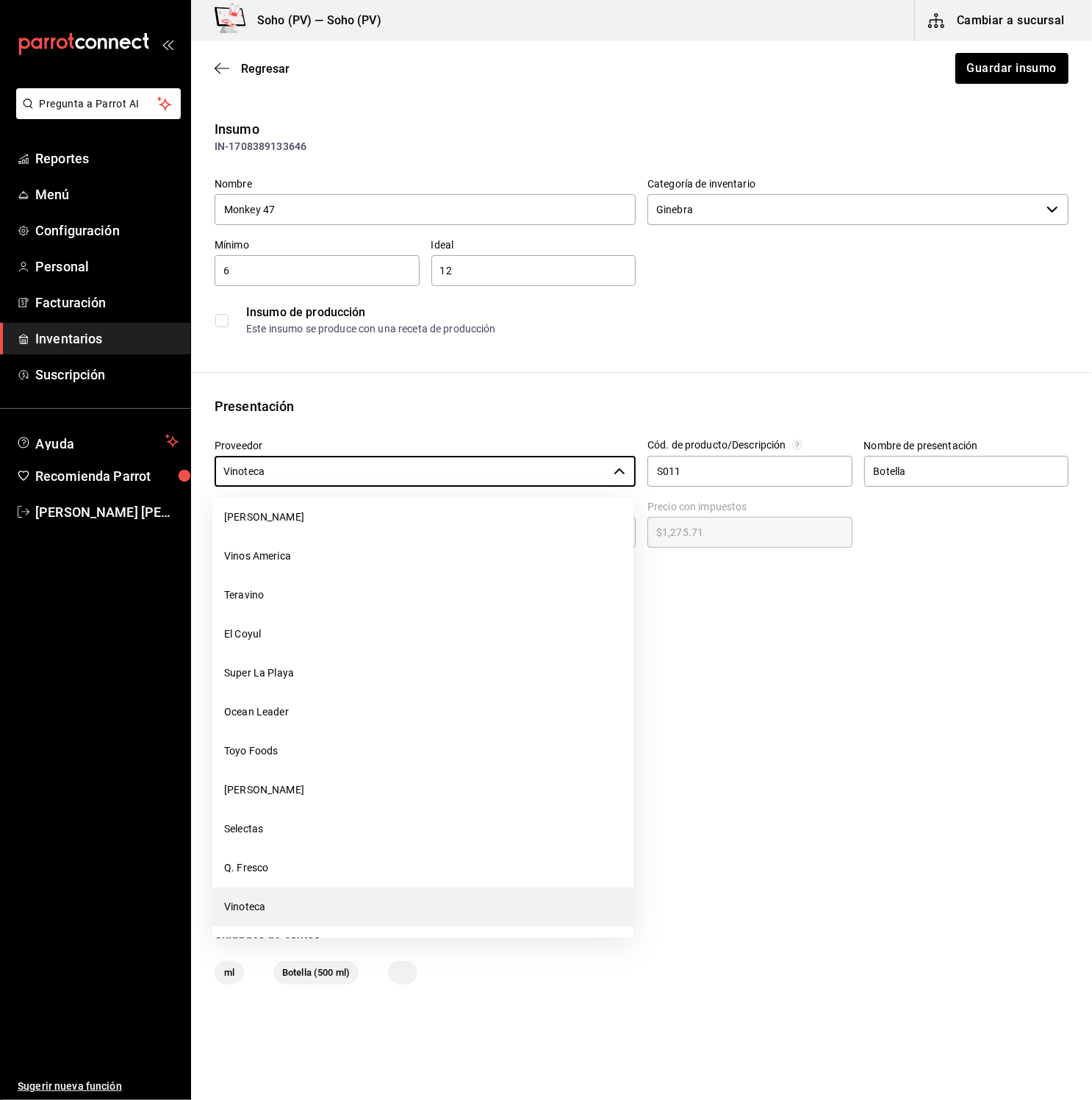
click at [353, 562] on li "Vinos America" at bounding box center [423, 556] width 421 height 39
type input "Vinos America"
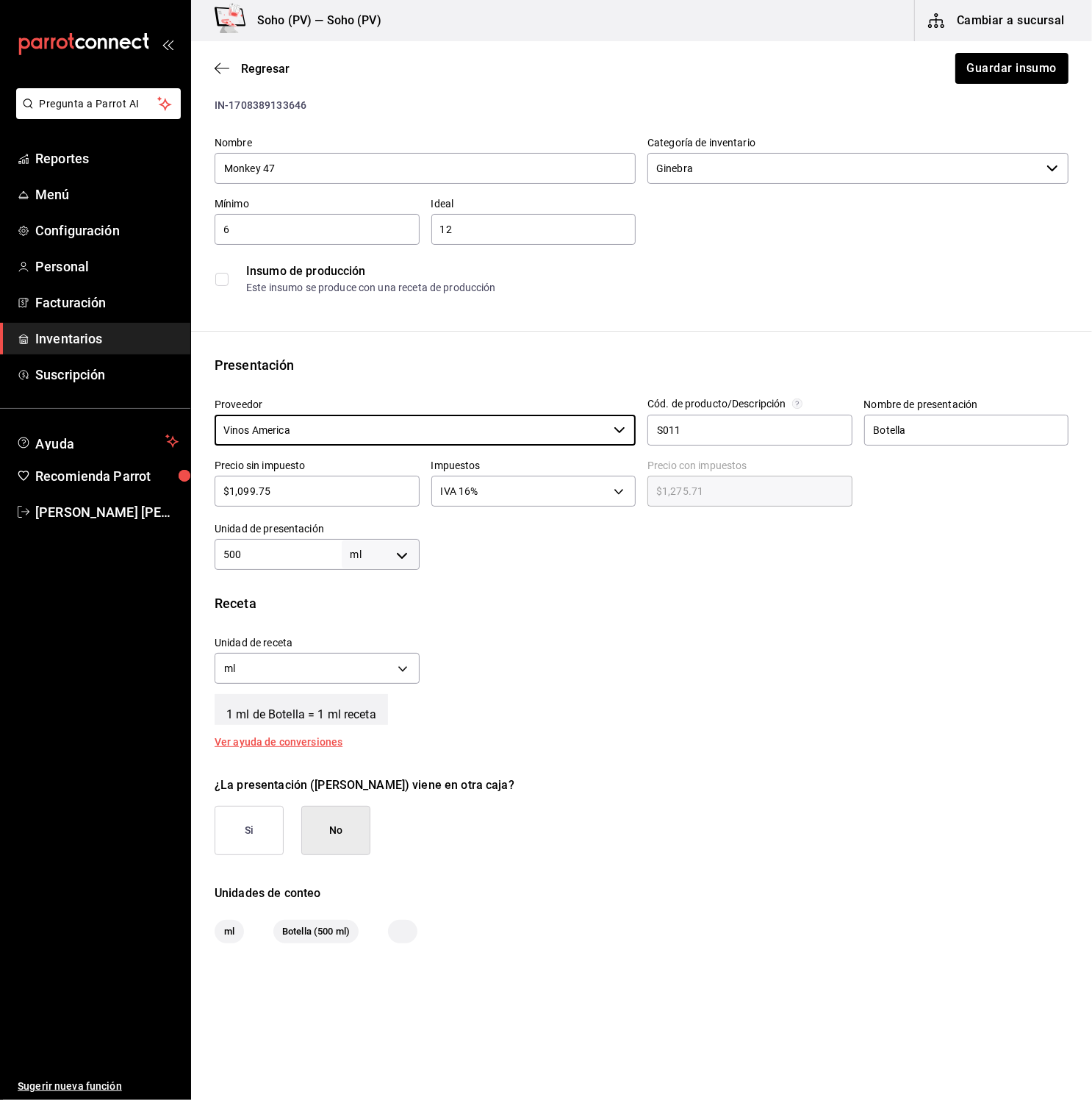
scroll to position [51, 0]
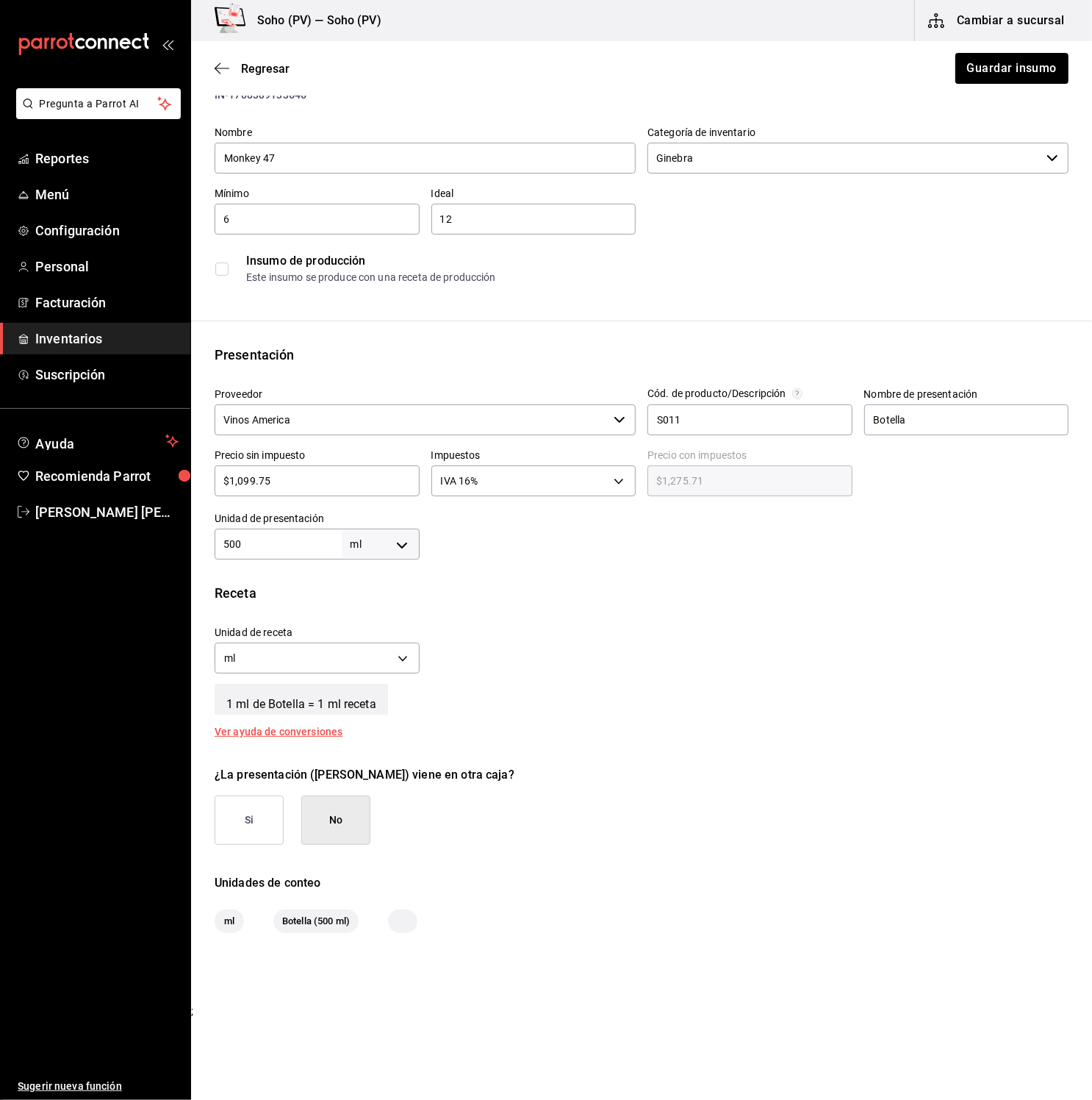
drag, startPoint x: 252, startPoint y: 477, endPoint x: 244, endPoint y: 477, distance: 8.0
click at [244, 477] on input "$1,099.75" at bounding box center [317, 481] width 205 height 18
type input "$10"
type input "$11.60"
type input "$1"
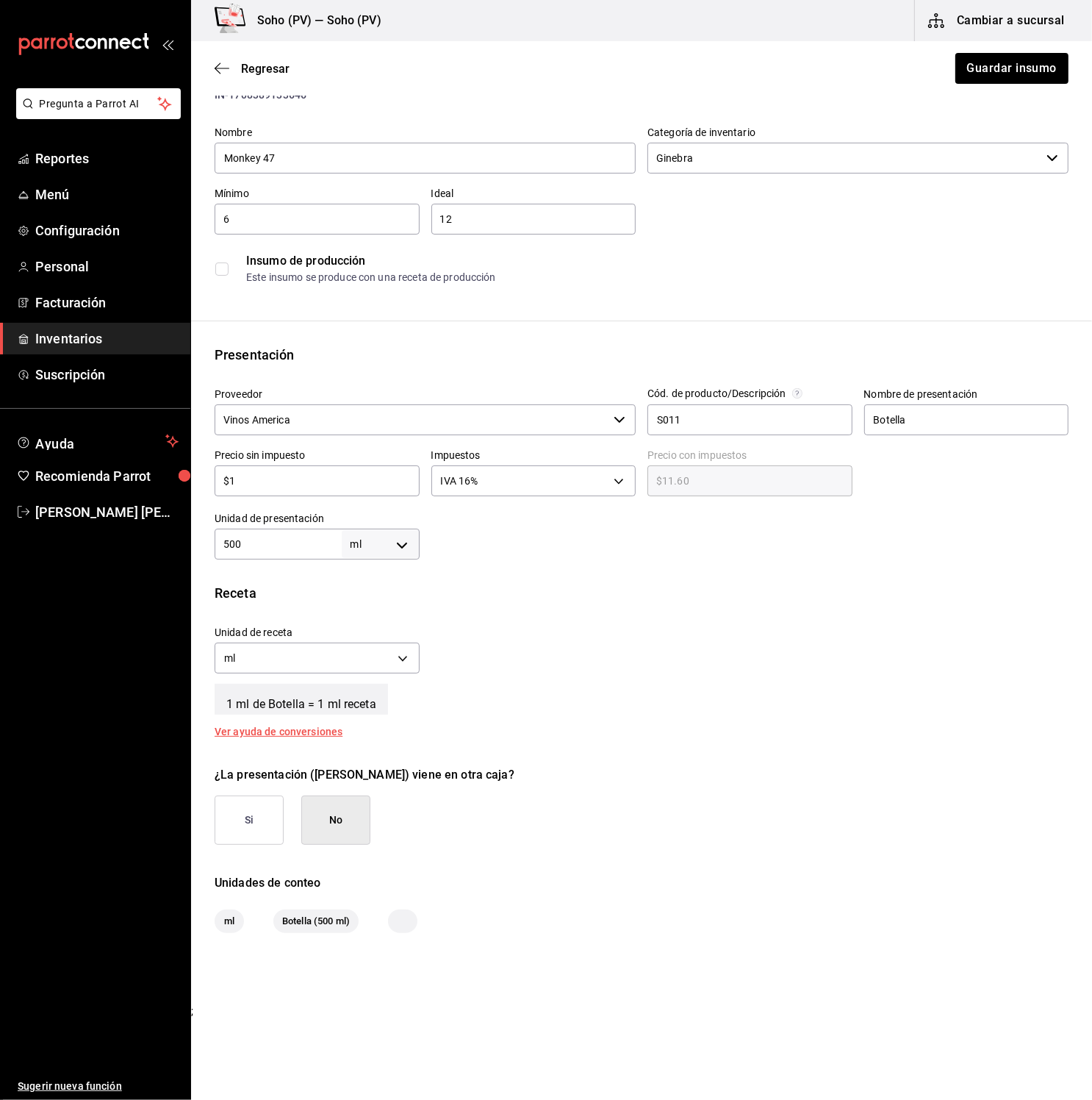
type input "$1.16"
type input "$0.00"
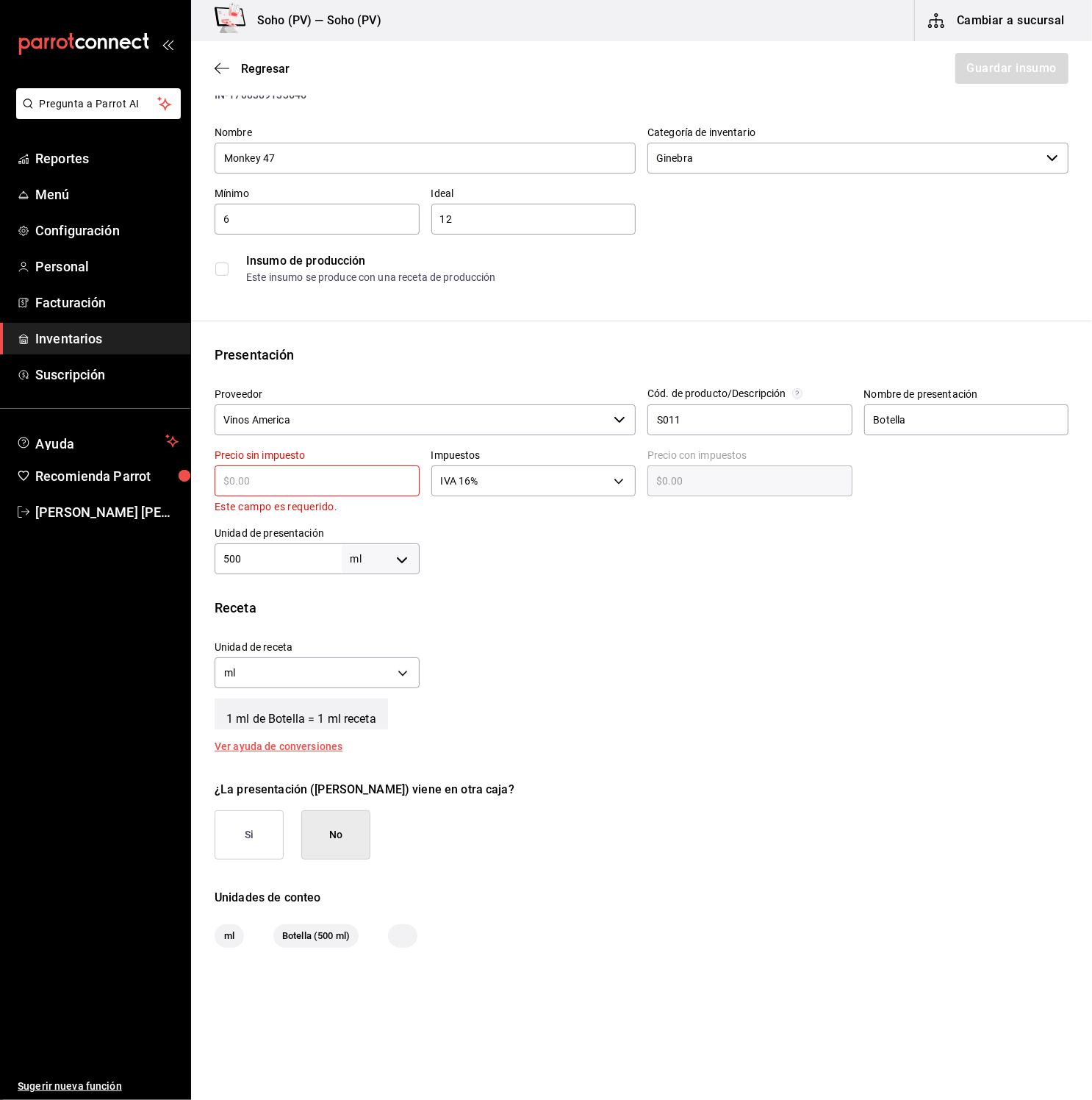
type input "$1"
type input "$1.16"
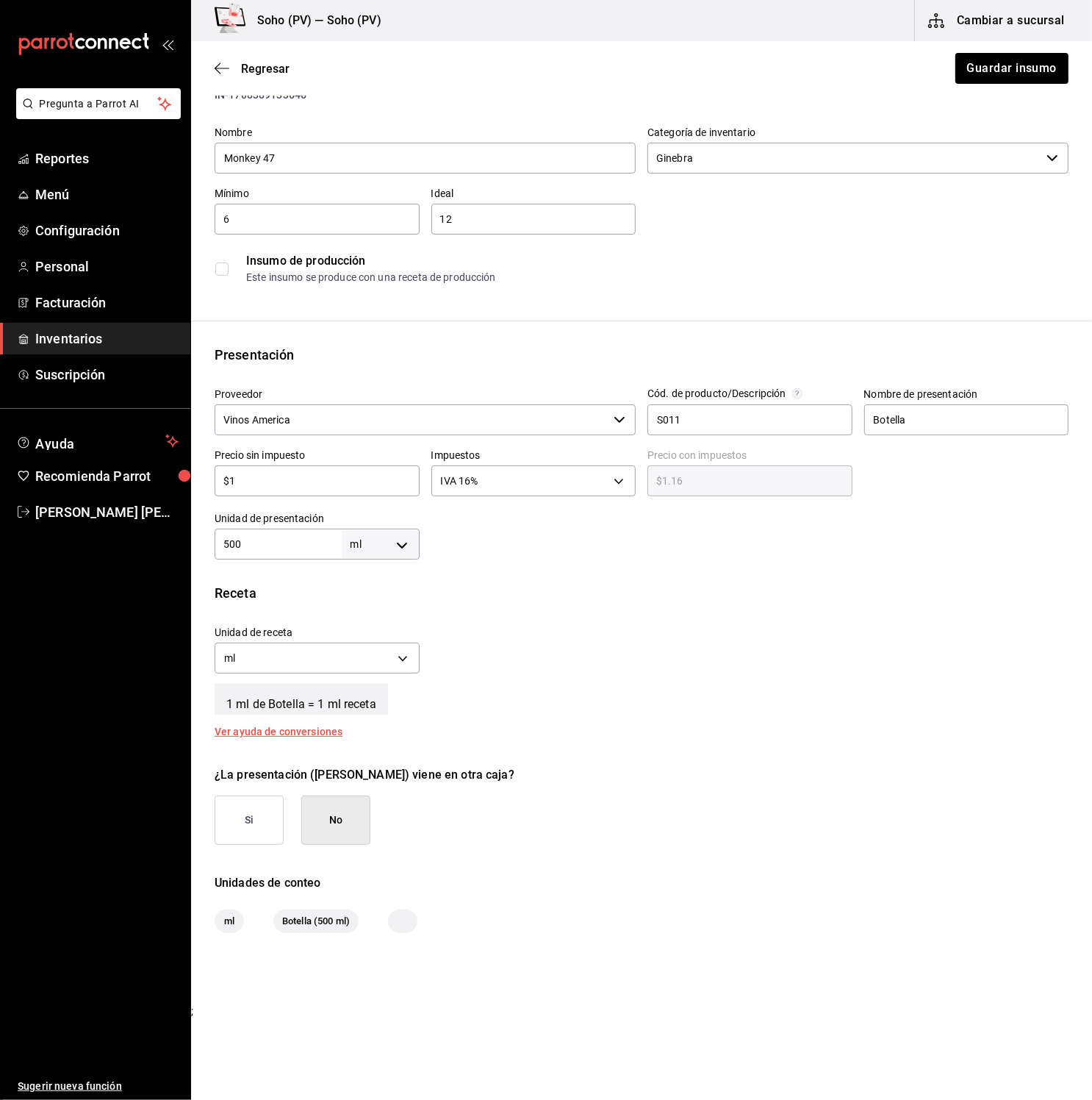
type input "$10"
type input "$11.60"
type input "$102"
type input "$118.32"
type input "$1,022"
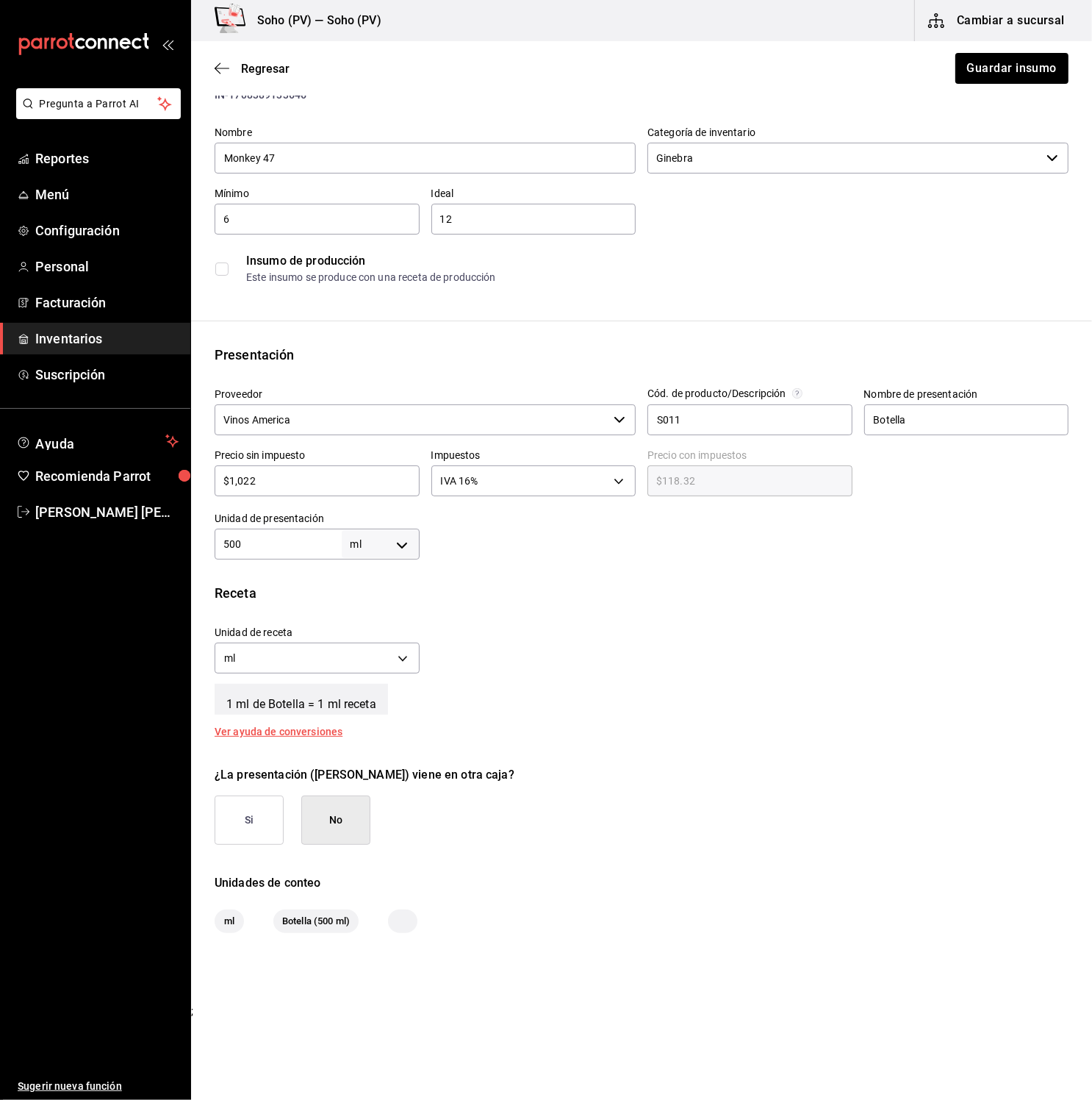
type input "$1,185.52"
type input "$1,022.3"
type input "$1,185.87"
type input "$1,022.36"
type input "$1,185.94"
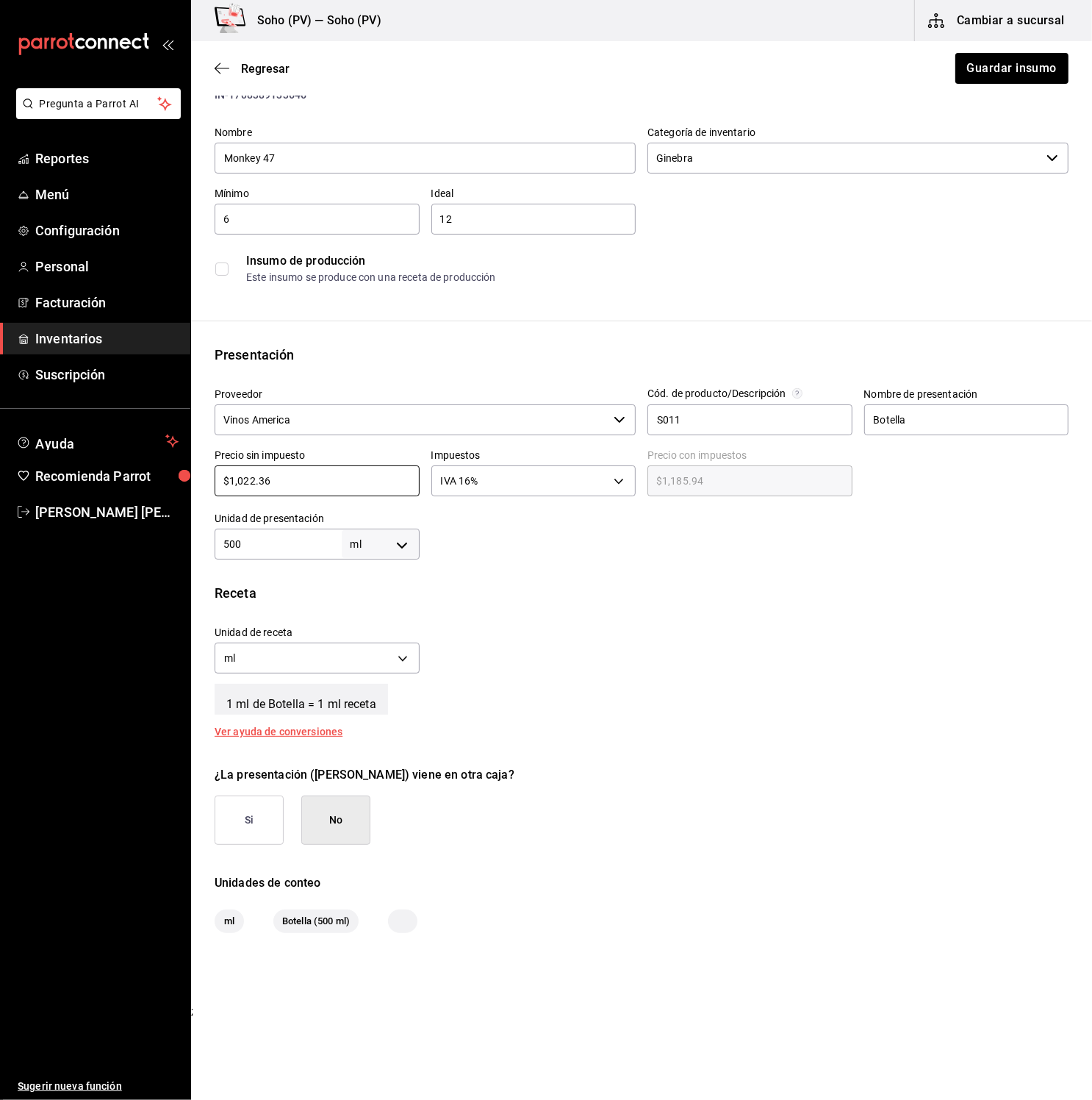
type input "$1,022.36"
drag, startPoint x: 598, startPoint y: 605, endPoint x: 581, endPoint y: 555, distance: 52.8
click at [597, 604] on div "Receta Unidad de receta ml MILLILITER Factor de conversión 500 ​ 1 ml de Botell…" at bounding box center [641, 659] width 901 height 153
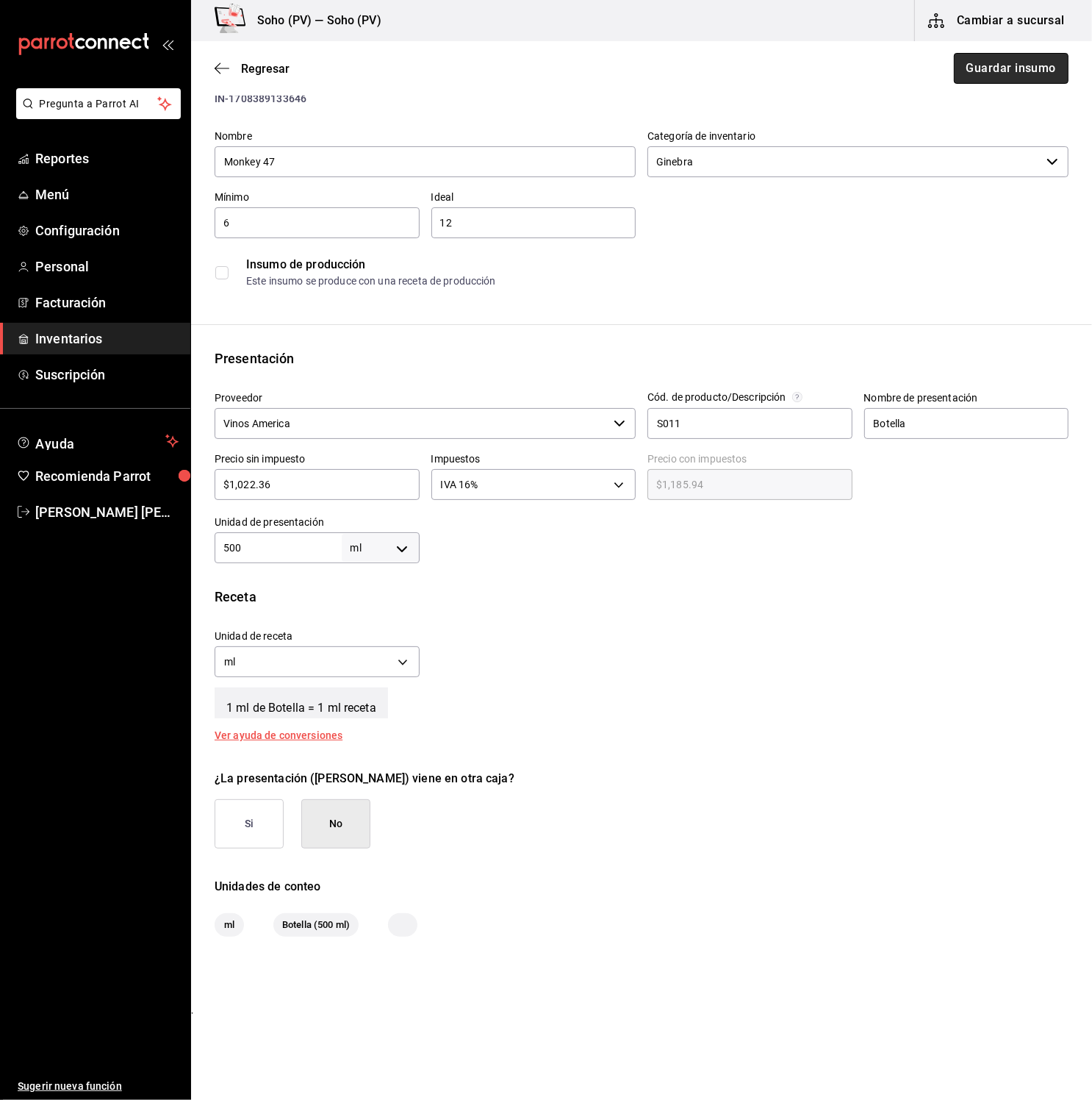
click at [996, 75] on button "Guardar insumo" at bounding box center [1011, 68] width 114 height 31
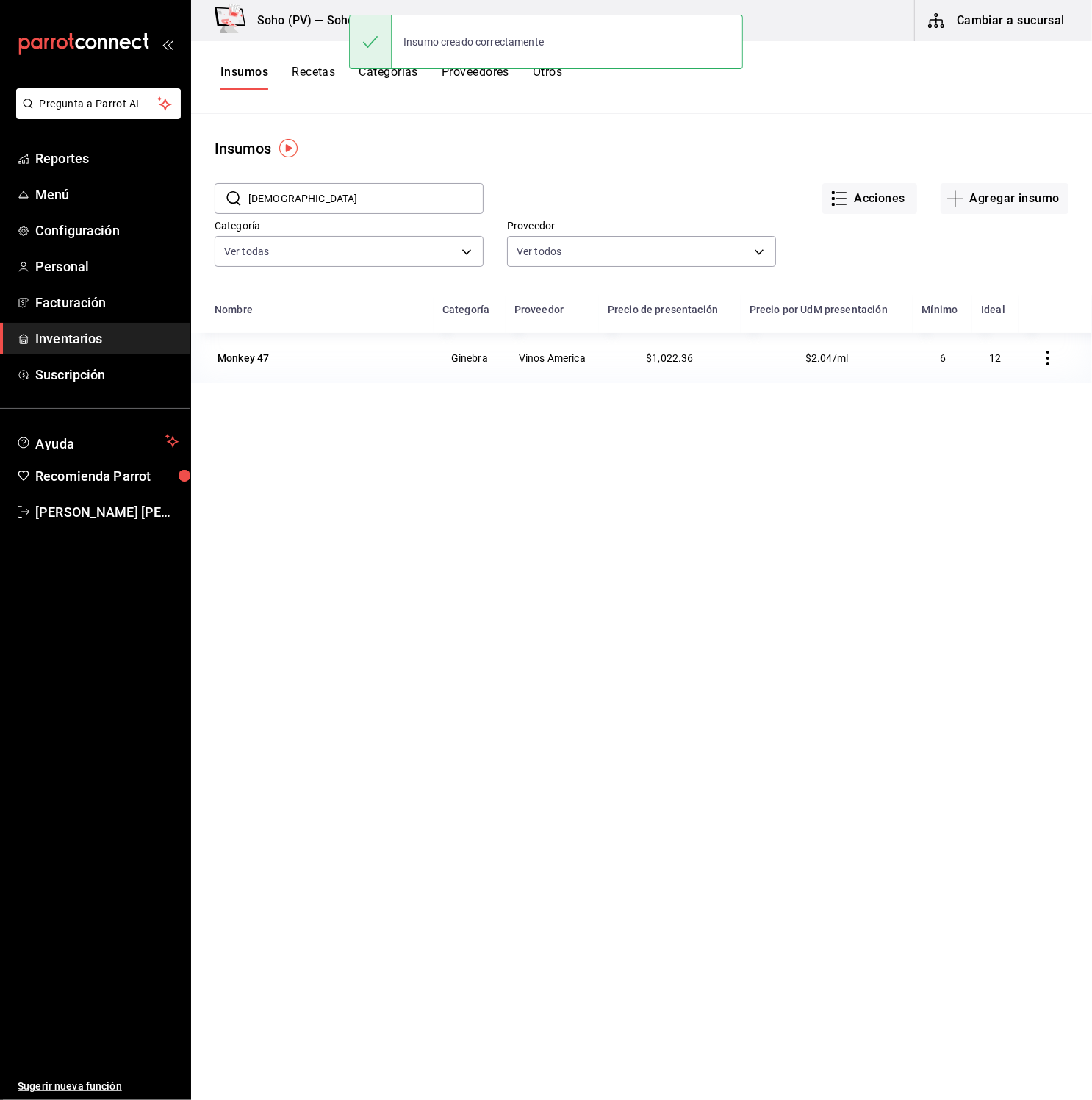
click at [93, 344] on span "Inventarios" at bounding box center [106, 339] width 144 height 19
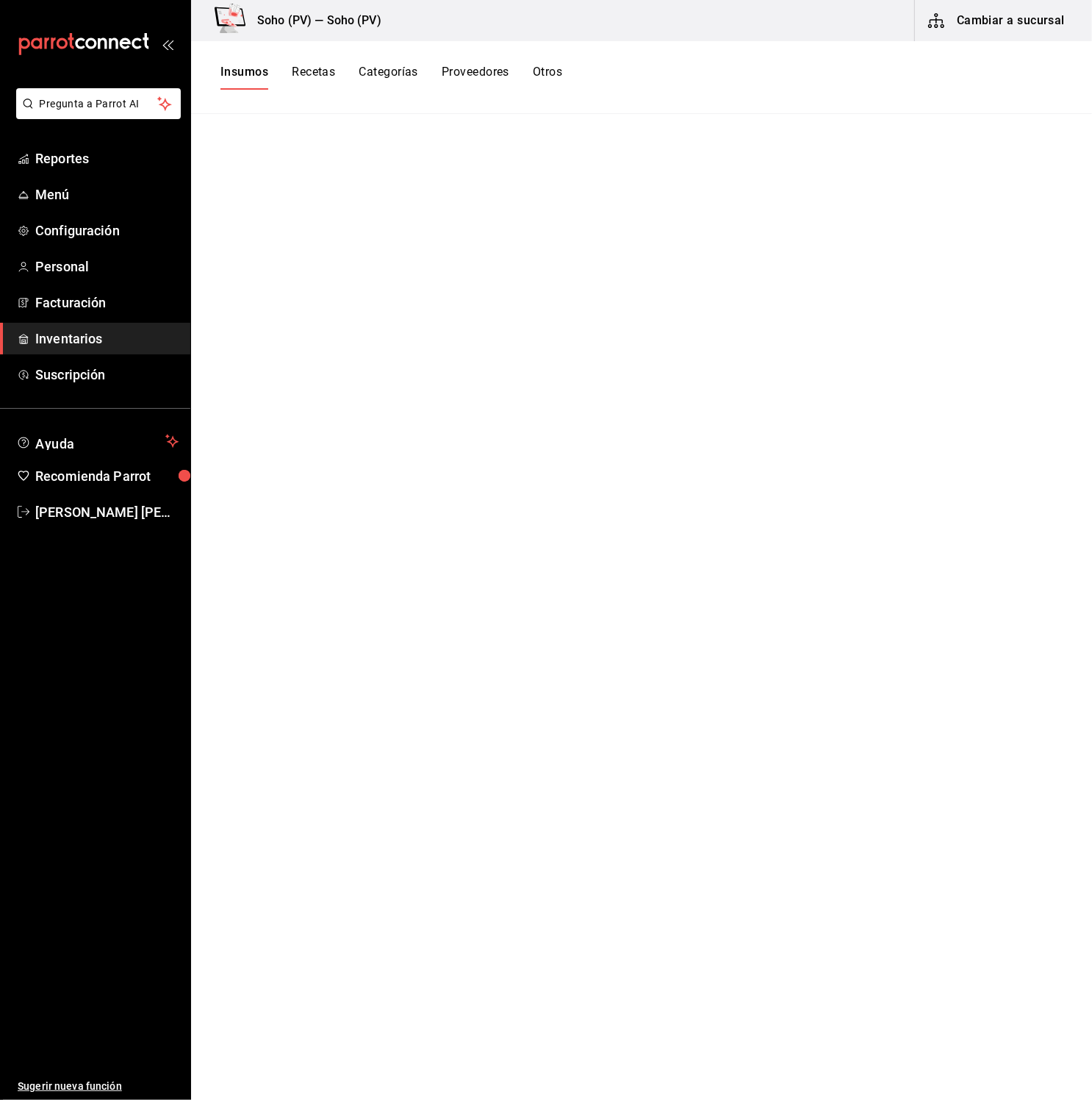
click at [979, 21] on button "Cambiar a sucursal" at bounding box center [998, 20] width 166 height 41
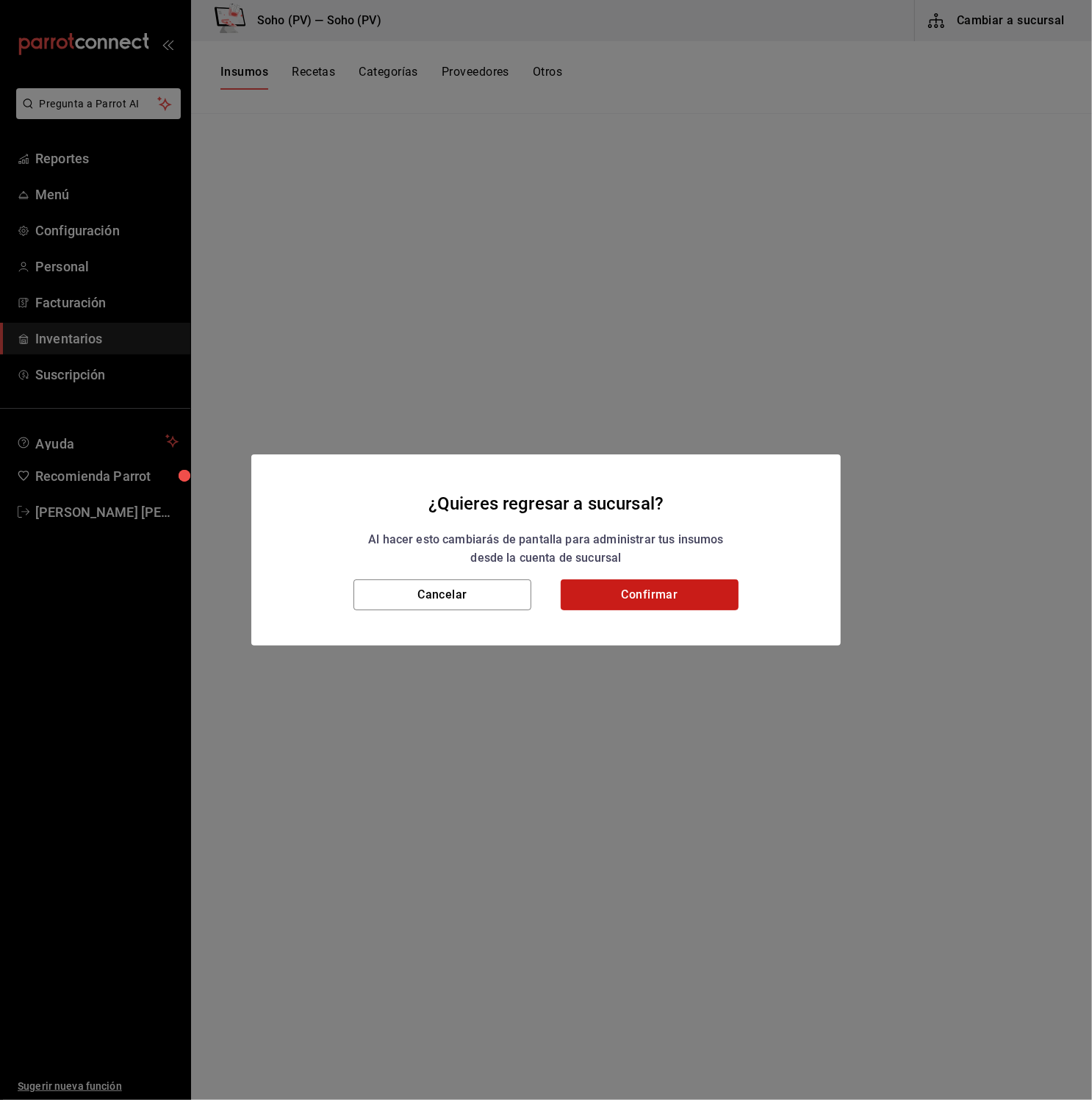
click at [708, 580] on button "Confirmar" at bounding box center [650, 594] width 178 height 31
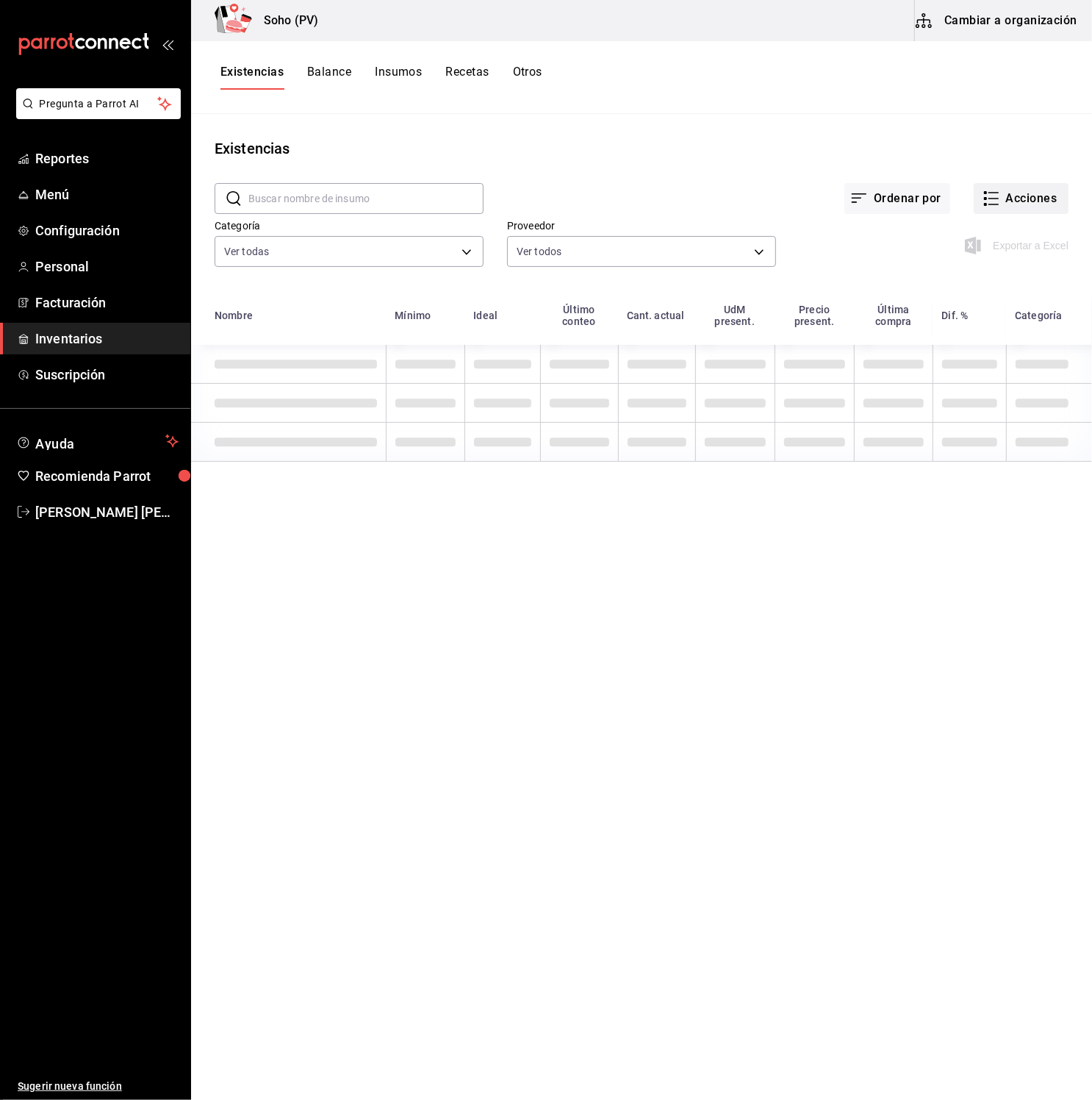
click at [996, 206] on icon "button" at bounding box center [992, 199] width 18 height 18
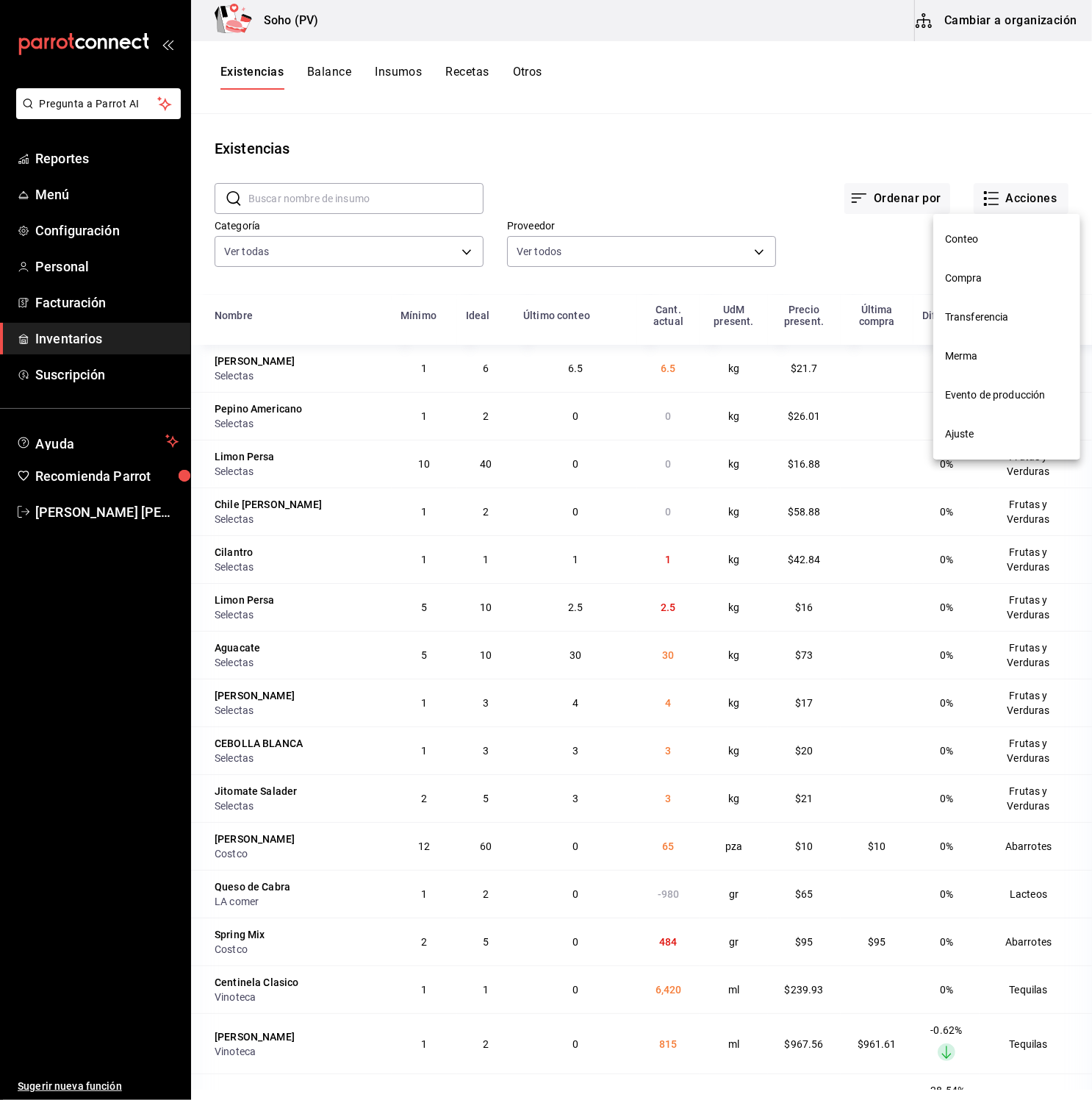
click at [983, 285] on span "Compra" at bounding box center [1007, 278] width 123 height 15
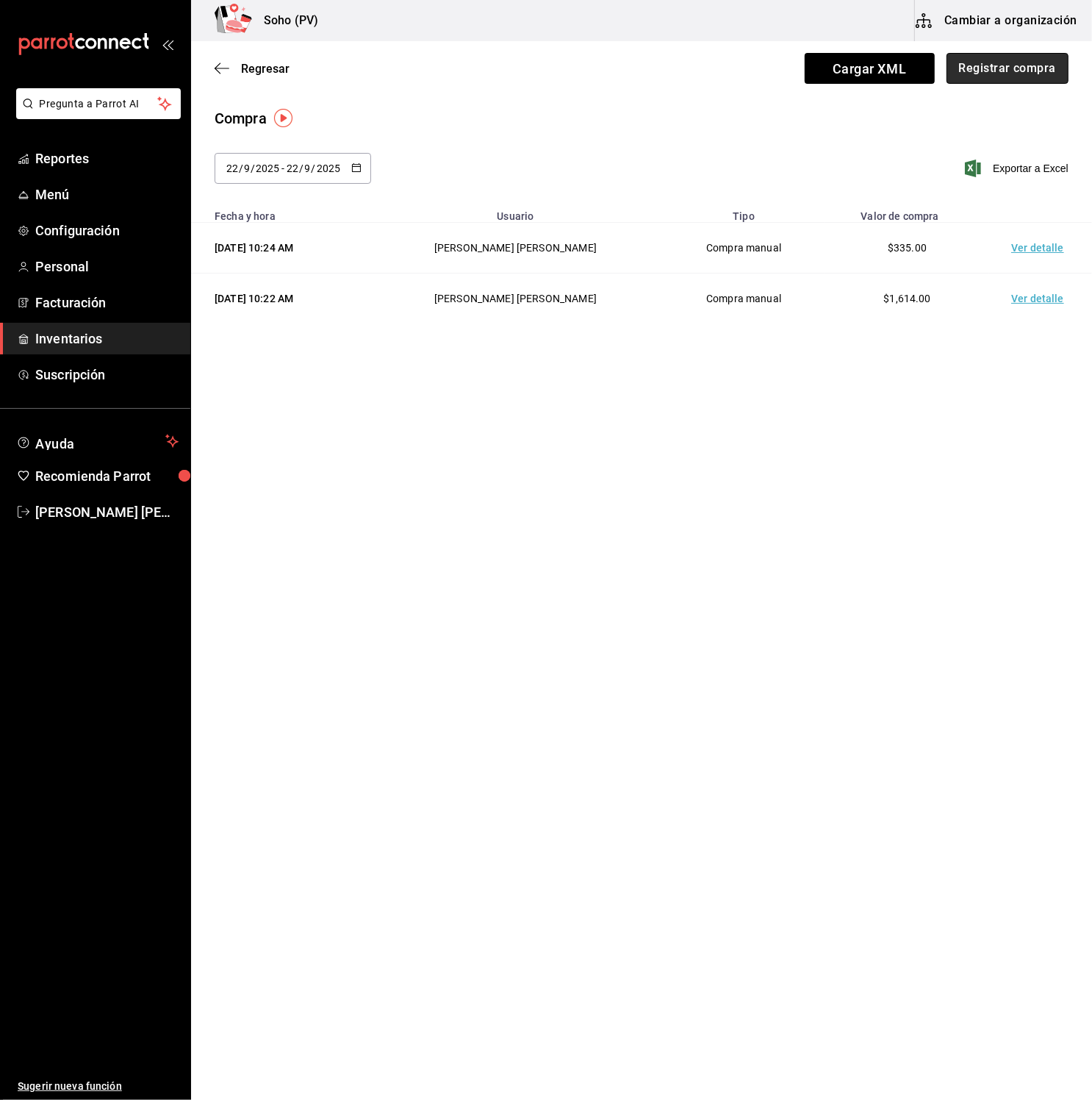
click at [1036, 64] on button "Registrar compra" at bounding box center [1008, 68] width 122 height 31
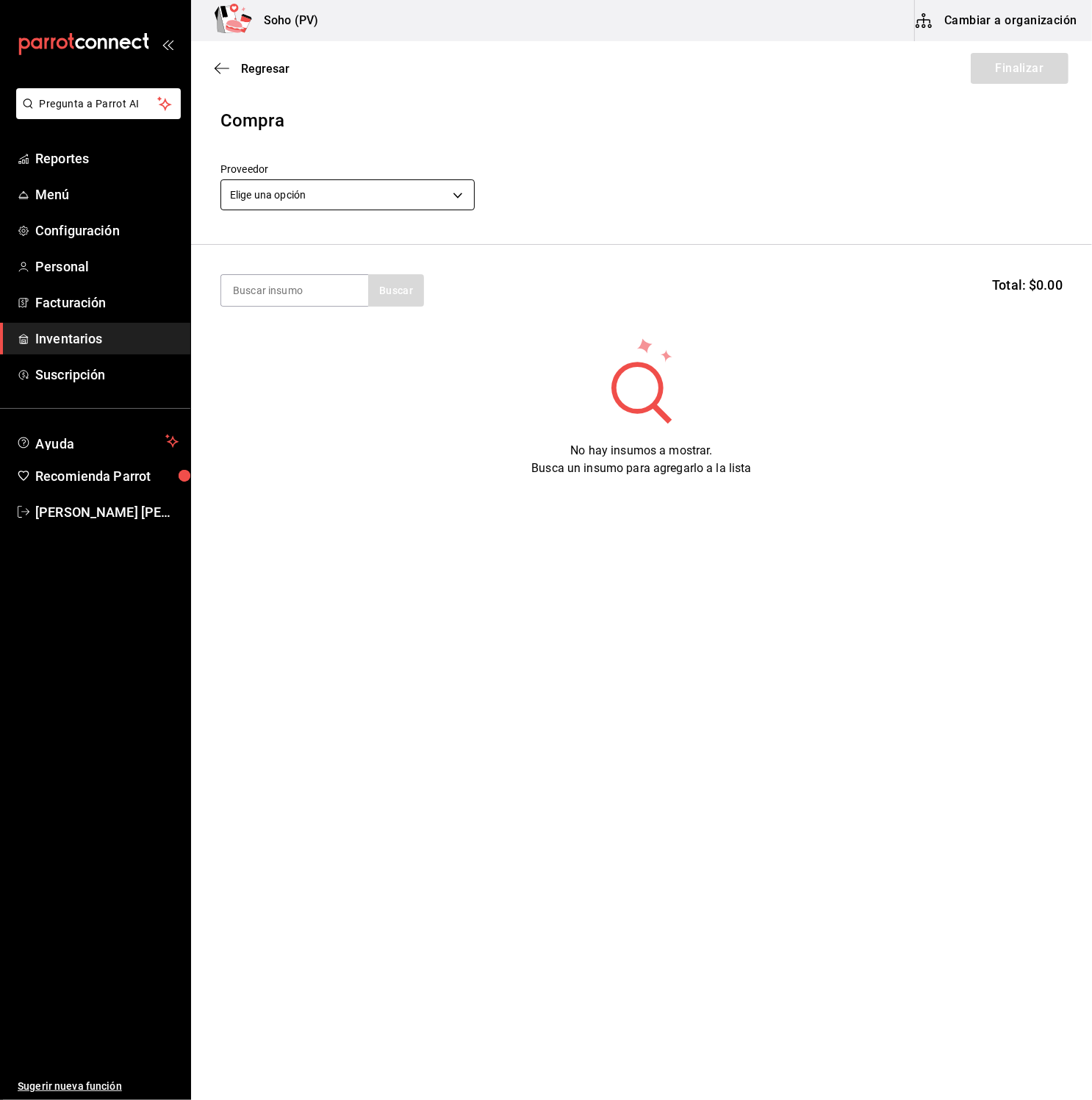
click at [459, 196] on body "Pregunta a Parrot AI Reportes Menú Configuración Personal Facturación Inventari…" at bounding box center [546, 508] width 1092 height 1016
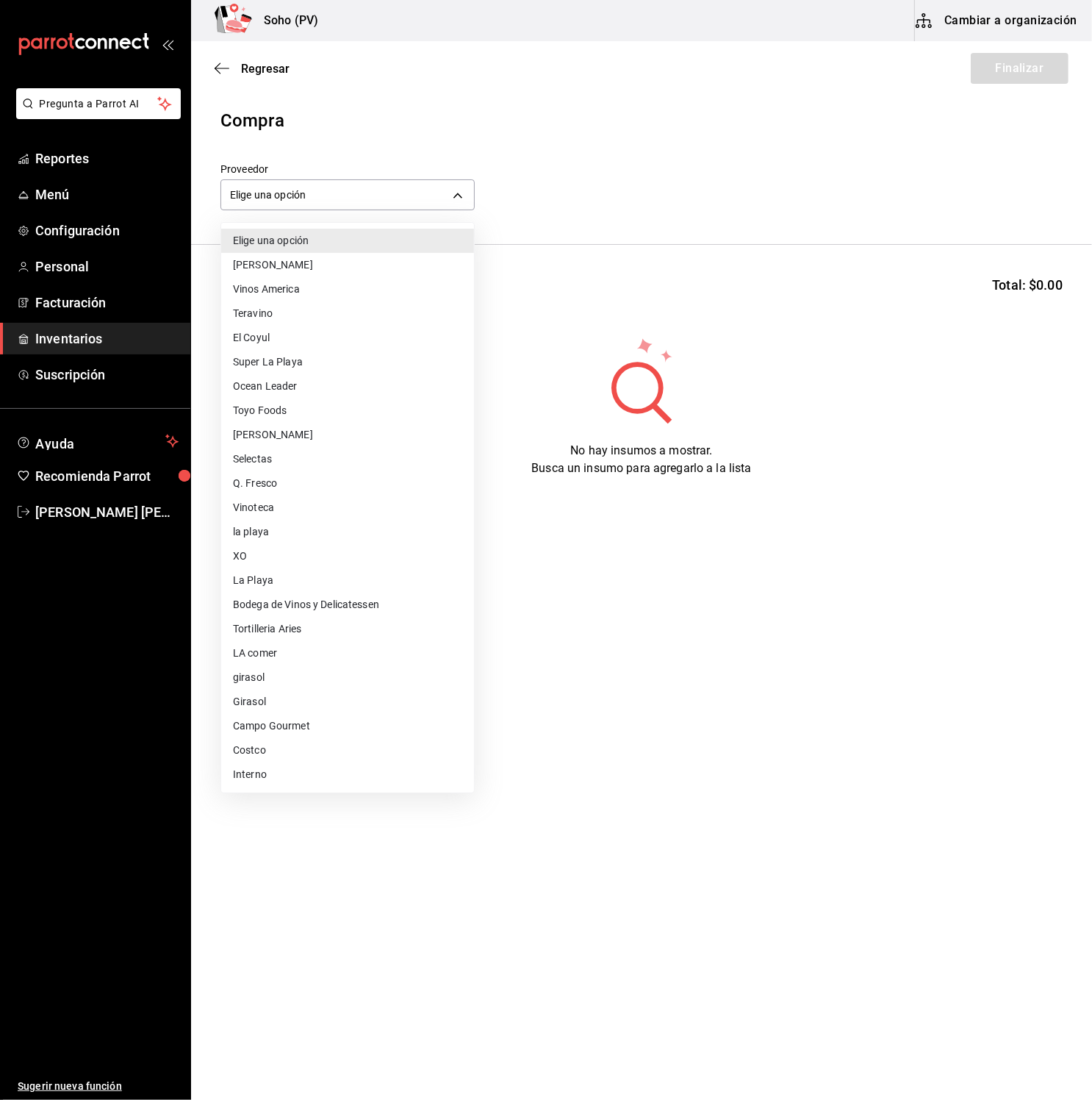
click at [296, 293] on li "Vinos America" at bounding box center [347, 289] width 252 height 24
type input "319042a7-1e81-442b-9dbe-3b60175dd6c1"
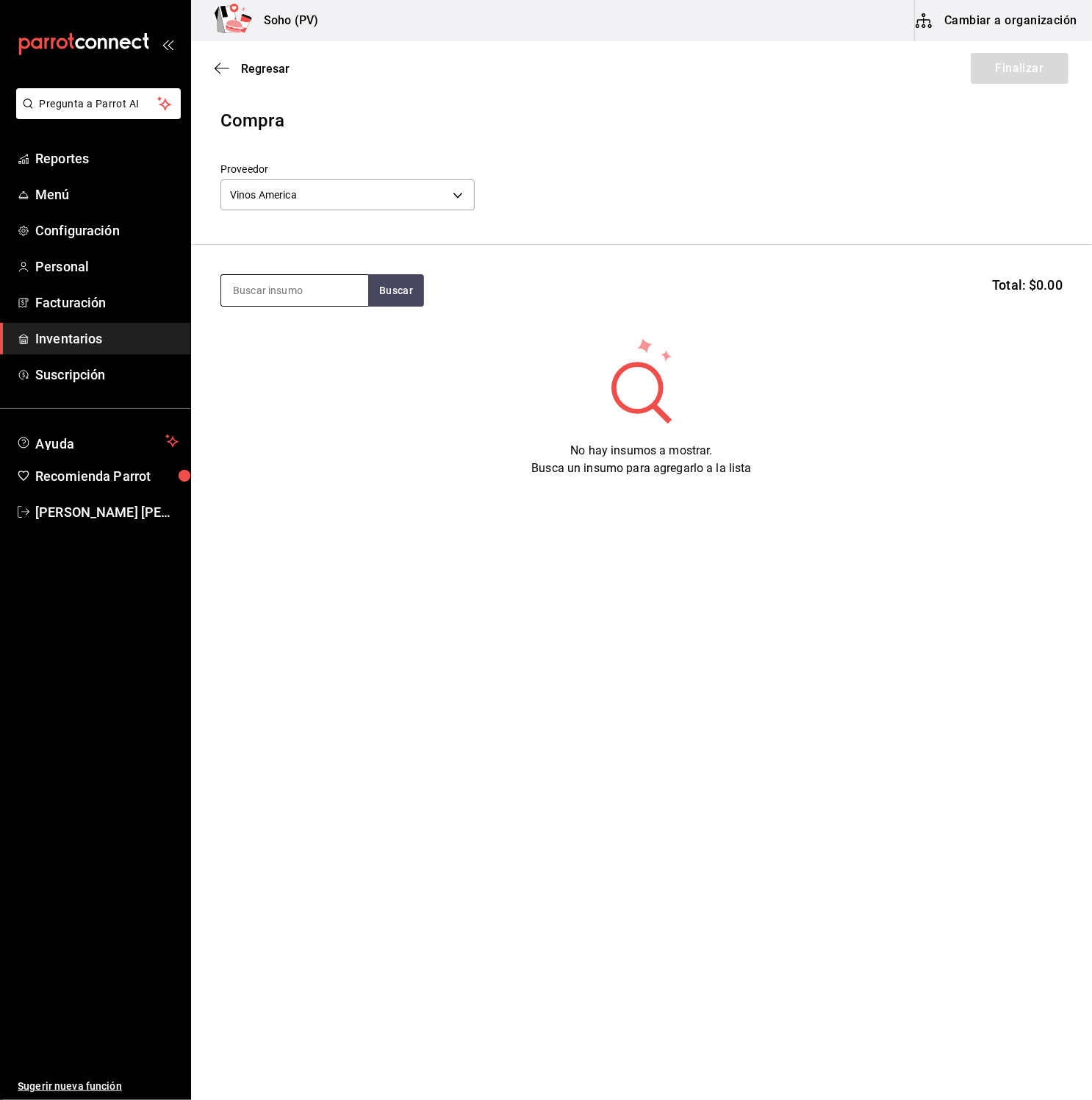
click at [307, 304] on input at bounding box center [295, 291] width 147 height 31
type input "monk"
click at [394, 294] on button "Buscar" at bounding box center [396, 291] width 56 height 32
click at [285, 331] on div "Monkey 47" at bounding box center [286, 333] width 106 height 18
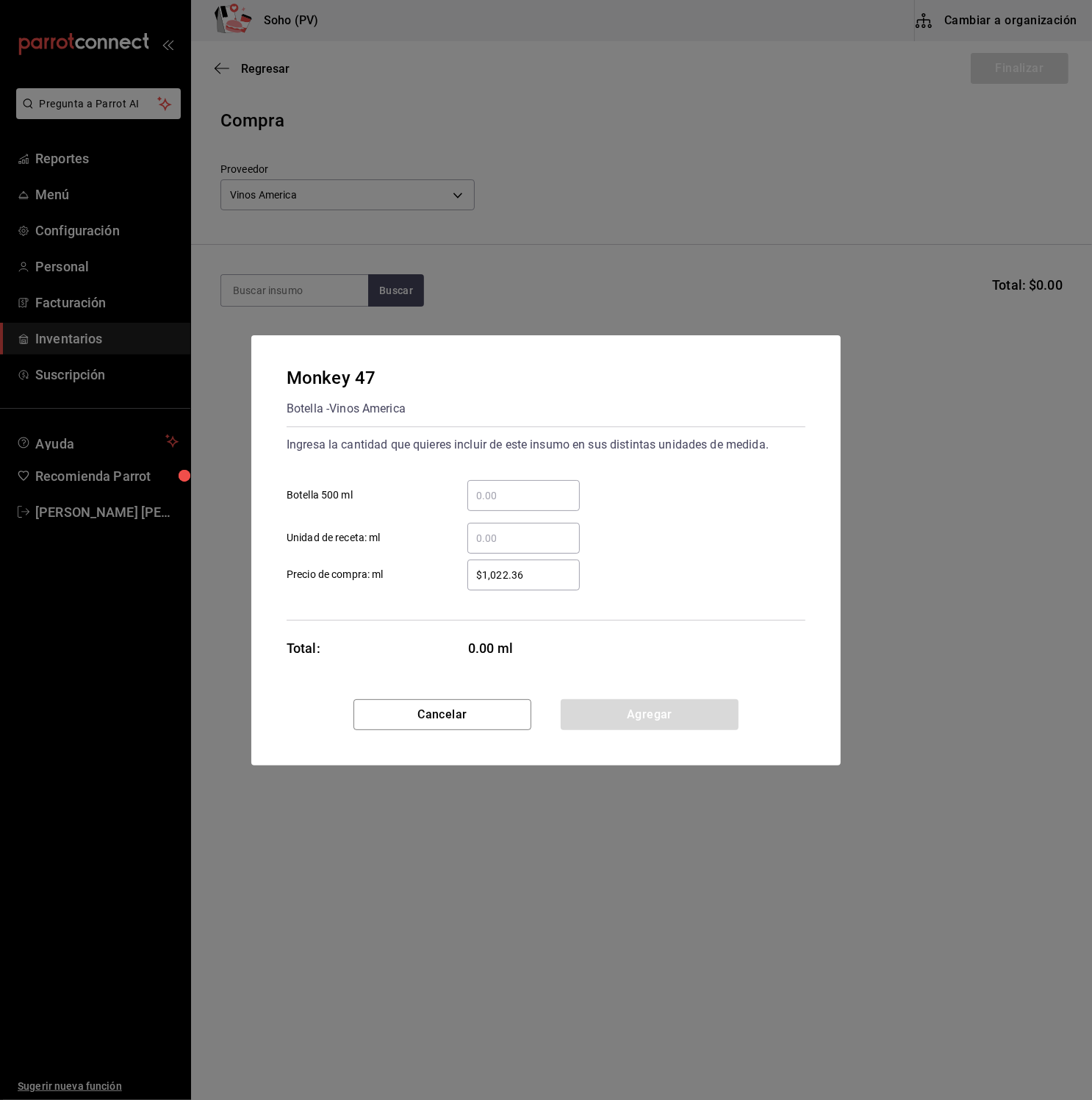
click at [537, 498] on input "​ Botella 500 ml" at bounding box center [524, 495] width 113 height 18
type input "1"
click at [641, 702] on button "Agregar" at bounding box center [650, 714] width 178 height 31
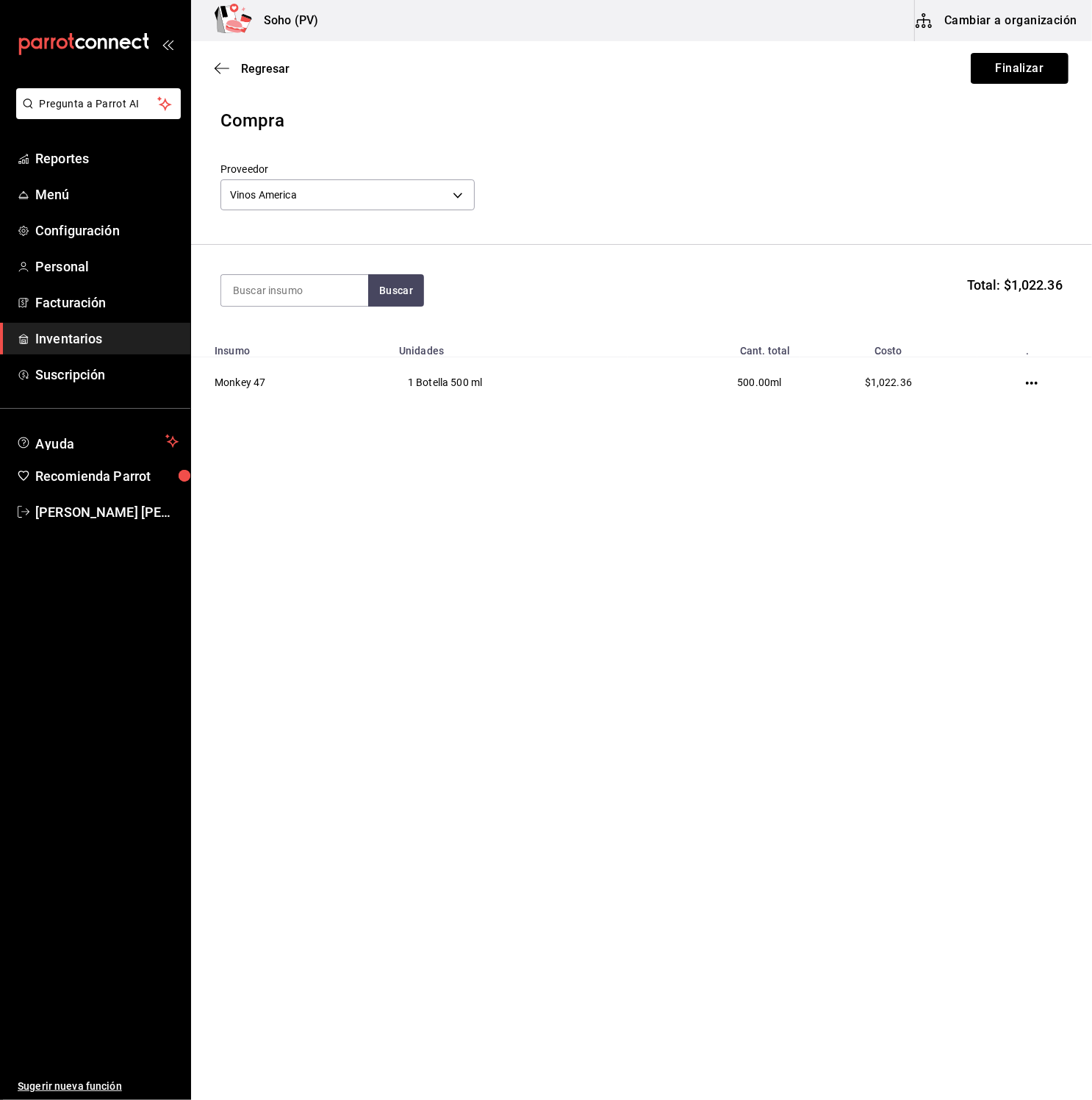
click at [1046, 63] on button "Finalizar" at bounding box center [1020, 68] width 97 height 31
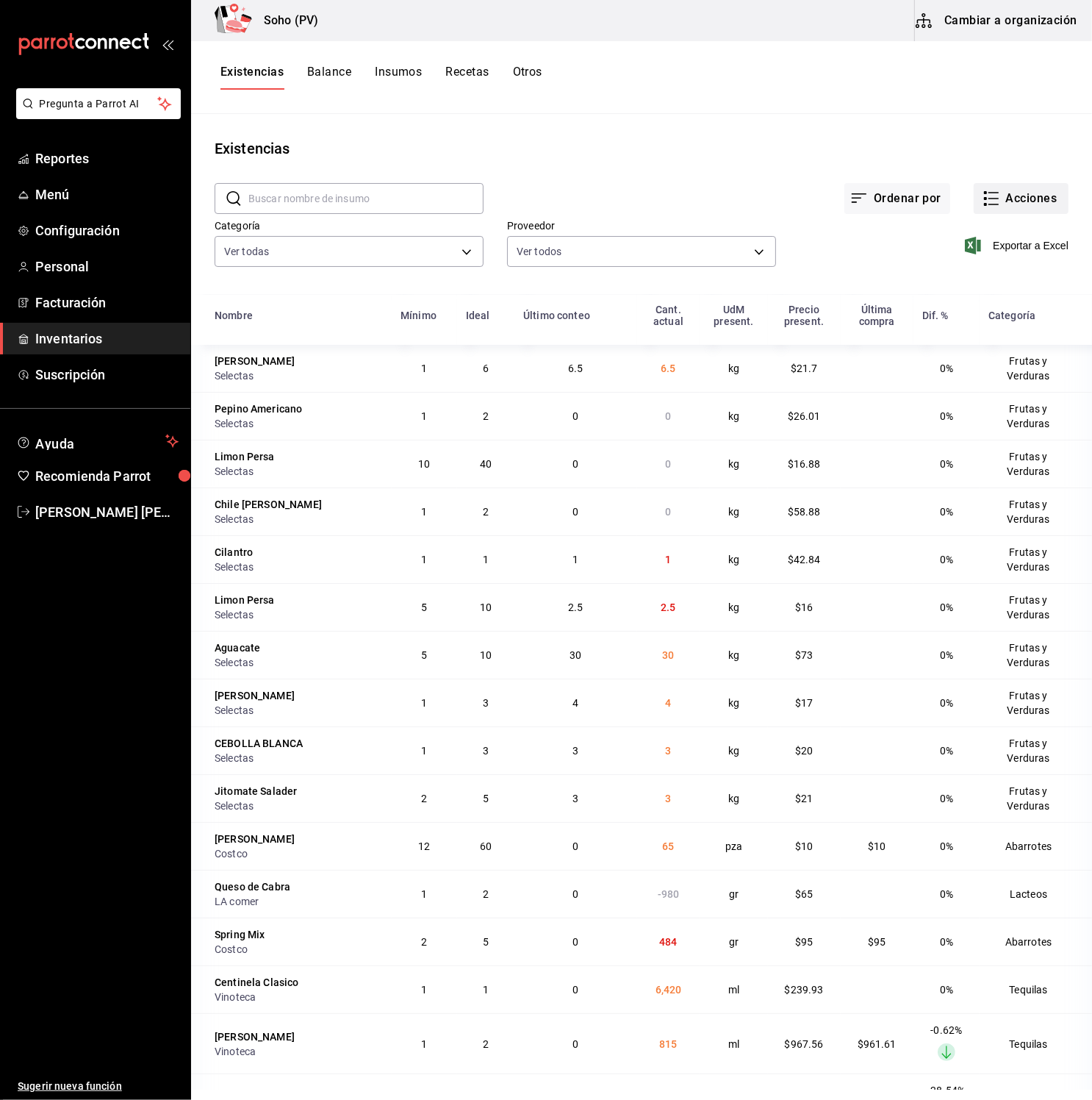
click at [1027, 196] on button "Acciones" at bounding box center [1021, 198] width 95 height 31
click at [983, 235] on span "Conteo" at bounding box center [1007, 239] width 123 height 15
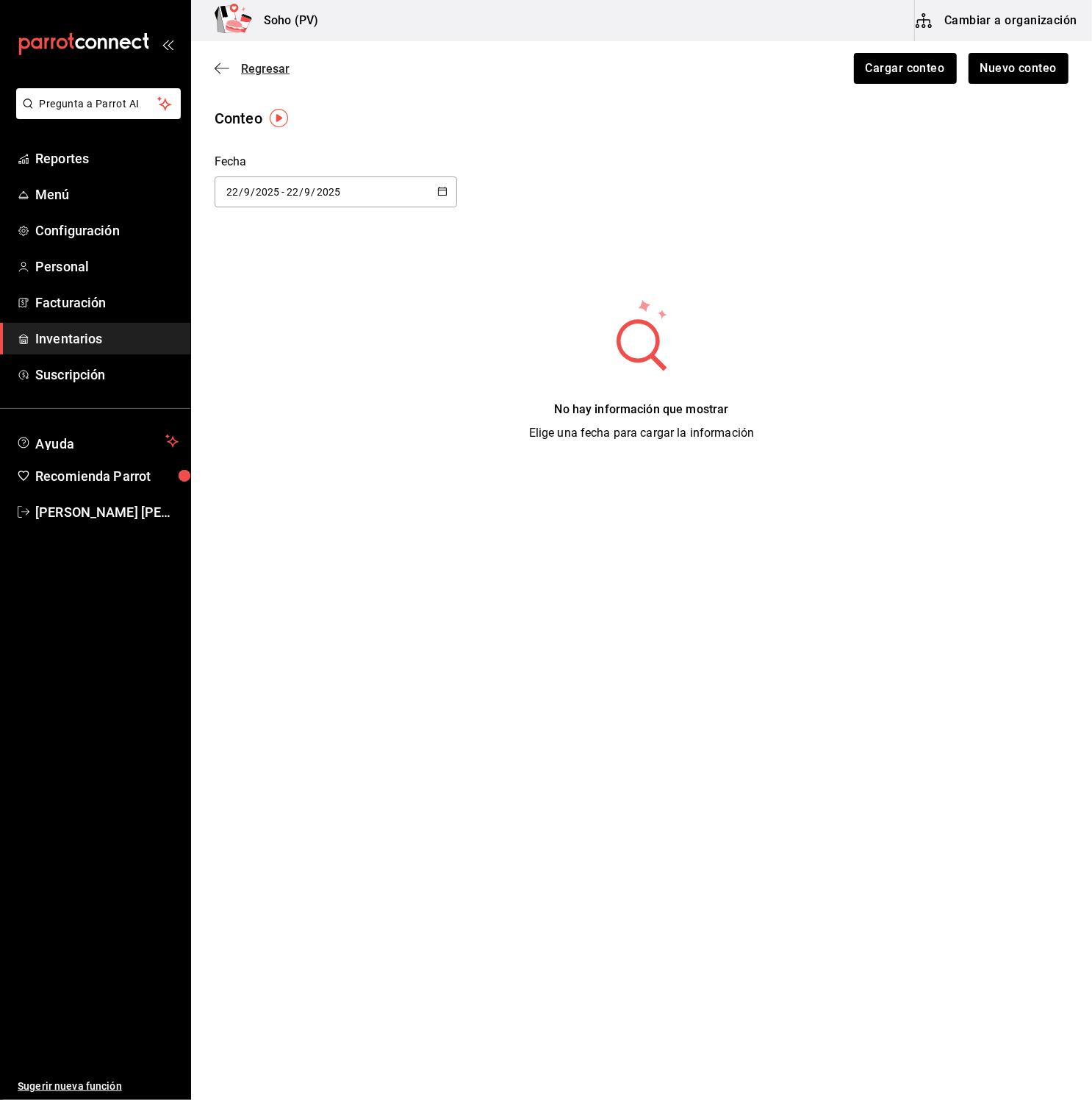
click at [227, 66] on icon "button" at bounding box center [222, 68] width 15 height 13
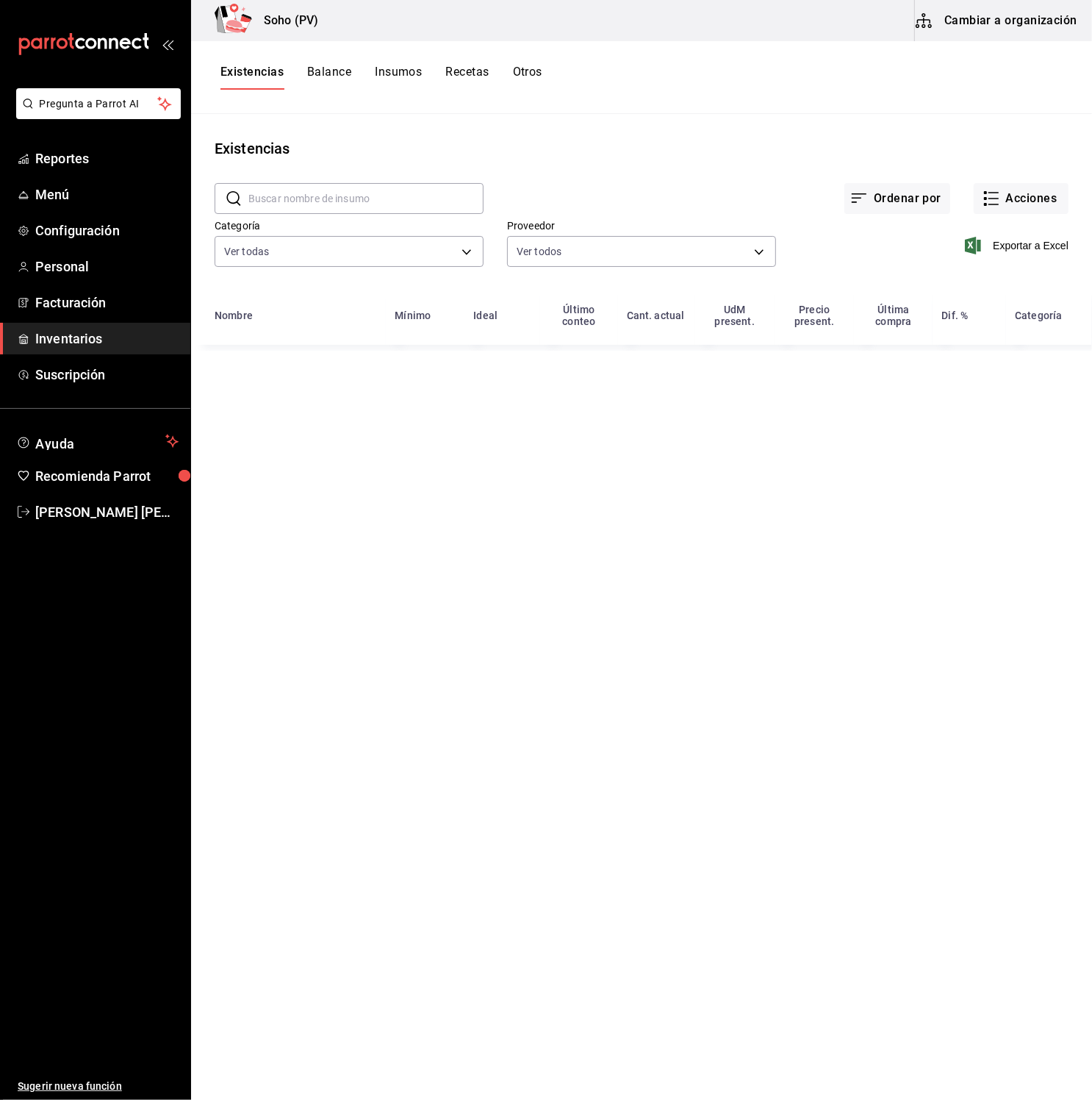
click at [1069, 205] on div "​ ​ Ordenar por Acciones Categoría Ver todas c62b4b47-4a1a-4d57-84f2-0c2c97ed43…" at bounding box center [641, 226] width 901 height 136
click at [1046, 198] on button "Acciones" at bounding box center [1021, 198] width 95 height 31
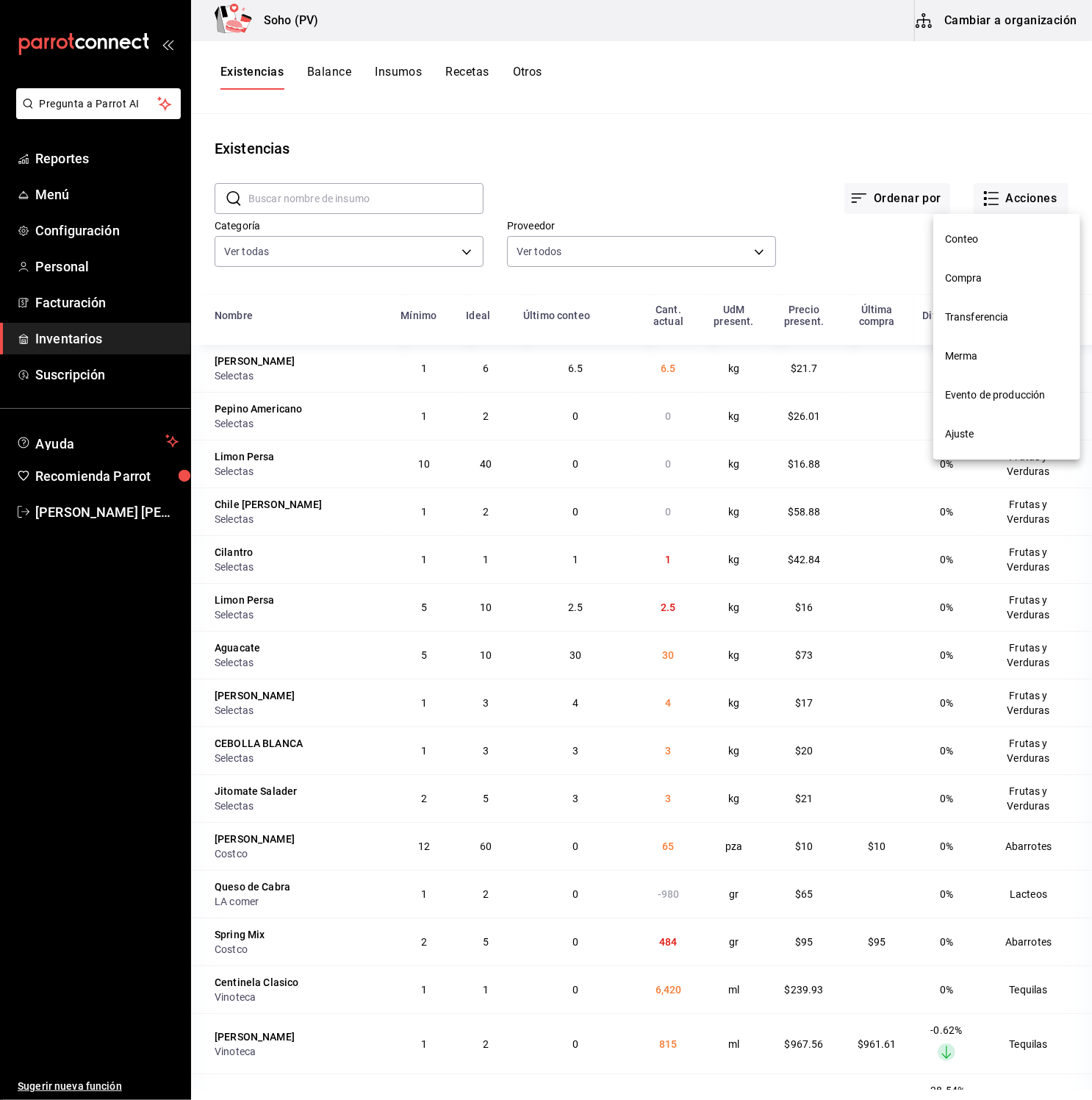
click at [982, 281] on span "Compra" at bounding box center [1007, 278] width 123 height 15
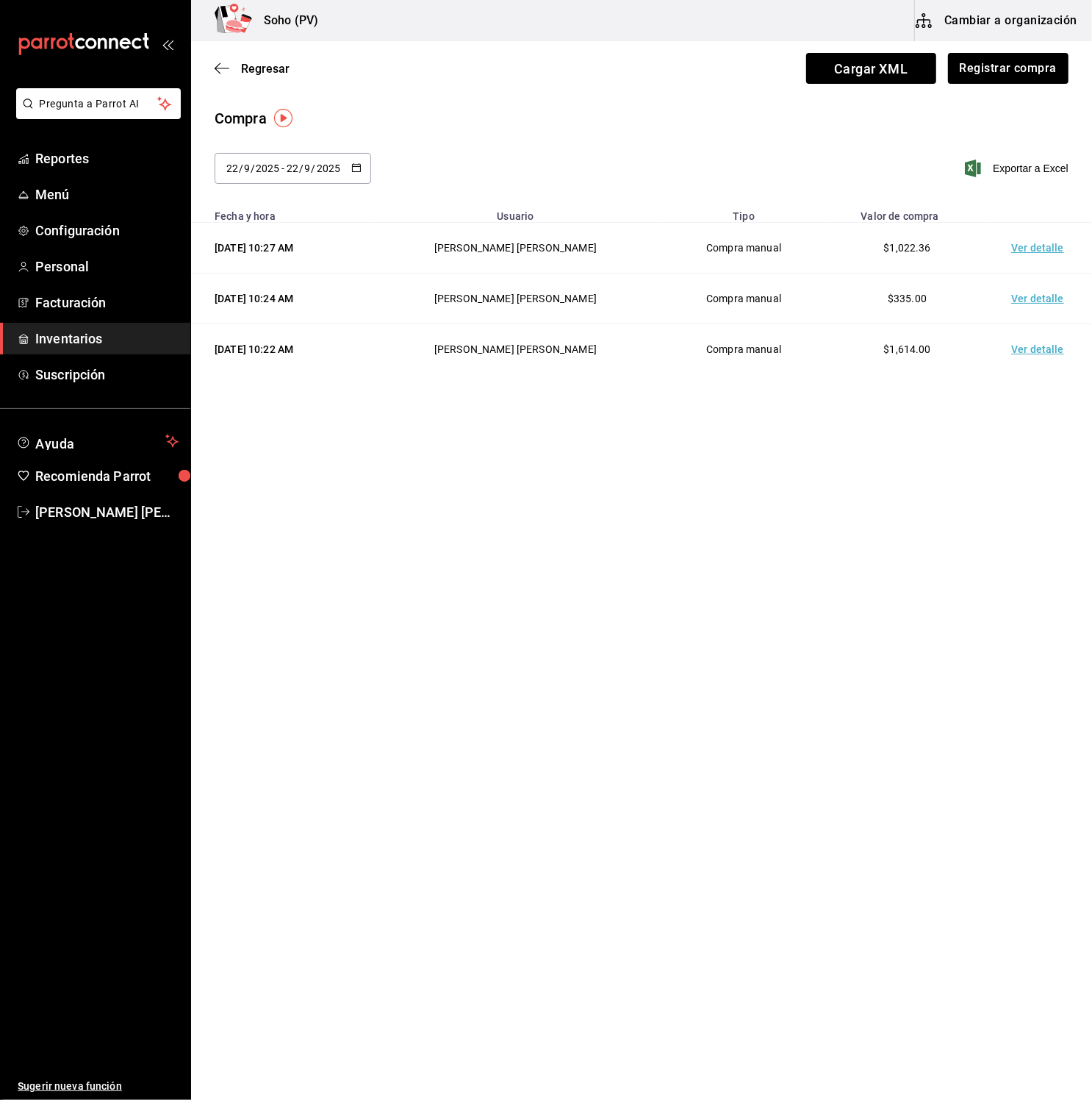
click at [136, 346] on span "Inventarios" at bounding box center [106, 339] width 144 height 19
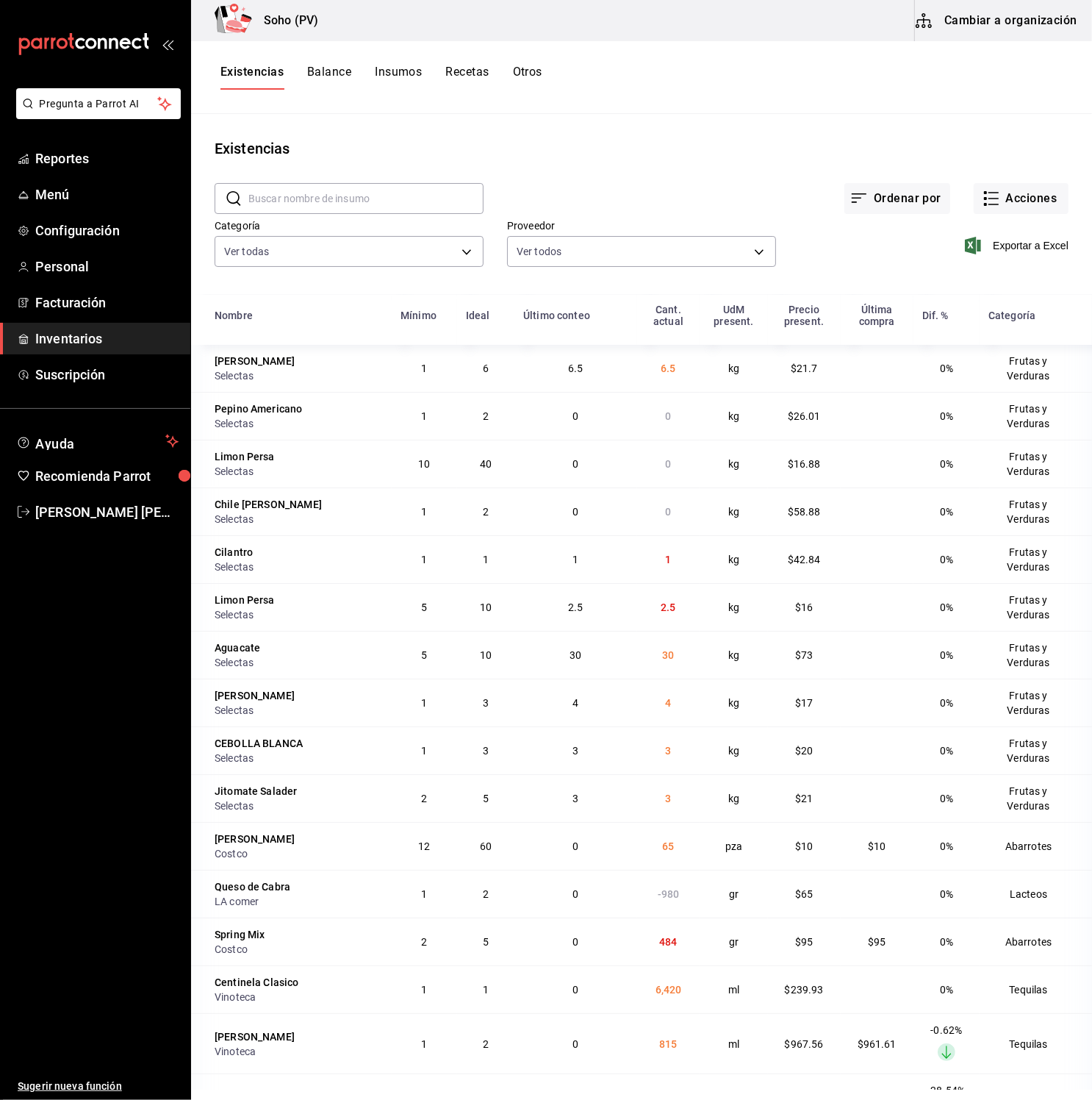
click at [595, 114] on main "Existencias ​ ​ Ordenar por Acciones Categoría Ver todas c62b4b47-4a1a-4d57-84f…" at bounding box center [641, 601] width 901 height 975
click at [1003, 188] on button "Acciones" at bounding box center [1021, 198] width 95 height 31
click at [973, 226] on li "Conteo" at bounding box center [1007, 239] width 147 height 39
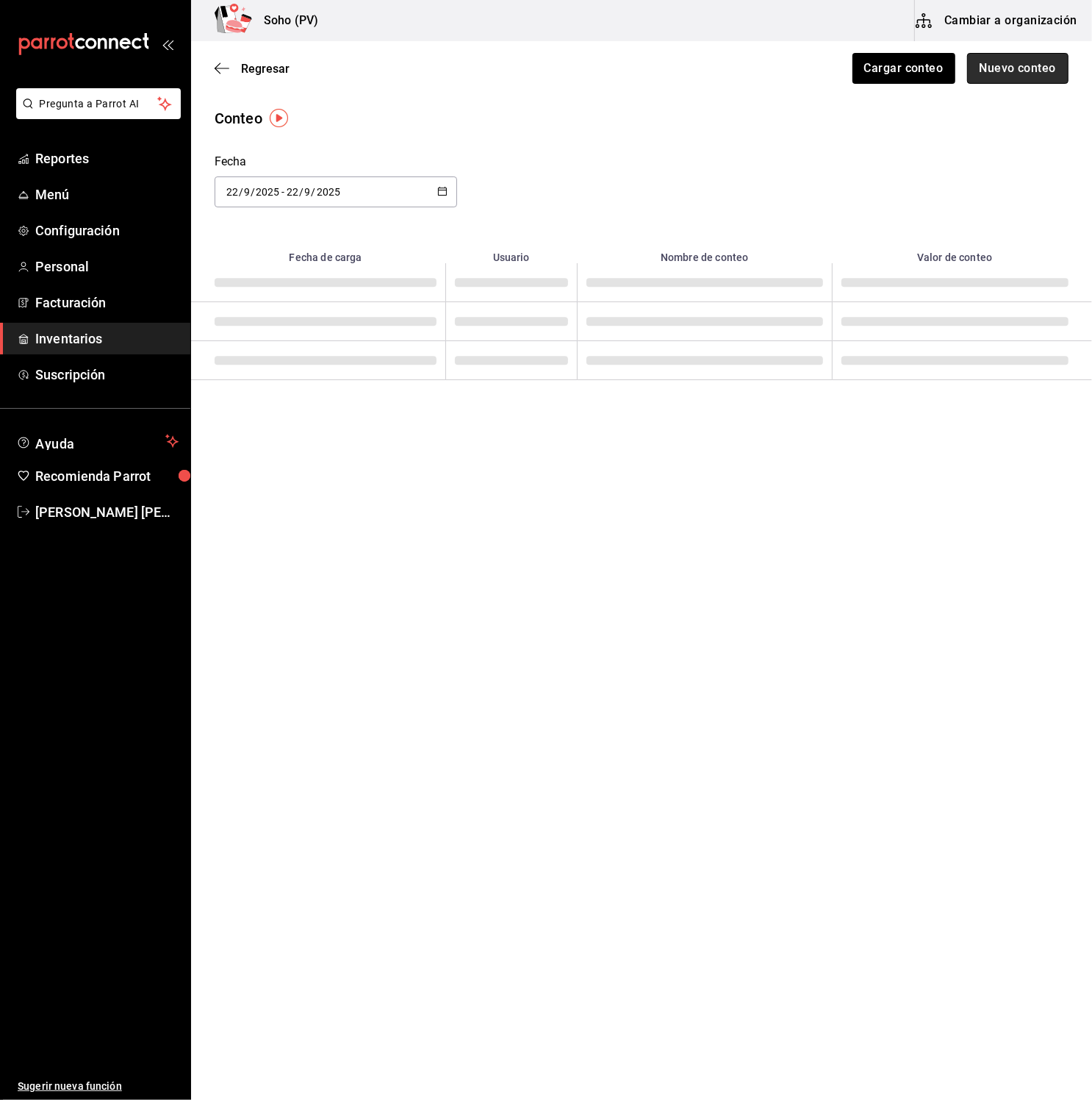
click at [1038, 77] on button "Nuevo conteo" at bounding box center [1019, 68] width 102 height 31
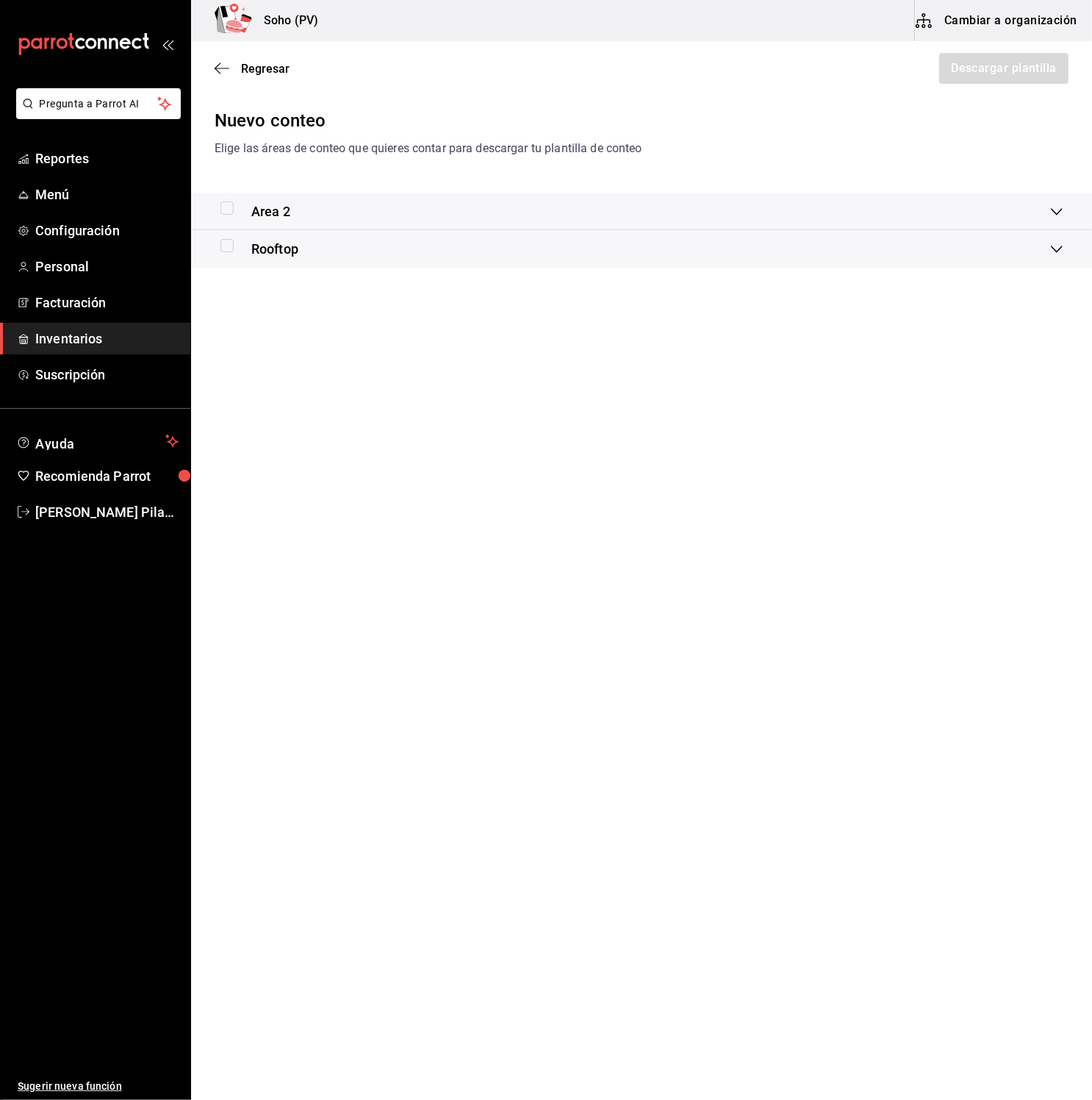
click at [339, 240] on div "Rooftop" at bounding box center [636, 248] width 831 height 19
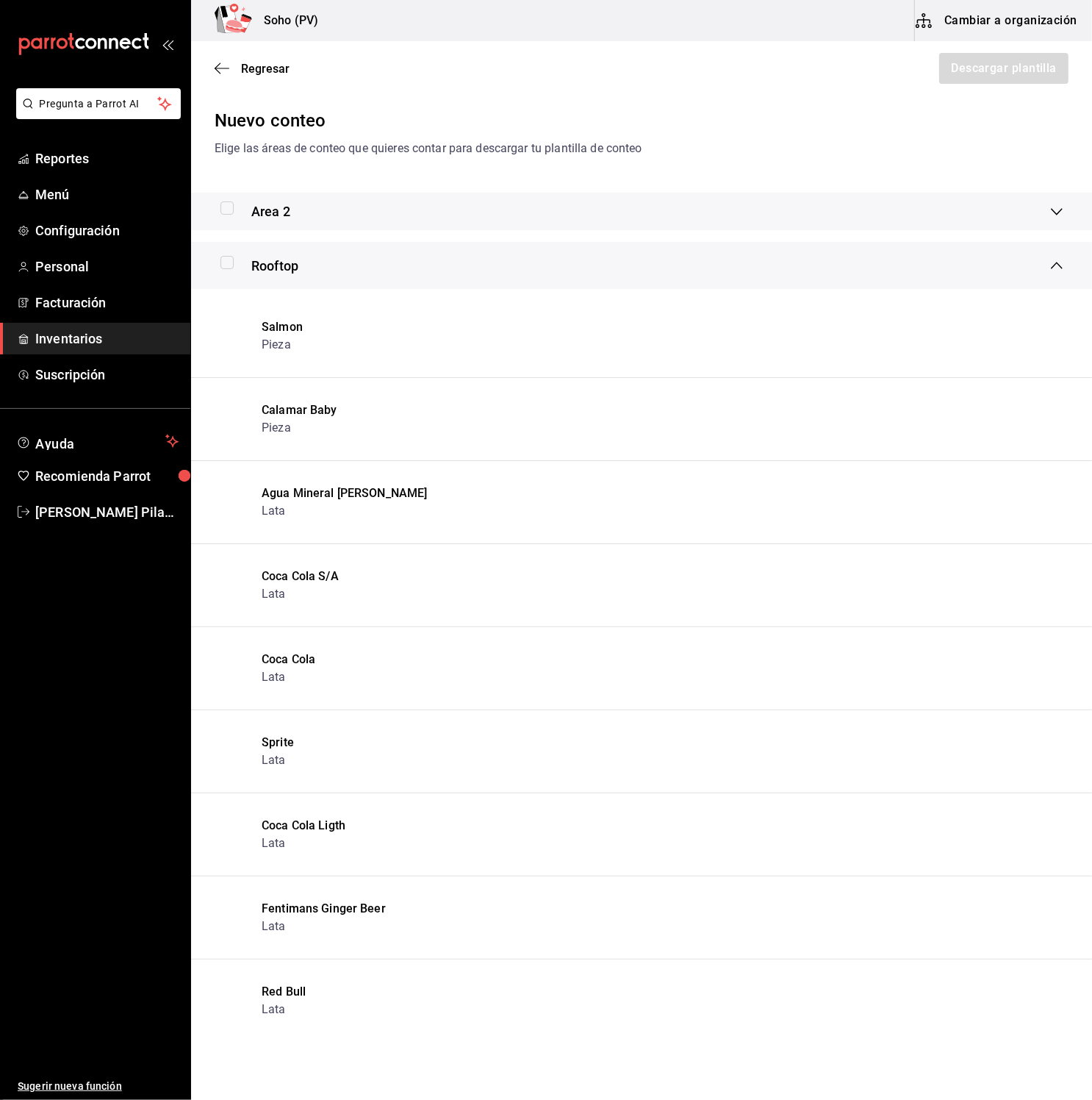
click at [214, 262] on div "Rooftop" at bounding box center [641, 265] width 901 height 47
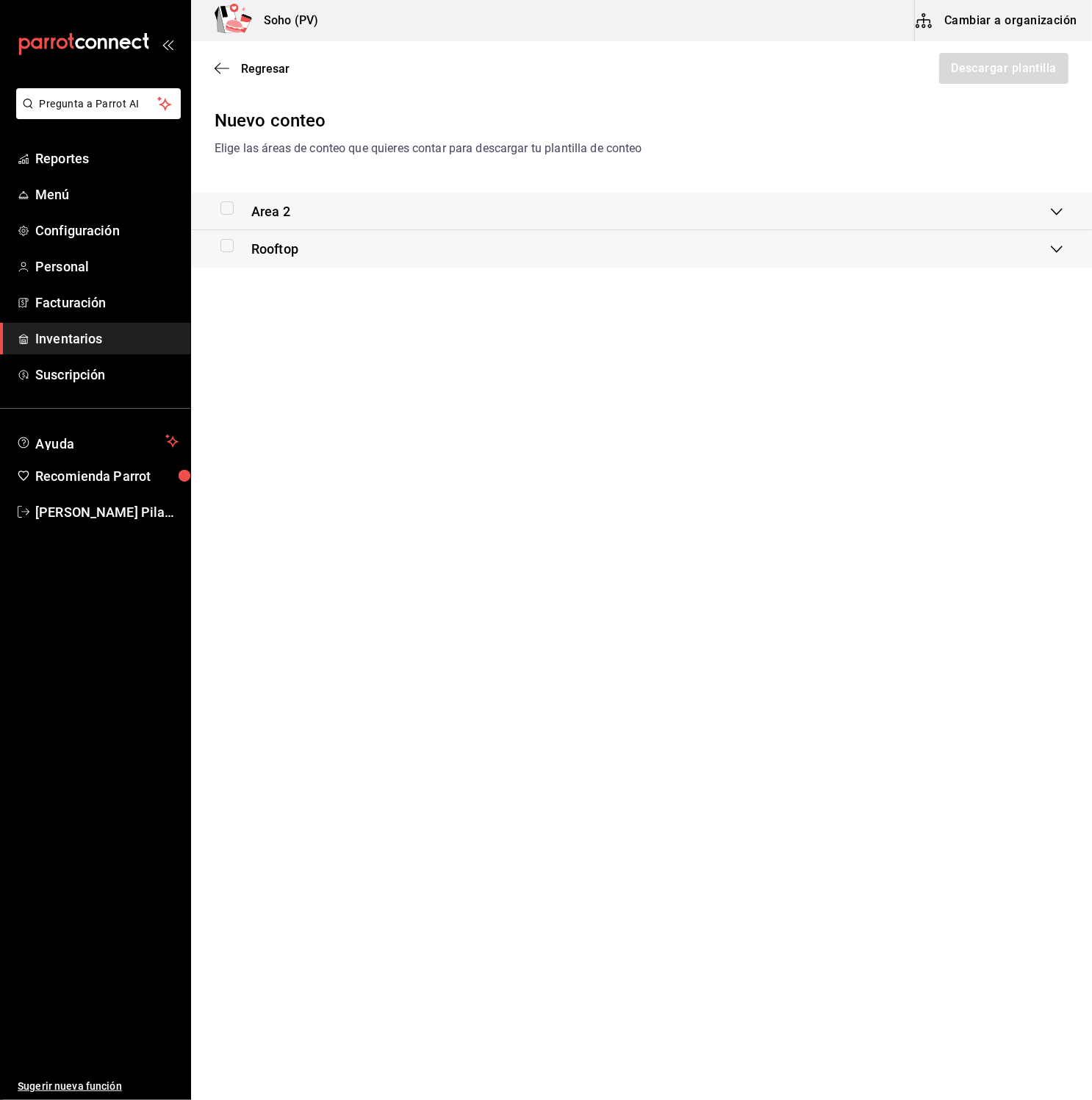
click at [228, 261] on div "Rooftop" at bounding box center [641, 248] width 901 height 37
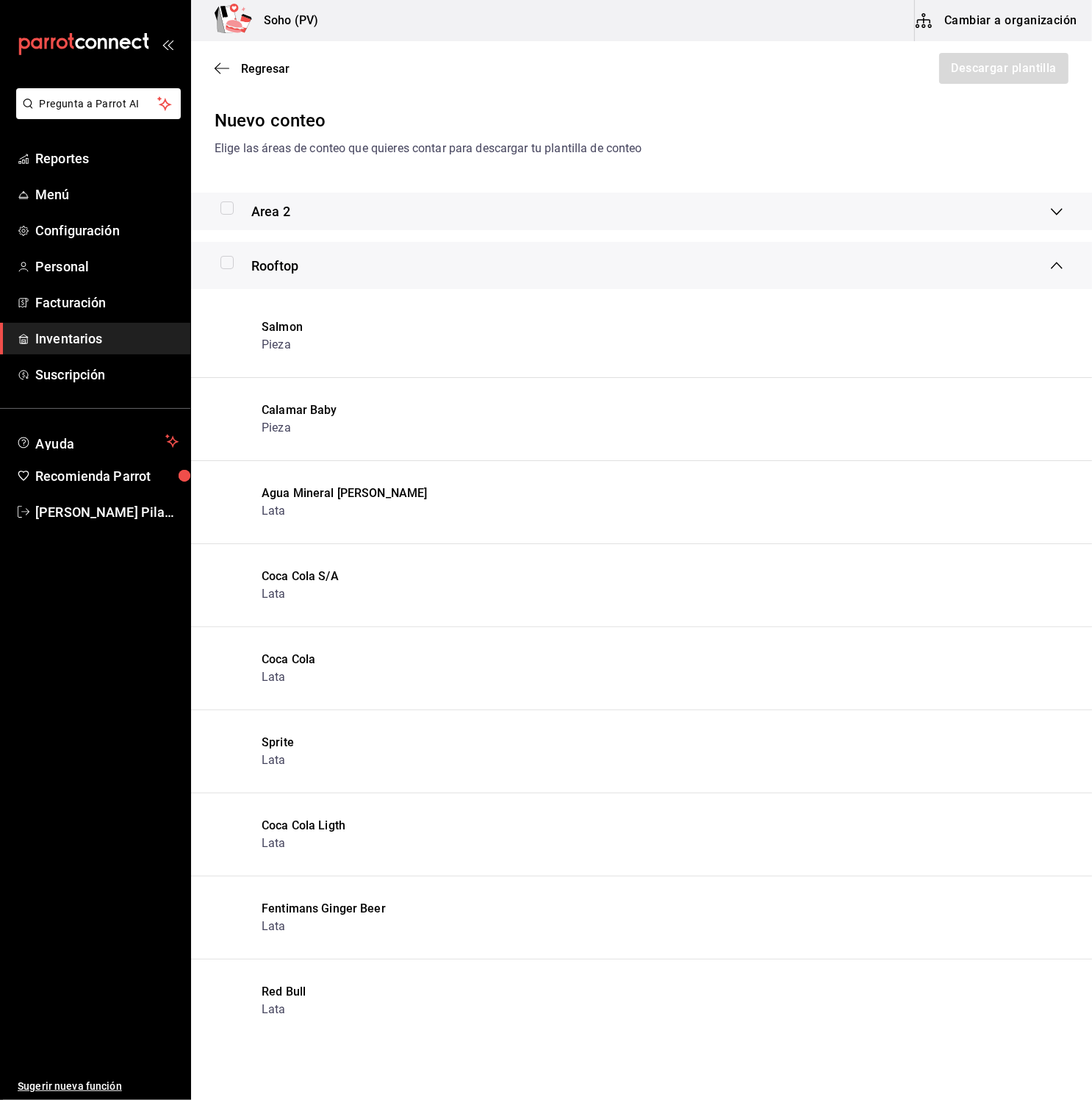
click at [230, 257] on input "checkbox" at bounding box center [227, 262] width 13 height 13
checkbox input "true"
click at [1053, 59] on button "Descargar plantilla" at bounding box center [1003, 68] width 131 height 31
